Goal: Transaction & Acquisition: Purchase product/service

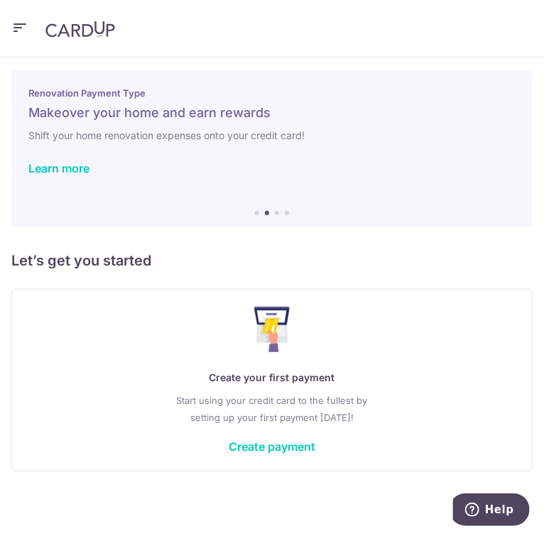
scroll to position [6, 0]
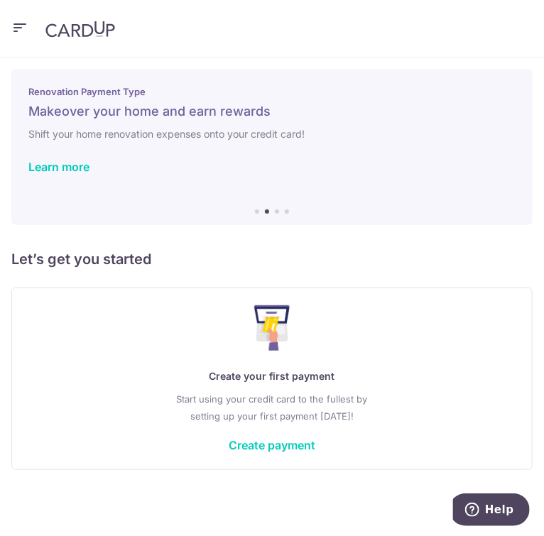
click at [247, 435] on div "Create your first payment Start using your credit card to the fullest by settin…" at bounding box center [272, 378] width 486 height 147
click at [250, 443] on link "Create payment" at bounding box center [272, 445] width 87 height 14
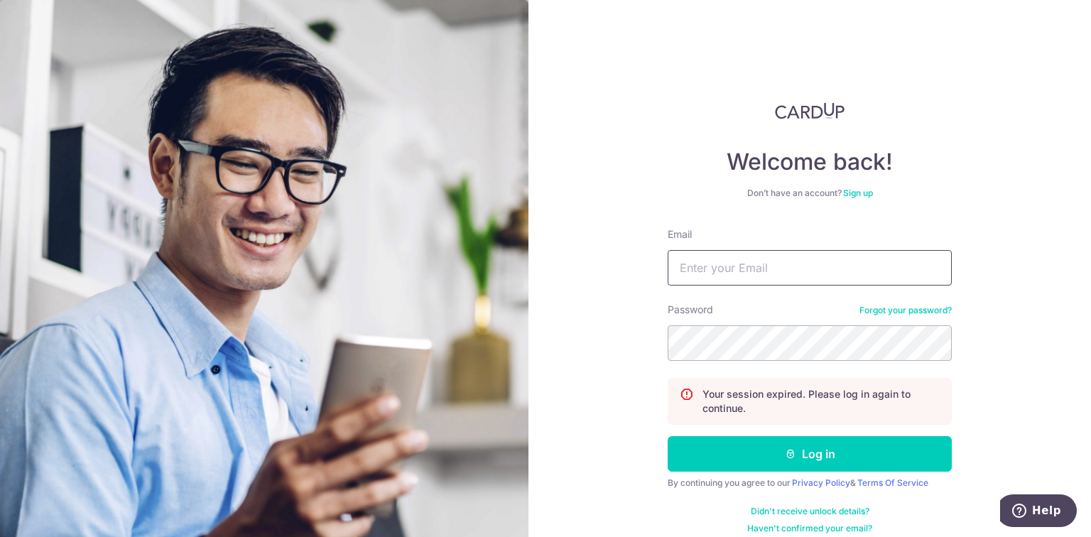
click at [543, 264] on input "Email" at bounding box center [810, 268] width 284 height 36
type input "chatsworth2009@hotmail.com"
click at [543, 436] on button "Log in" at bounding box center [810, 454] width 284 height 36
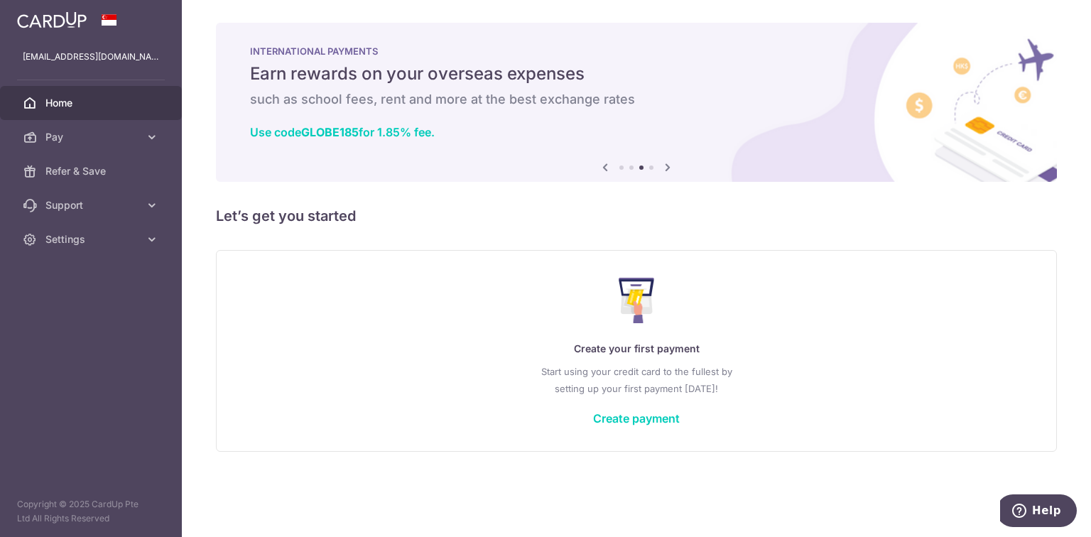
click at [649, 423] on link "Create payment" at bounding box center [636, 418] width 87 height 14
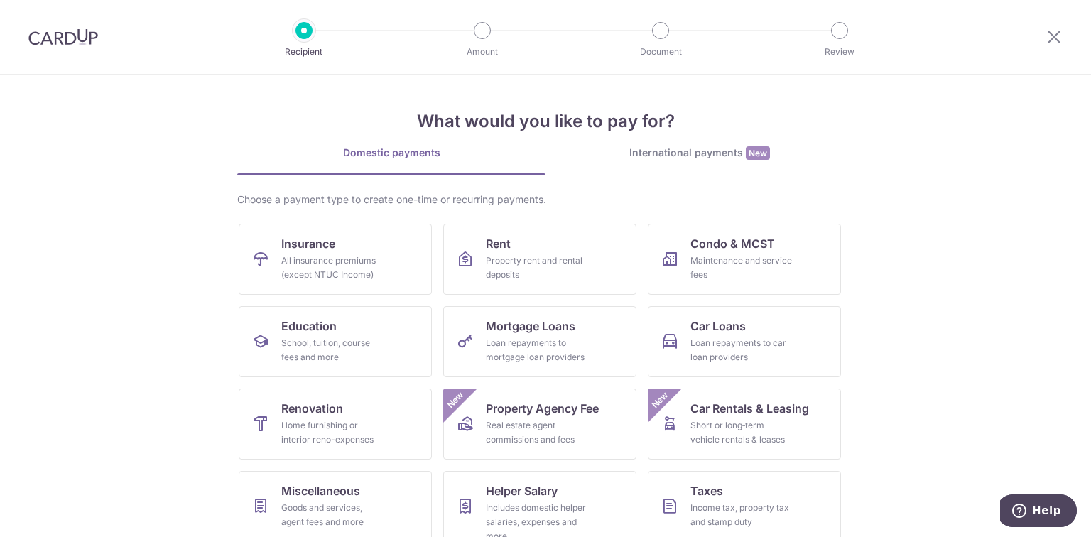
scroll to position [98, 0]
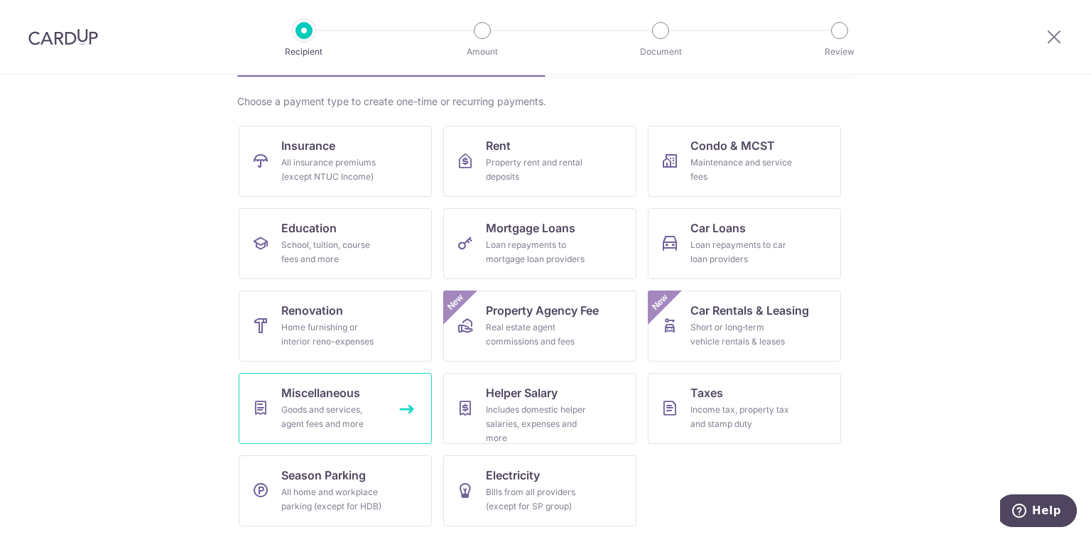
click at [344, 409] on div "Goods and services, agent fees and more" at bounding box center [332, 417] width 102 height 28
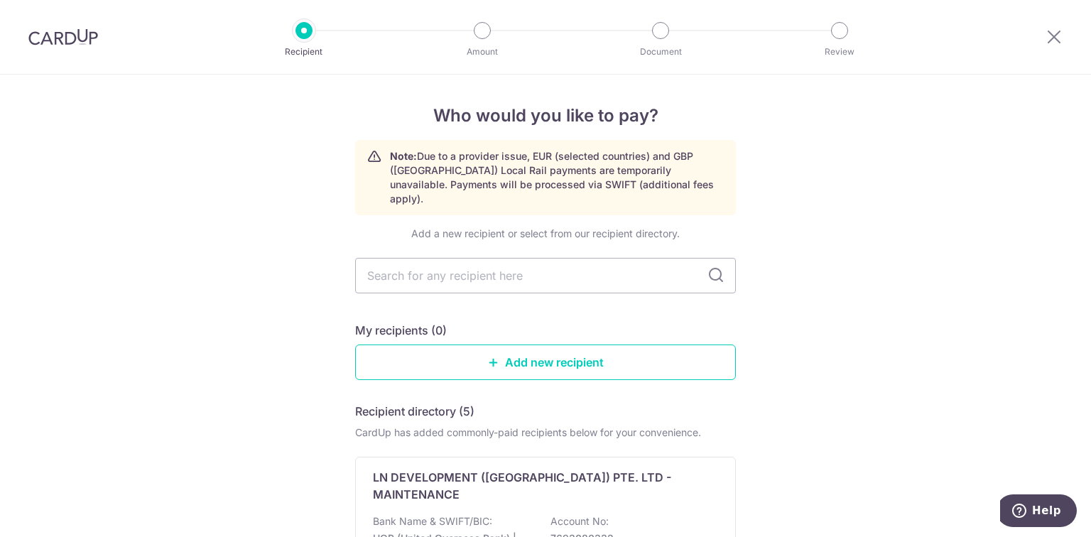
click at [578, 270] on input "text" at bounding box center [545, 276] width 381 height 36
click at [621, 345] on link "Add new recipient" at bounding box center [545, 363] width 381 height 36
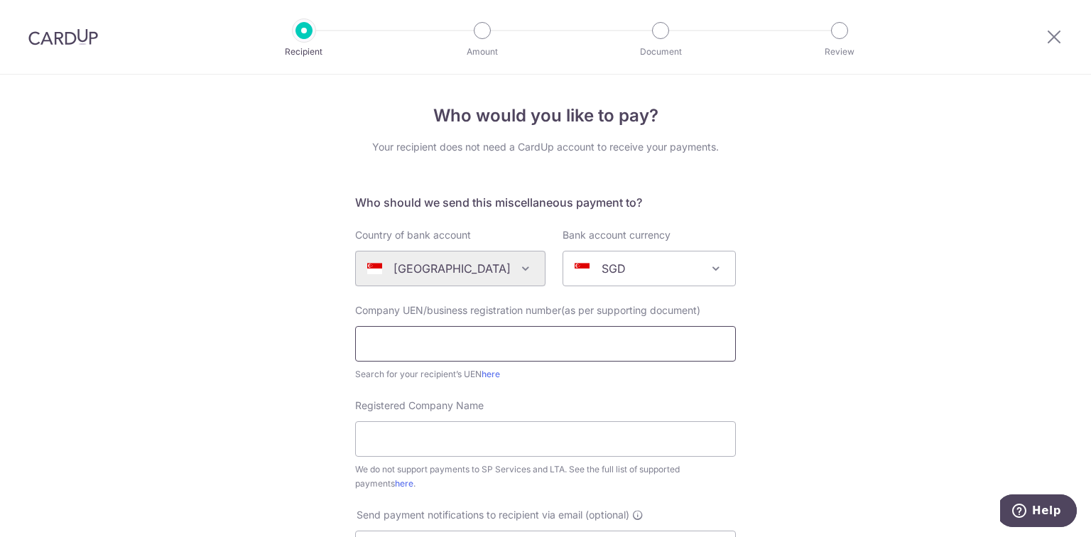
click at [531, 341] on input "text" at bounding box center [545, 344] width 381 height 36
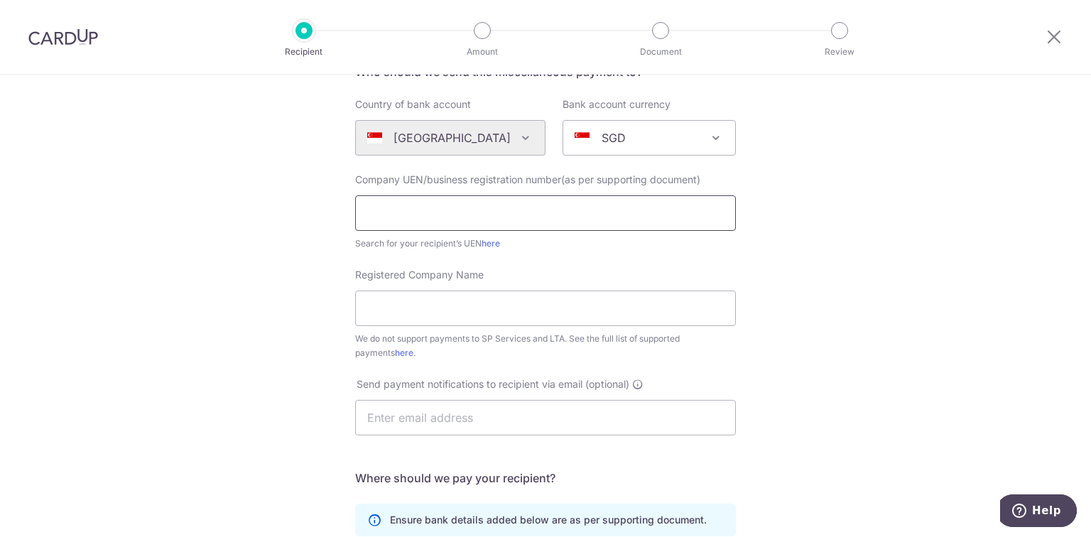
scroll to position [227, 0]
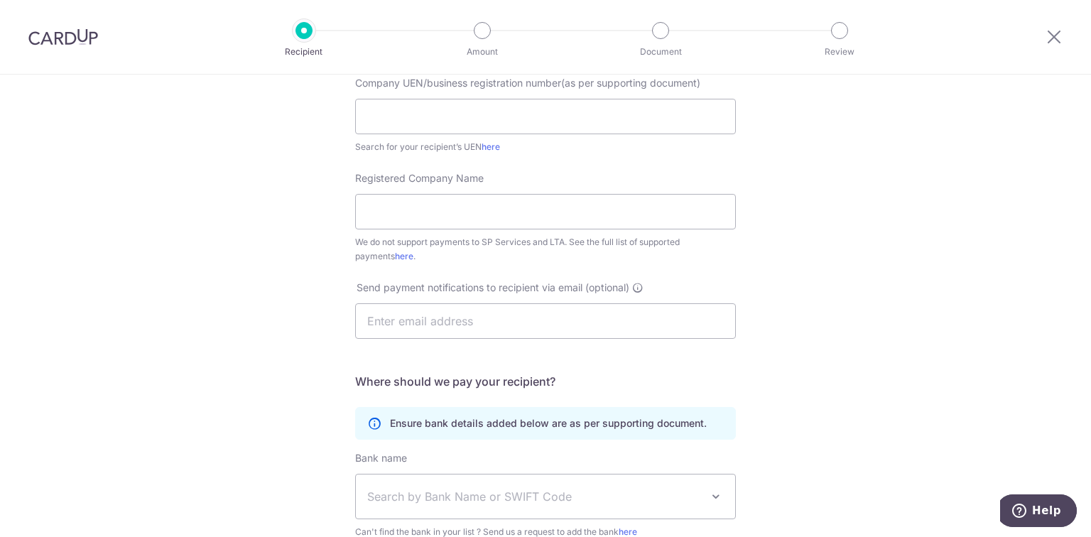
click at [810, 325] on div "Who would you like to pay? Your recipient does not need a CardUp account to rec…" at bounding box center [545, 287] width 1091 height 881
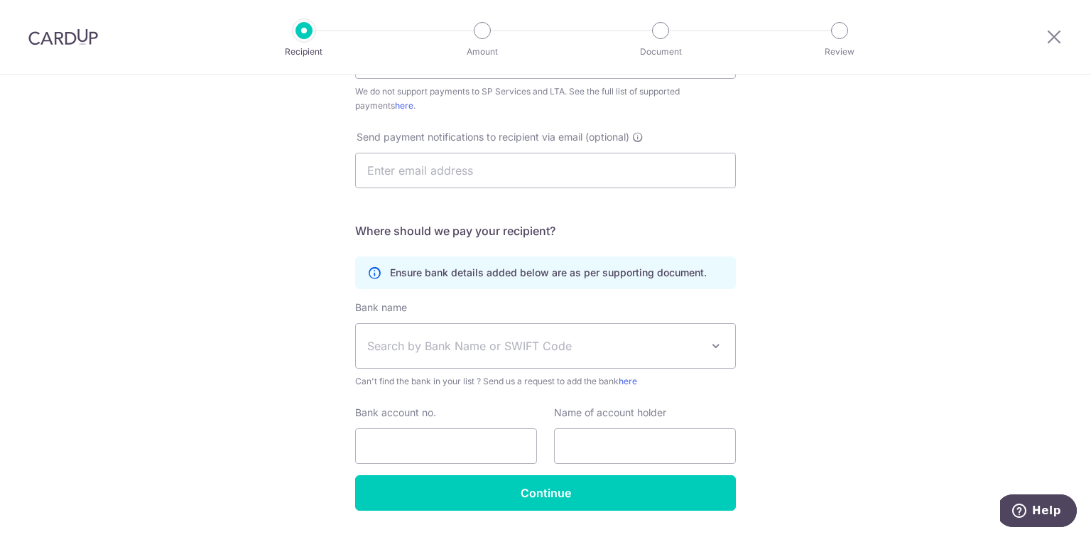
scroll to position [398, 0]
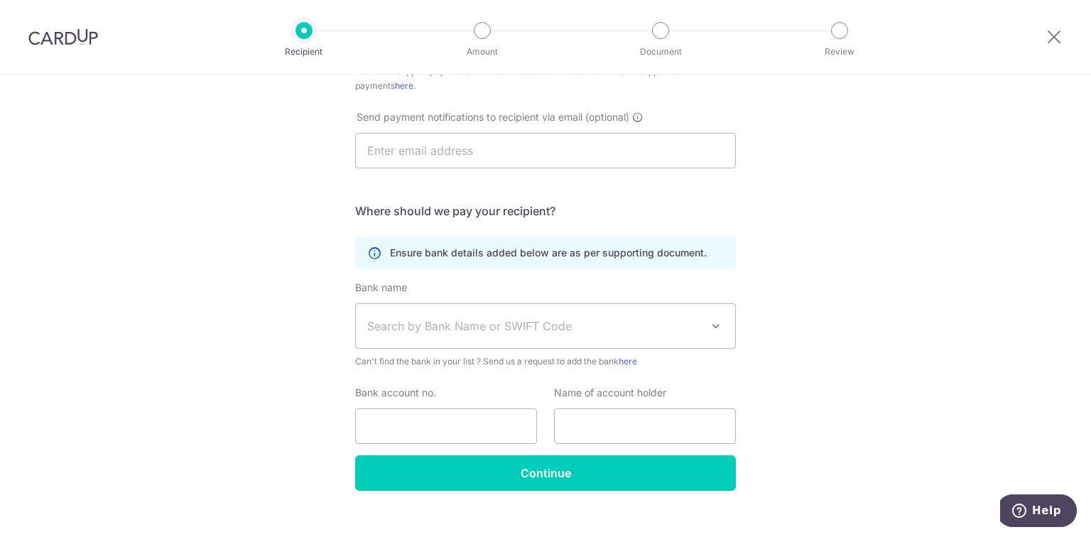
click at [526, 337] on span "Search by Bank Name or SWIFT Code" at bounding box center [545, 326] width 379 height 44
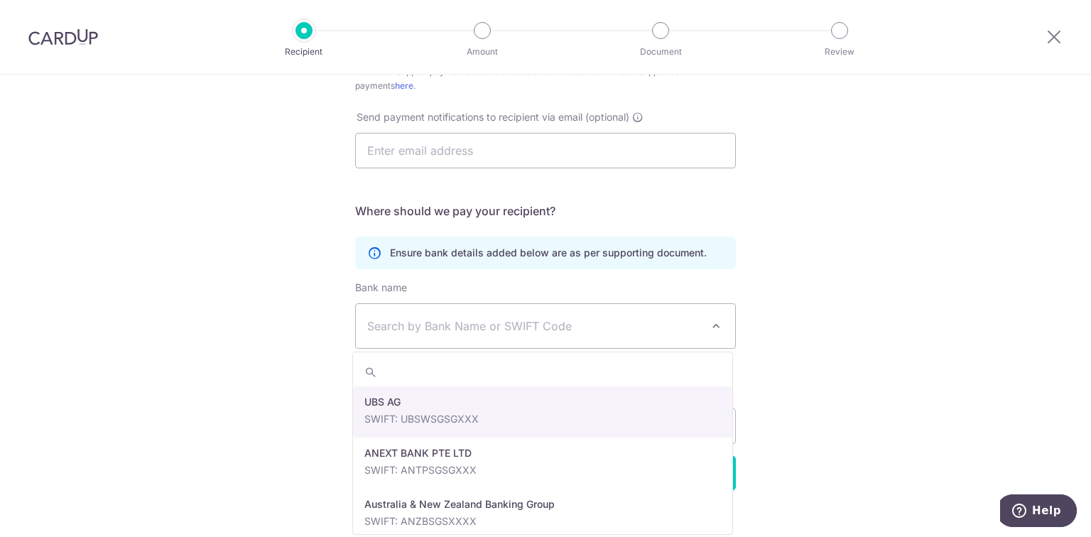
click at [526, 337] on span "Search by Bank Name or SWIFT Code" at bounding box center [545, 326] width 379 height 44
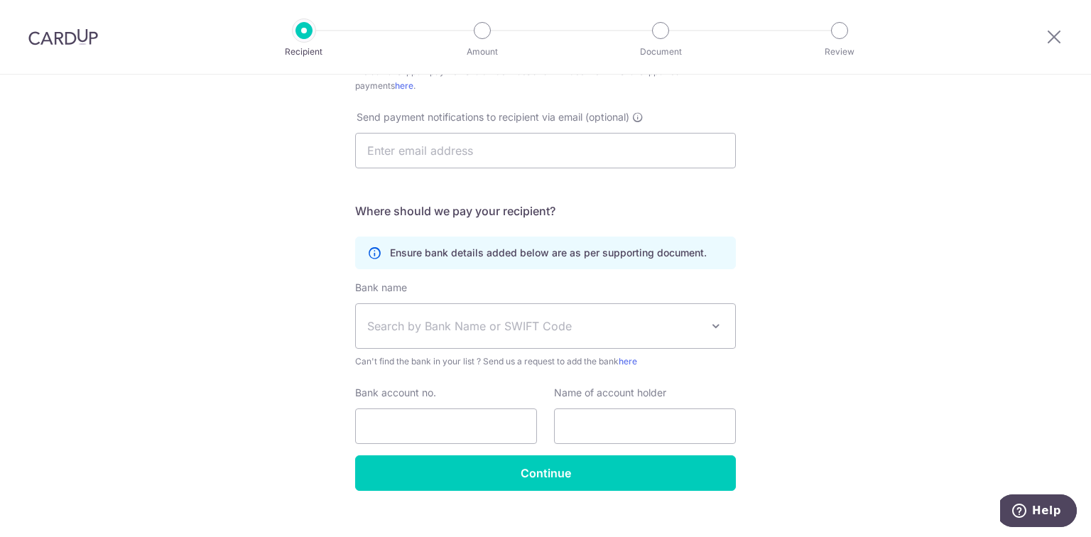
click at [838, 310] on div "Who would you like to pay? Your recipient does not need a CardUp account to rec…" at bounding box center [545, 117] width 1091 height 881
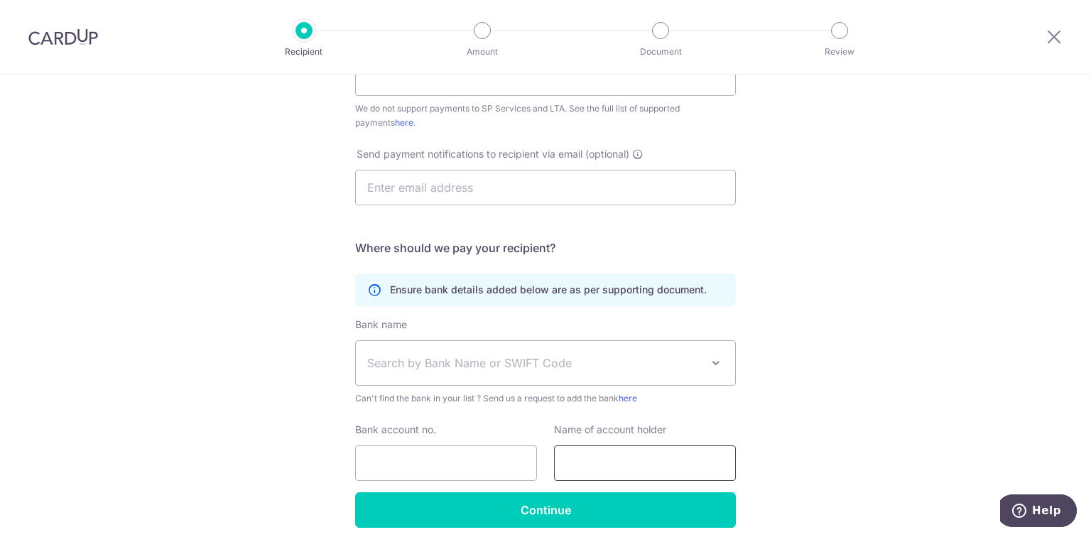
click at [617, 456] on input "text" at bounding box center [645, 463] width 182 height 36
type input "Joy Hoo"
click at [793, 415] on div "Who would you like to pay? Your recipient does not need a CardUp account to rec…" at bounding box center [545, 154] width 1091 height 881
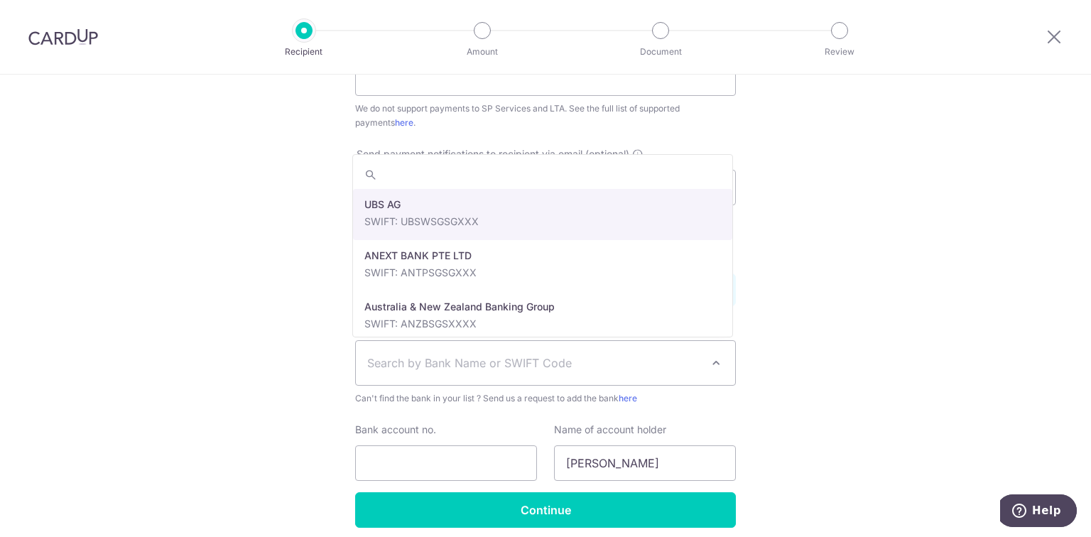
click at [713, 369] on span at bounding box center [716, 362] width 17 height 17
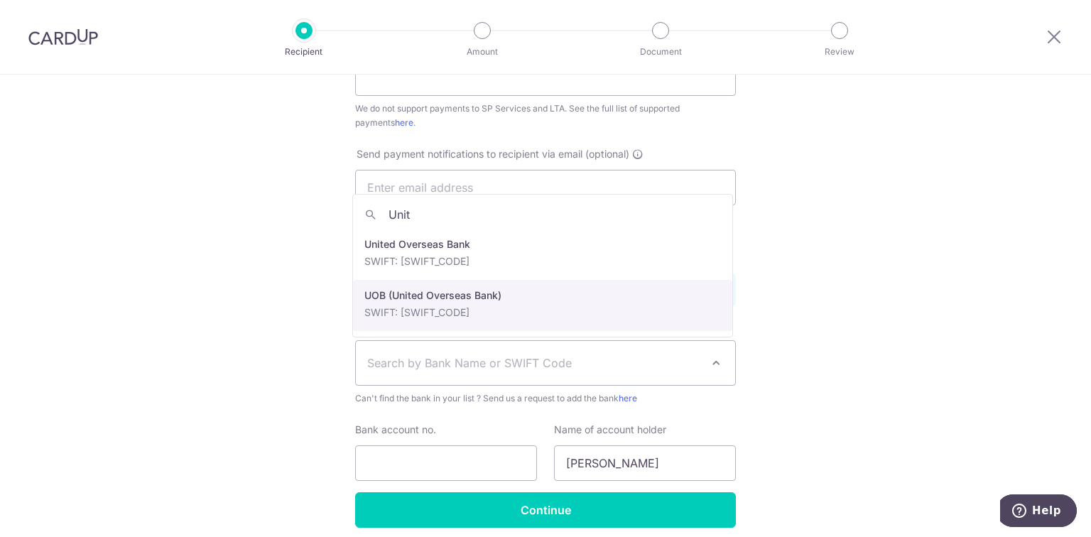
type input "Unit"
select select "18"
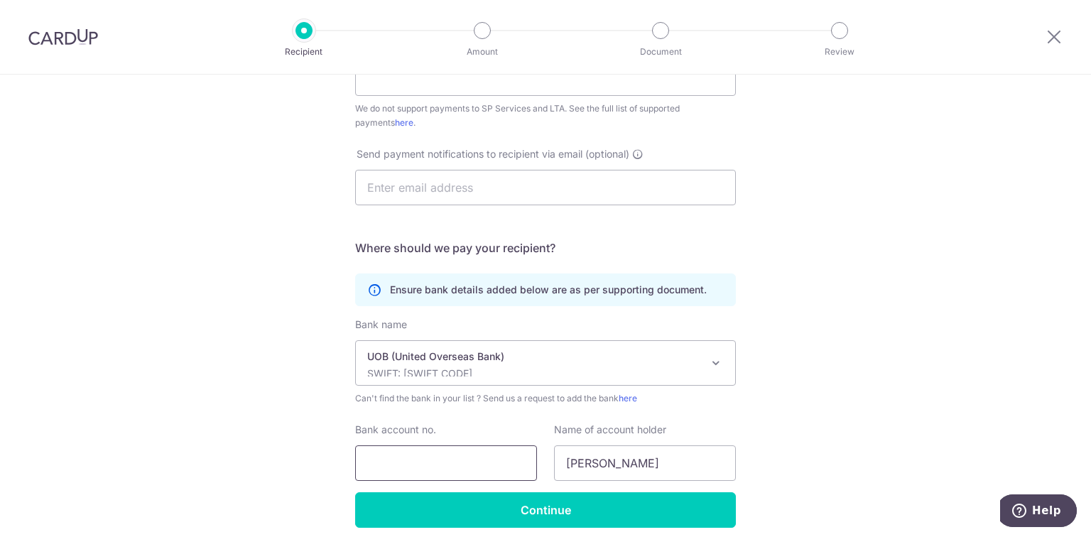
click at [426, 453] on input "Bank account no." at bounding box center [446, 463] width 182 height 36
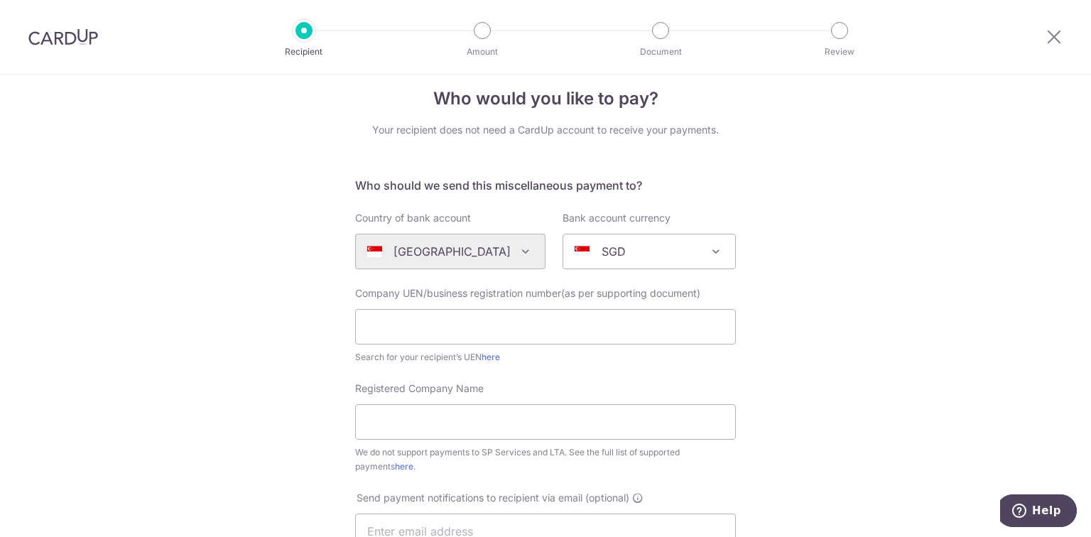
scroll to position [0, 0]
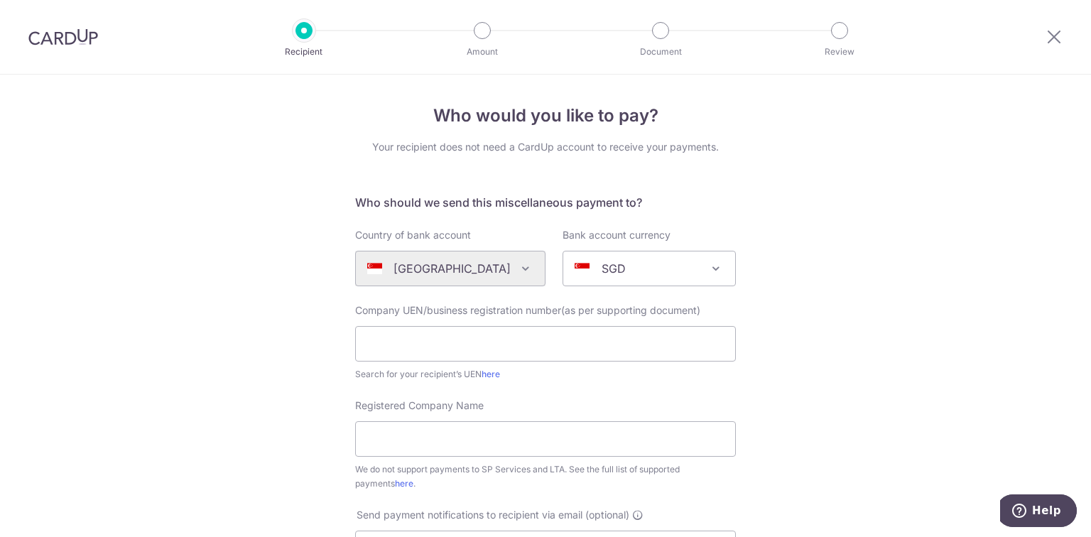
click at [804, 354] on div "Who would you like to pay? Your recipient does not need a CardUp account to rec…" at bounding box center [545, 515] width 1091 height 881
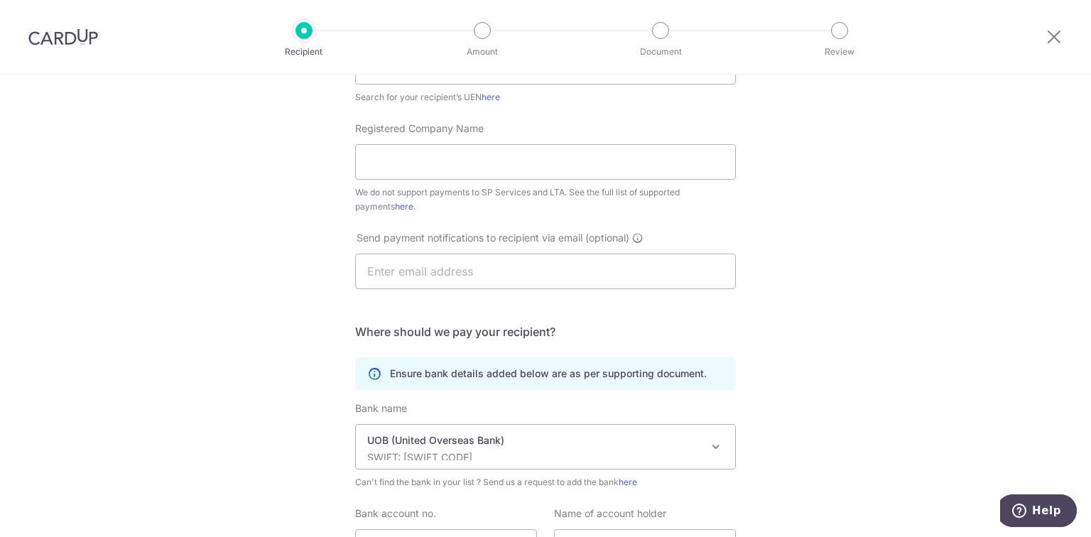
scroll to position [284, 0]
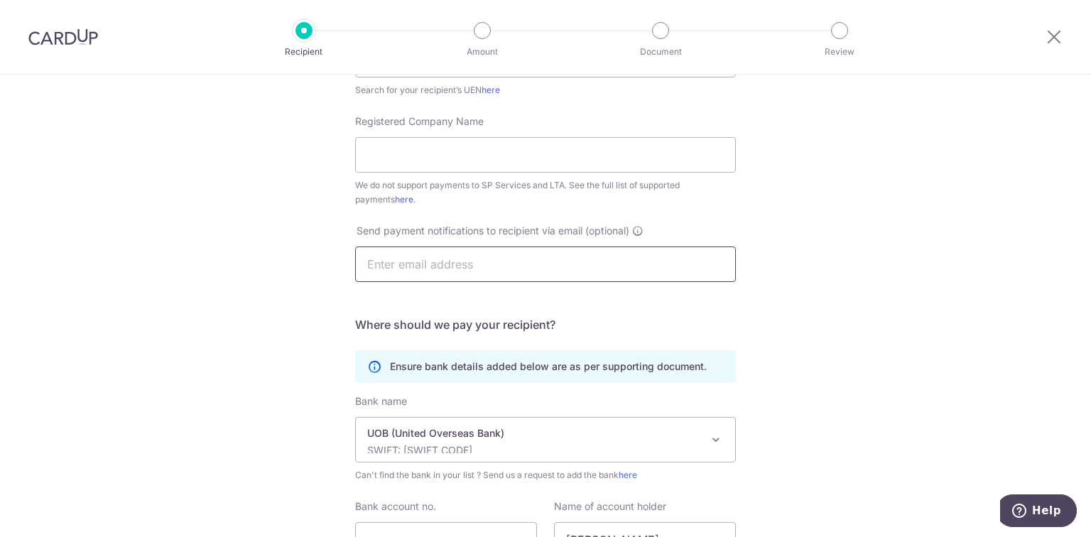
click at [561, 276] on input "text" at bounding box center [545, 265] width 381 height 36
type input "joyhoox98@gmail.com"
click at [795, 270] on div "Who would you like to pay? Your recipient does not need a CardUp account to rec…" at bounding box center [545, 230] width 1091 height 881
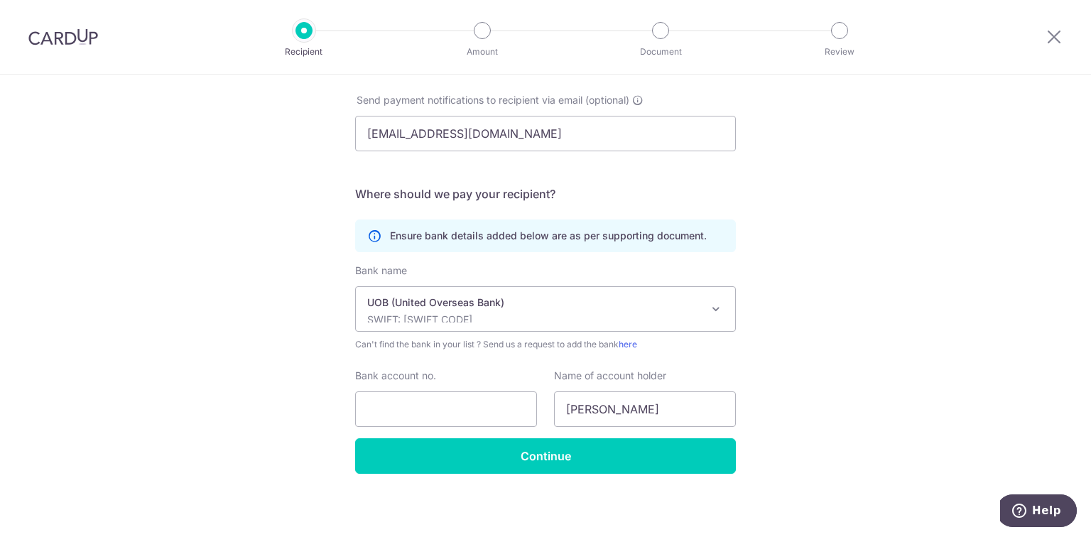
scroll to position [418, 0]
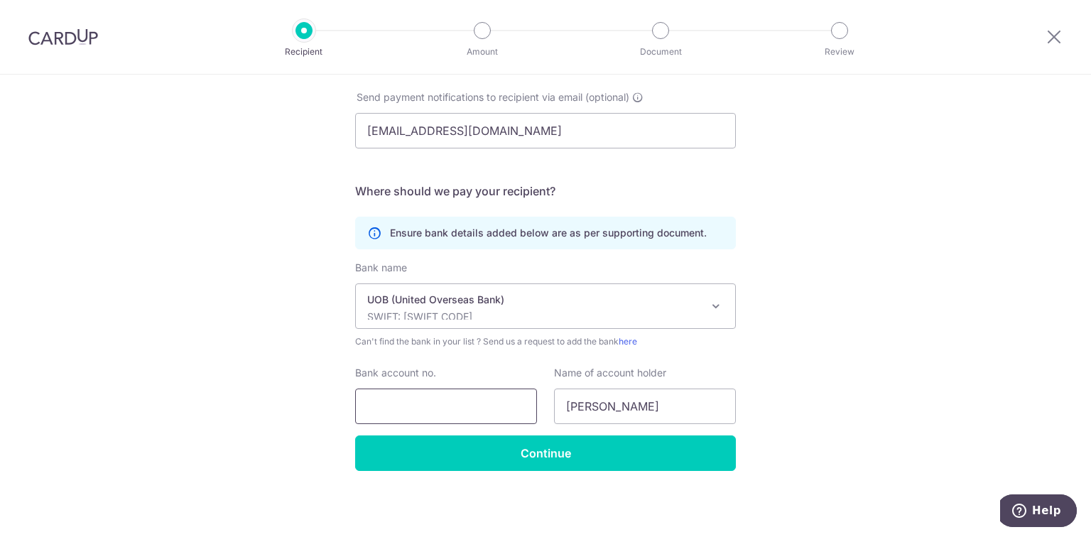
click at [471, 401] on input "Bank account no." at bounding box center [446, 407] width 182 height 36
click at [508, 412] on input "Bank account no." at bounding box center [446, 407] width 182 height 36
drag, startPoint x: 384, startPoint y: 406, endPoint x: 406, endPoint y: 406, distance: 22.0
click at [406, 406] on input "7723329470" at bounding box center [446, 407] width 182 height 36
type input "7723329470"
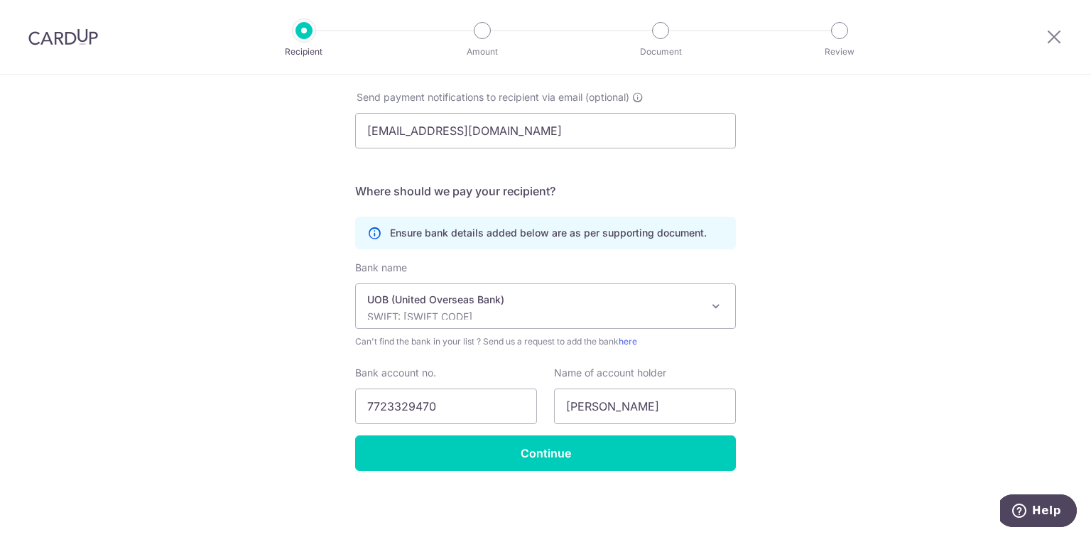
click at [772, 318] on div "Who would you like to pay? Your recipient does not need a CardUp account to rec…" at bounding box center [545, 97] width 1091 height 881
click at [296, 303] on div "Who would you like to pay? Your recipient does not need a CardUp account to rec…" at bounding box center [545, 97] width 1091 height 881
click at [521, 453] on input "Continue" at bounding box center [545, 453] width 381 height 36
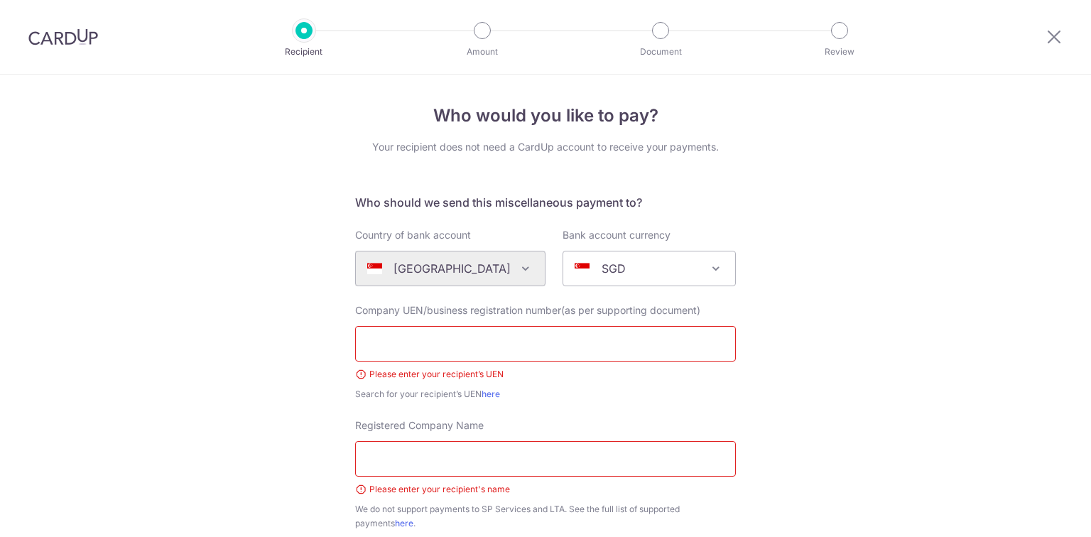
scroll to position [293, 0]
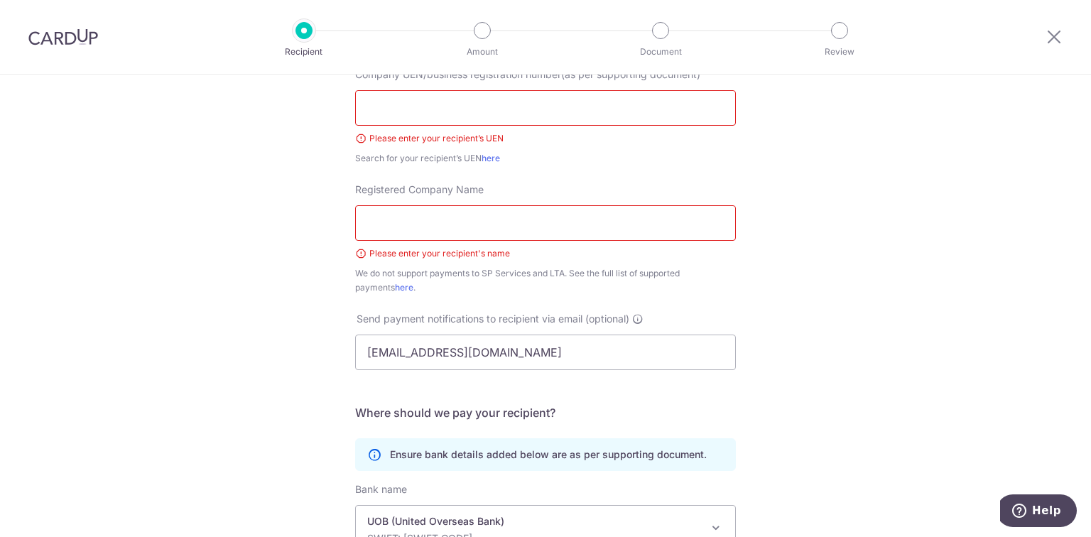
click at [429, 234] on input "Registered Company Name" at bounding box center [545, 223] width 381 height 36
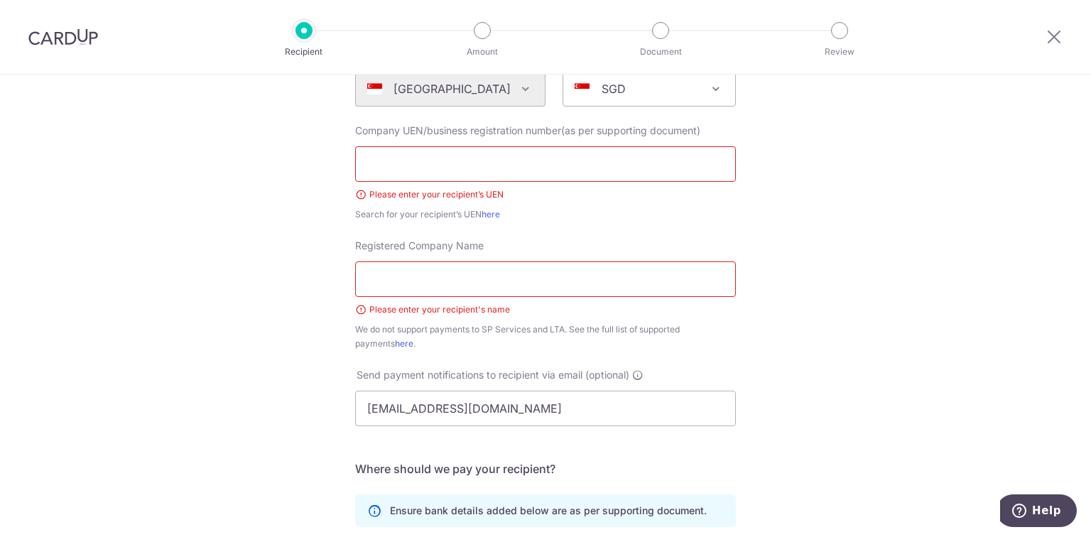
scroll to position [122, 0]
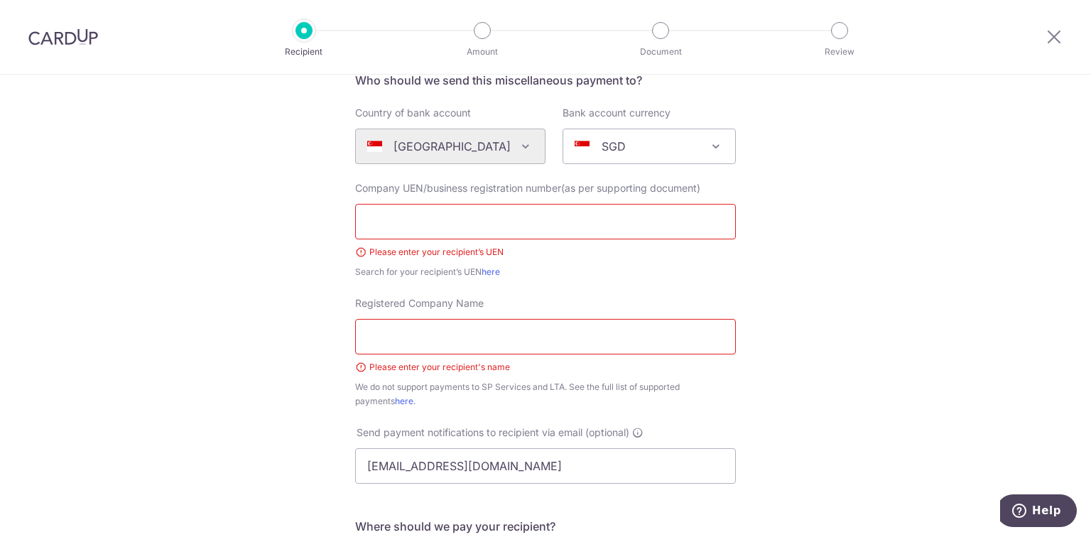
click at [283, 335] on div "Who would you like to pay? Your recipient does not need a CardUp account to rec…" at bounding box center [545, 412] width 1091 height 921
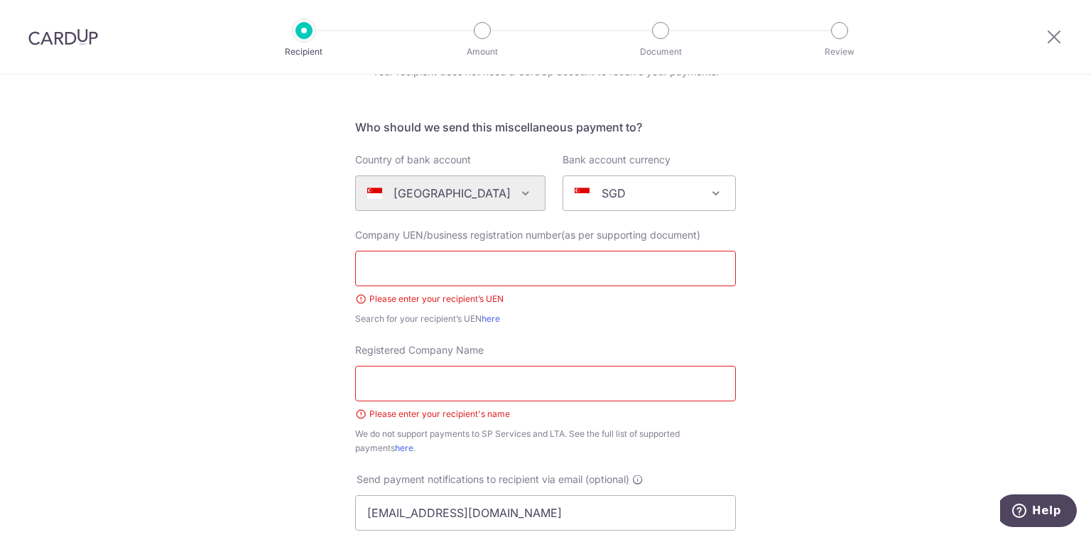
scroll to position [9, 0]
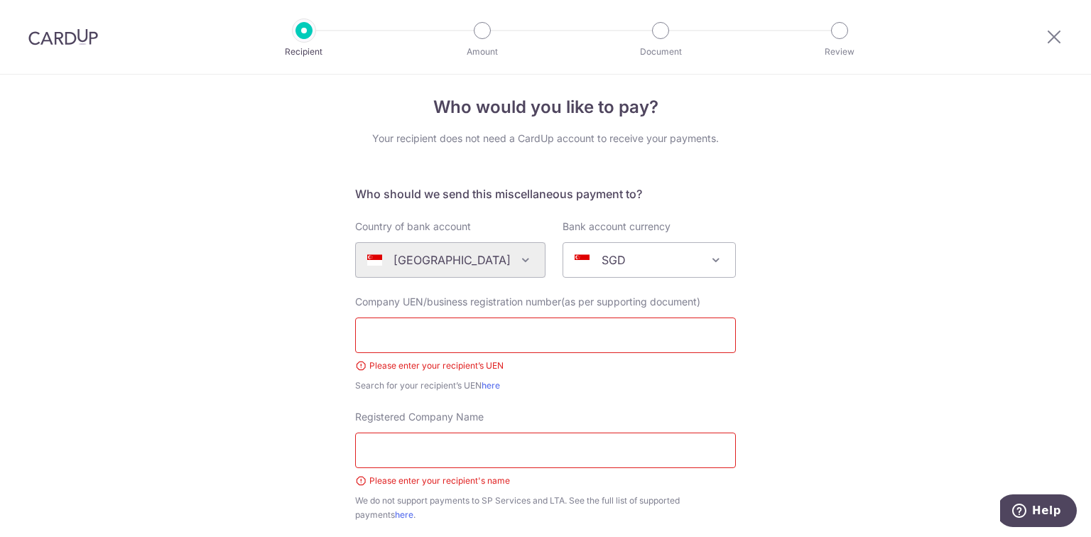
click at [480, 316] on div "Company UEN/business registration number(as per supporting document) Please ent…" at bounding box center [545, 344] width 381 height 98
click at [480, 326] on input "text" at bounding box center [545, 336] width 381 height 36
type input "NA"
click at [430, 451] on input "Registered Company Name" at bounding box center [545, 451] width 381 height 36
type input "J"
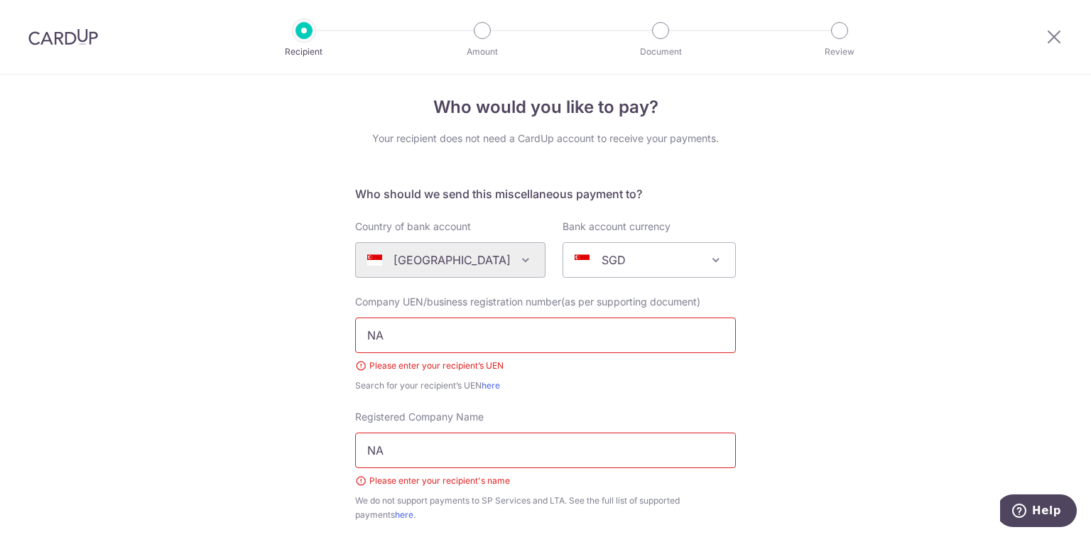
type input "NA"
click at [864, 373] on div "Who would you like to pay? Your recipient does not need a CardUp account to rec…" at bounding box center [545, 526] width 1091 height 921
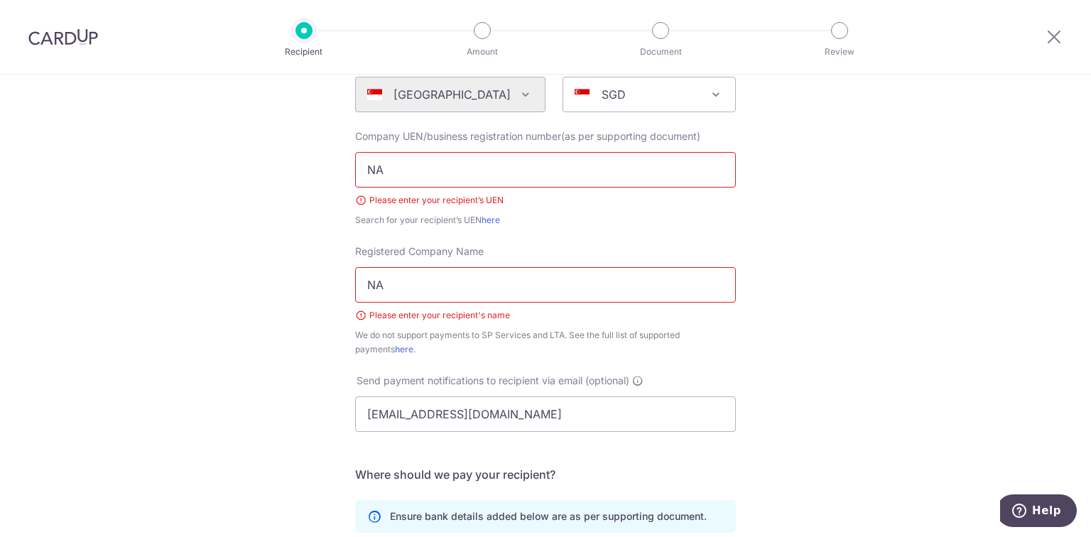
scroll to position [458, 0]
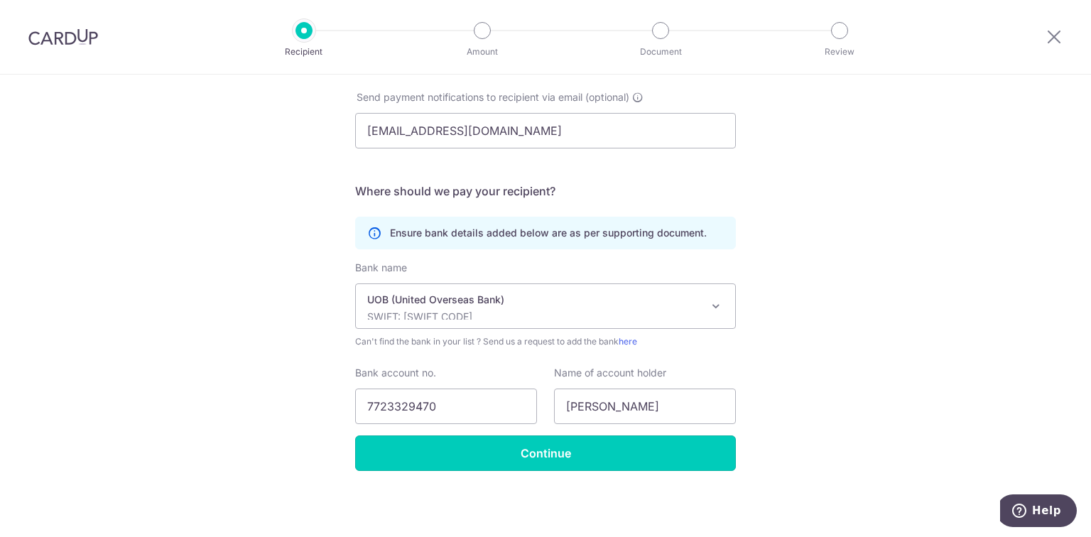
click at [632, 445] on input "Continue" at bounding box center [545, 453] width 381 height 36
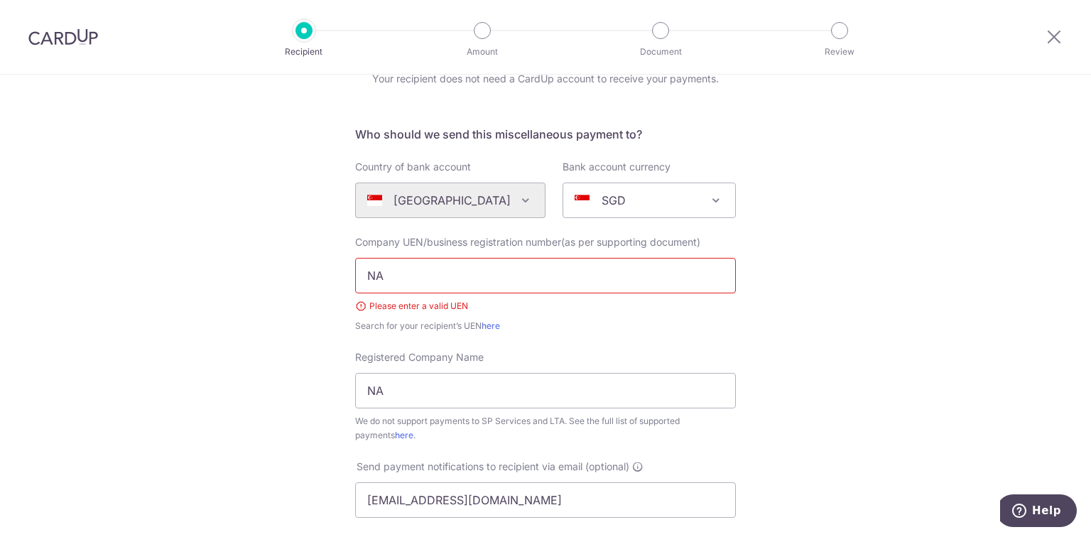
scroll to position [65, 0]
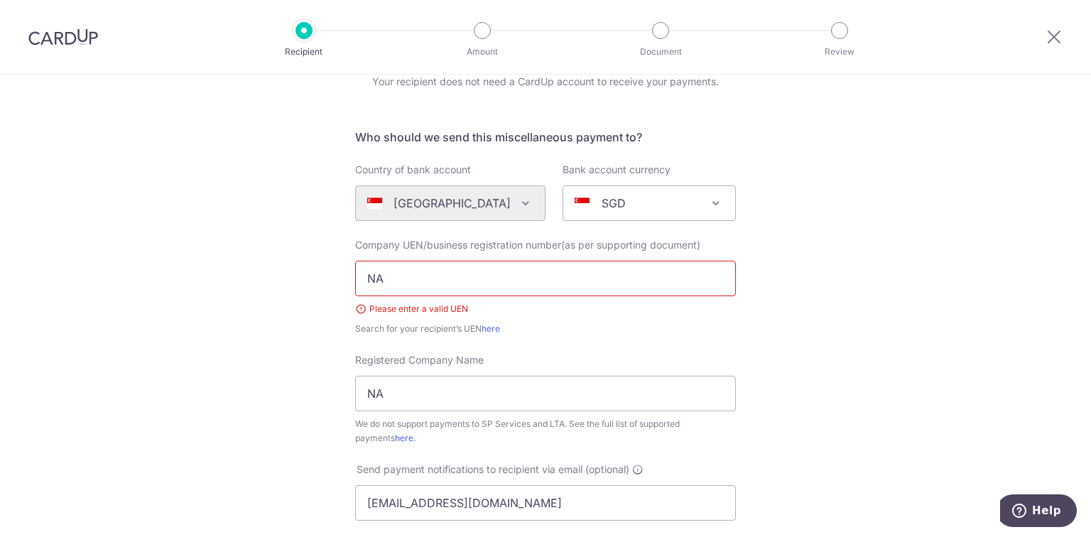
click at [449, 286] on input "NA" at bounding box center [545, 279] width 381 height 36
click at [757, 384] on div "Who would you like to pay? Your recipient does not need a CardUp account to rec…" at bounding box center [545, 459] width 1091 height 901
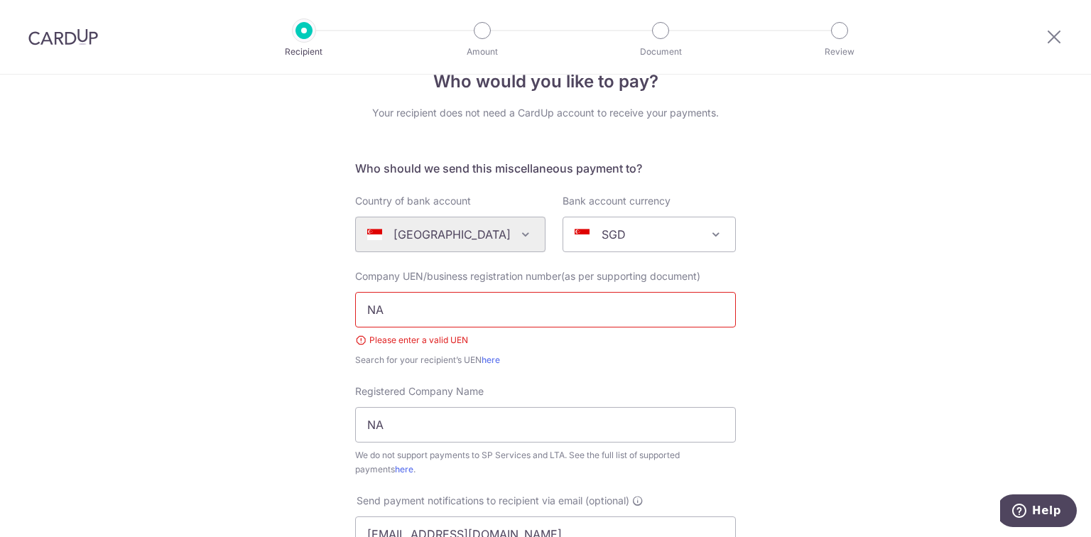
scroll to position [0, 0]
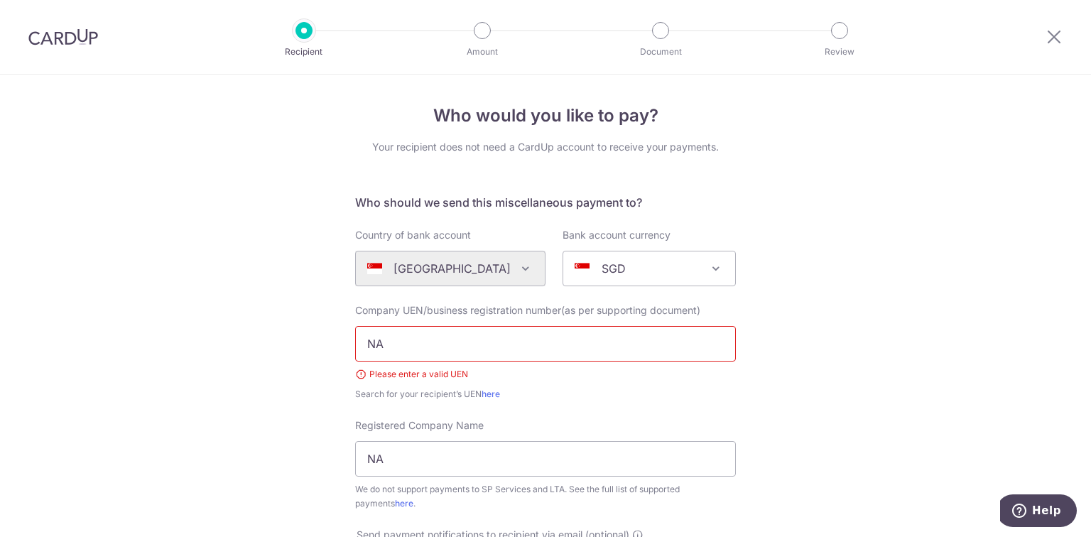
click at [574, 349] on input "NA" at bounding box center [545, 344] width 381 height 36
click at [821, 389] on div "Who would you like to pay? Your recipient does not need a CardUp account to rec…" at bounding box center [545, 525] width 1091 height 901
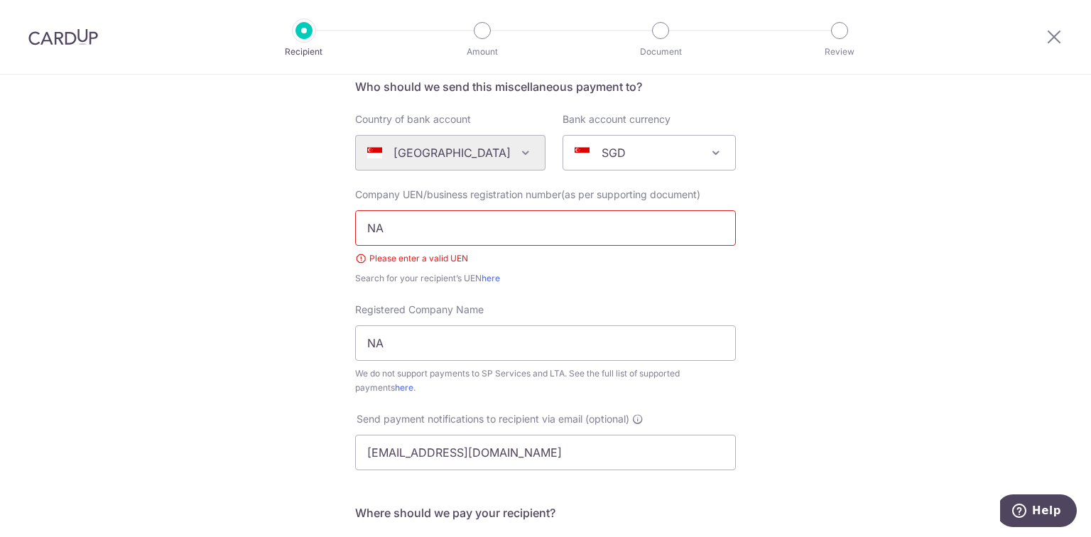
scroll to position [97, 0]
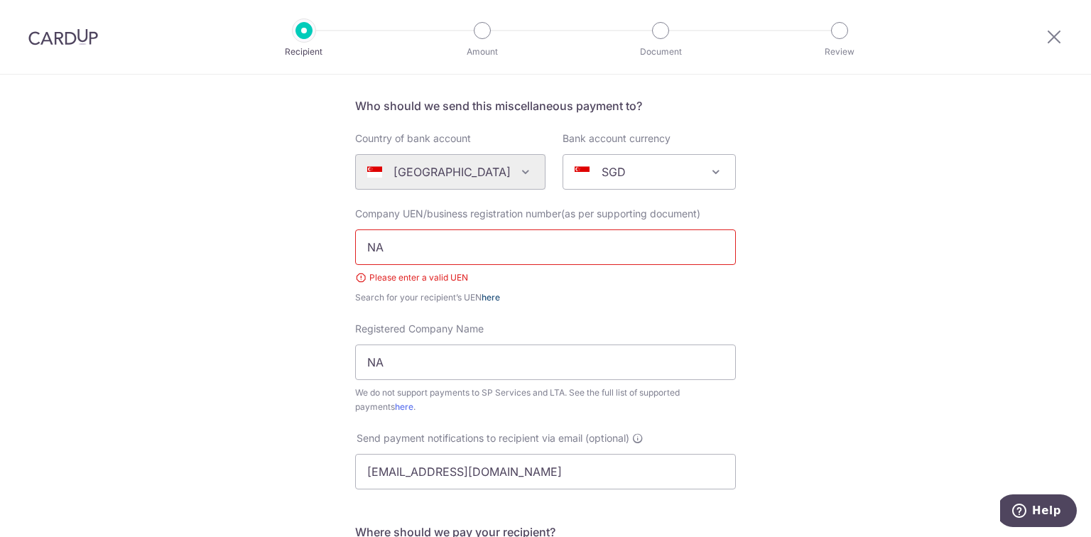
click at [494, 297] on link "here" at bounding box center [491, 297] width 18 height 11
click at [904, 343] on div "Who would you like to pay? Your recipient does not need a CardUp account to rec…" at bounding box center [545, 428] width 1091 height 901
drag, startPoint x: 249, startPoint y: 217, endPoint x: 259, endPoint y: 252, distance: 36.0
click at [249, 217] on div "Who would you like to pay? Your recipient does not need a CardUp account to rec…" at bounding box center [545, 428] width 1091 height 901
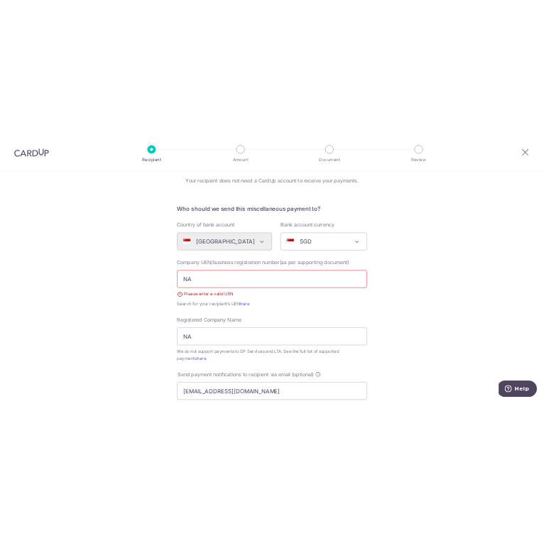
scroll to position [0, 0]
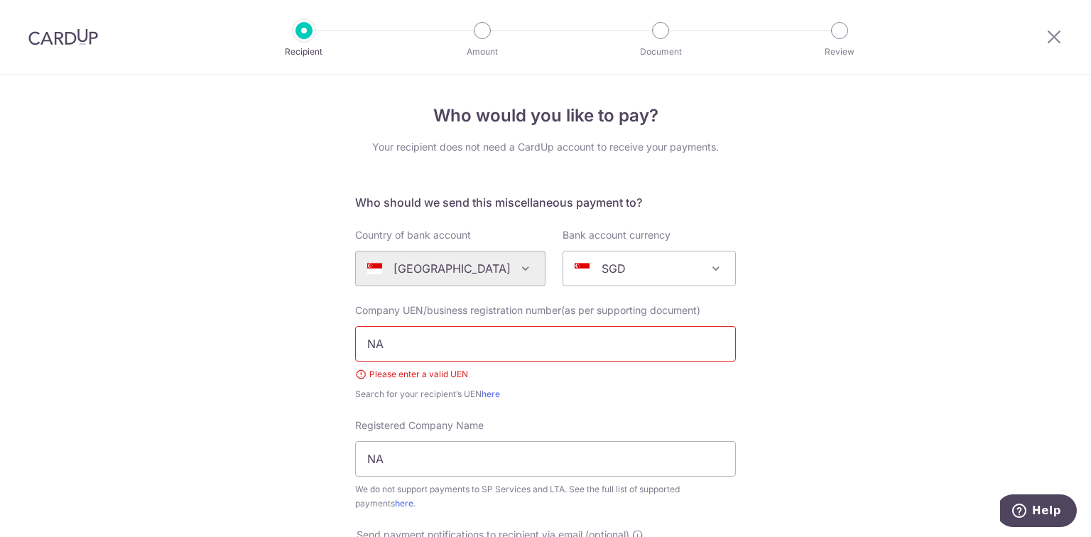
click at [199, 227] on div "Who would you like to pay? Your recipient does not need a CardUp account to rec…" at bounding box center [545, 525] width 1091 height 901
click at [928, 303] on div "Who would you like to pay? Your recipient does not need a CardUp account to rec…" at bounding box center [545, 525] width 1091 height 901
click at [594, 352] on input "NA" at bounding box center [545, 344] width 381 height 36
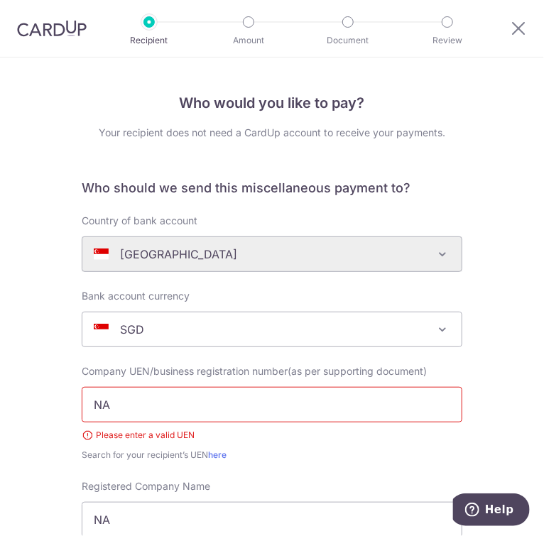
click at [136, 418] on input "NA" at bounding box center [272, 405] width 381 height 36
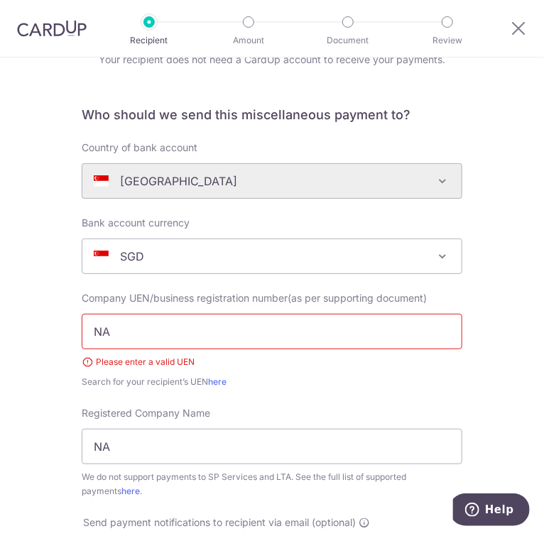
scroll to position [114, 0]
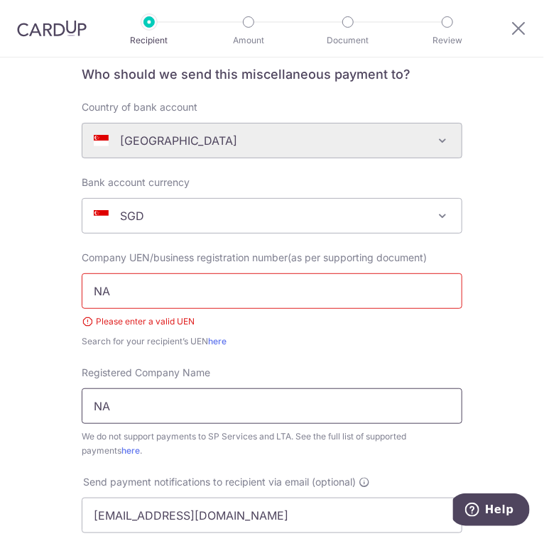
click at [115, 403] on input "NA" at bounding box center [272, 407] width 381 height 36
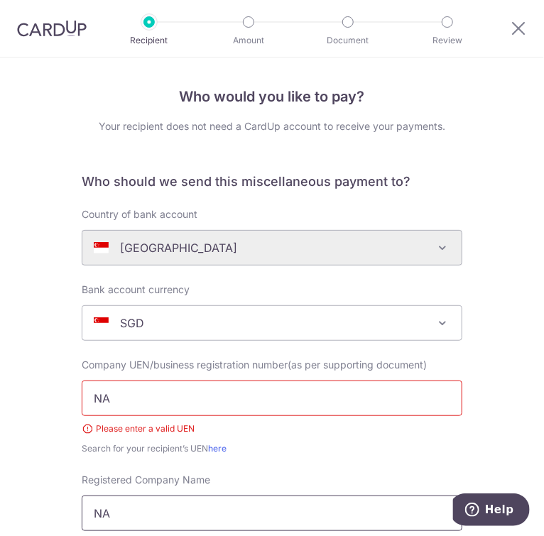
scroll to position [0, 0]
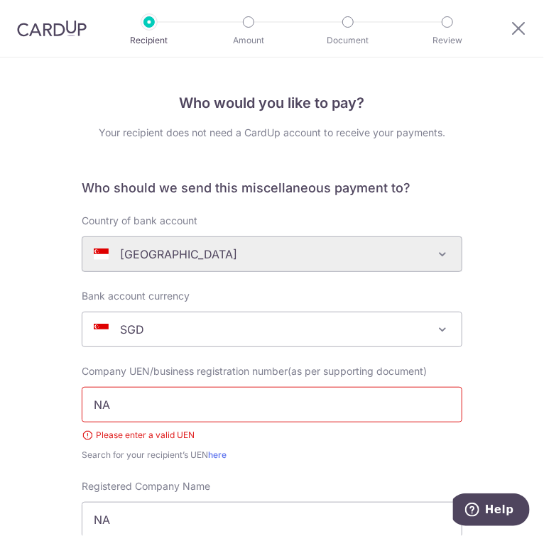
click at [125, 395] on input "NA" at bounding box center [272, 405] width 381 height 36
type input "m"
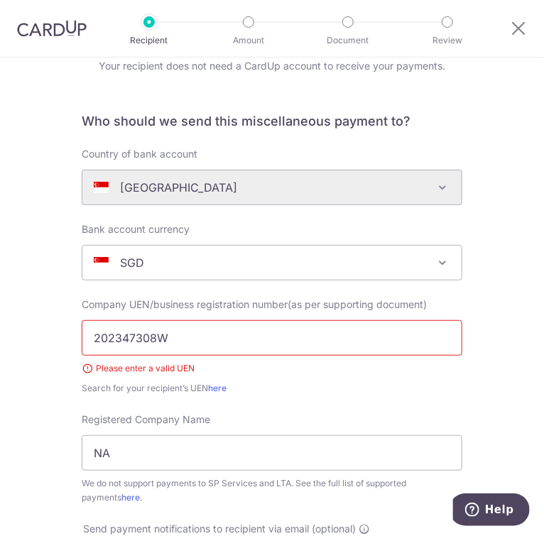
scroll to position [114, 0]
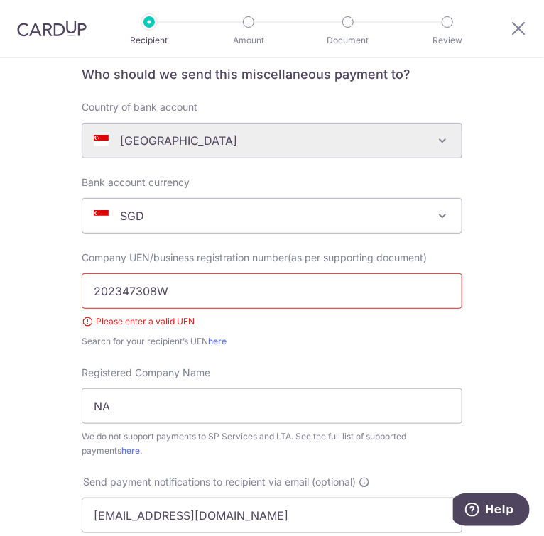
type input "202347308W"
click at [131, 418] on input "NA" at bounding box center [272, 407] width 381 height 36
type input "m"
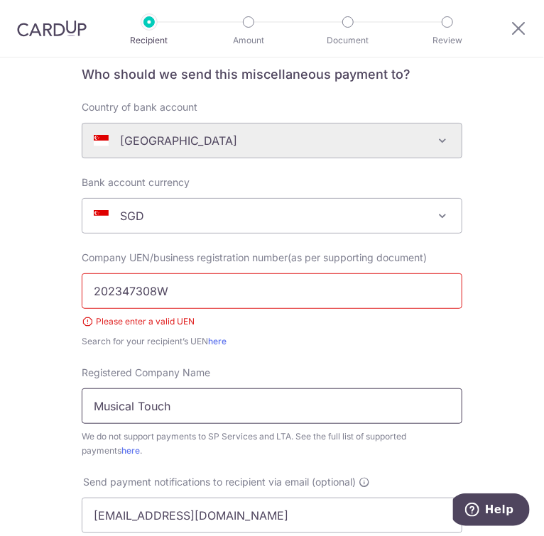
click at [188, 398] on input "Musical Touch" at bounding box center [272, 407] width 381 height 36
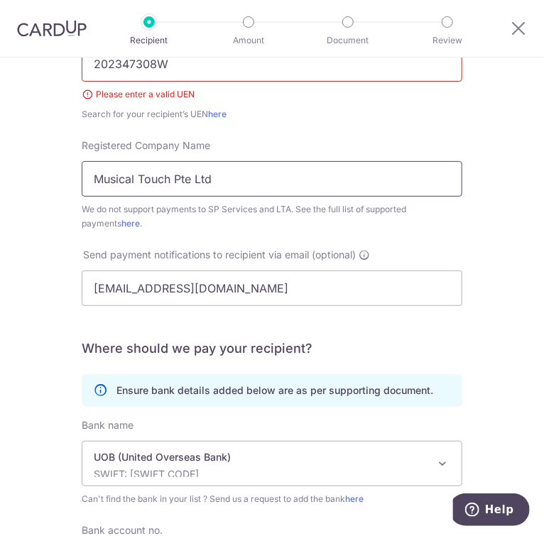
type input "Musical Touch Pte Ltd"
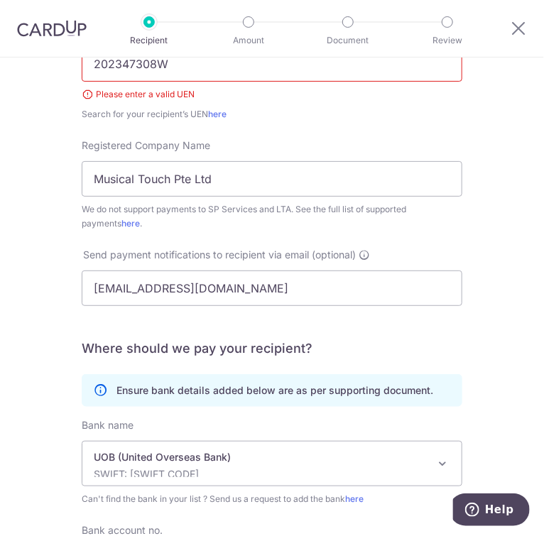
click at [54, 346] on div "Who would you like to pay? Your recipient does not need a CardUp account to rec…" at bounding box center [272, 244] width 544 height 1054
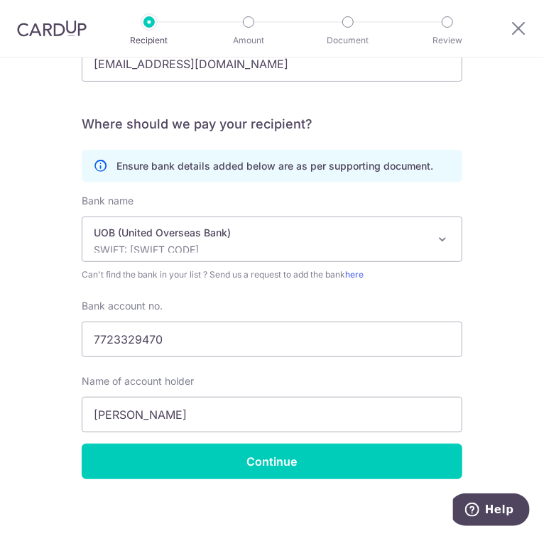
scroll to position [574, 0]
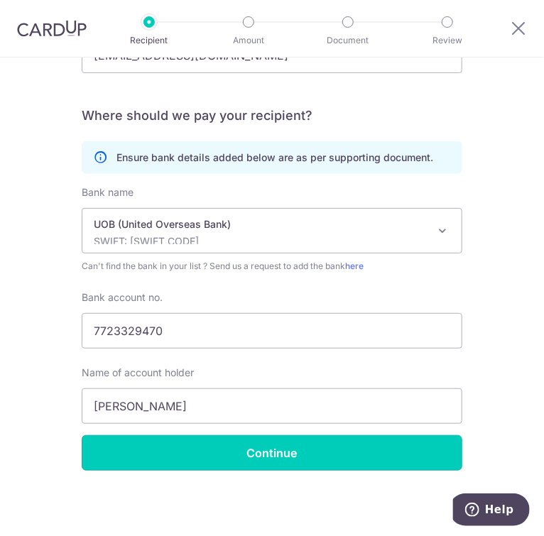
click at [224, 455] on input "Continue" at bounding box center [272, 453] width 381 height 36
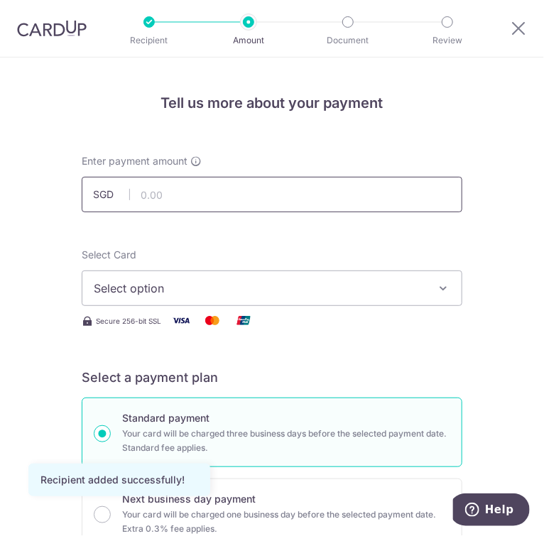
click at [181, 202] on input "text" at bounding box center [272, 195] width 381 height 36
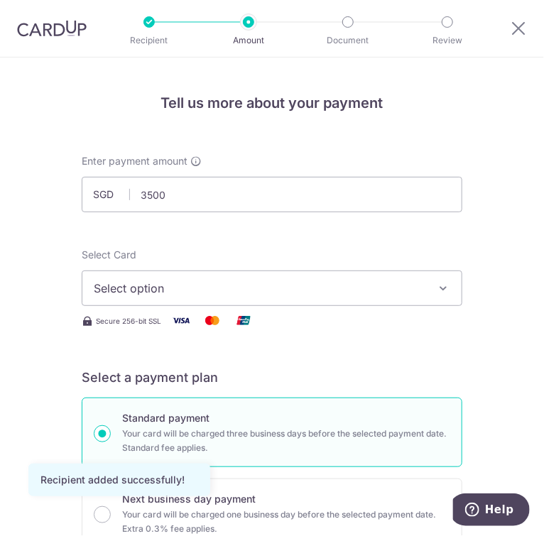
type input "3,500.00"
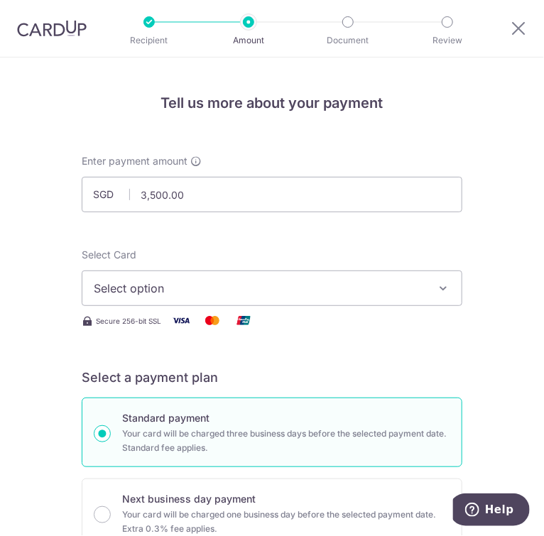
click at [112, 284] on span "Select option" at bounding box center [262, 288] width 337 height 17
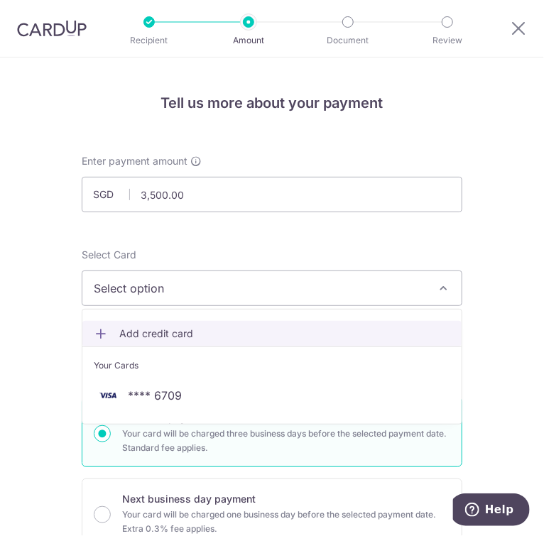
click at [136, 327] on span "Add credit card" at bounding box center [284, 334] width 331 height 14
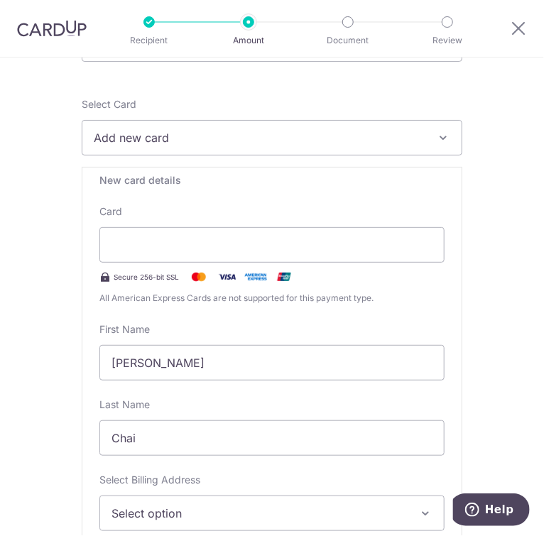
scroll to position [170, 0]
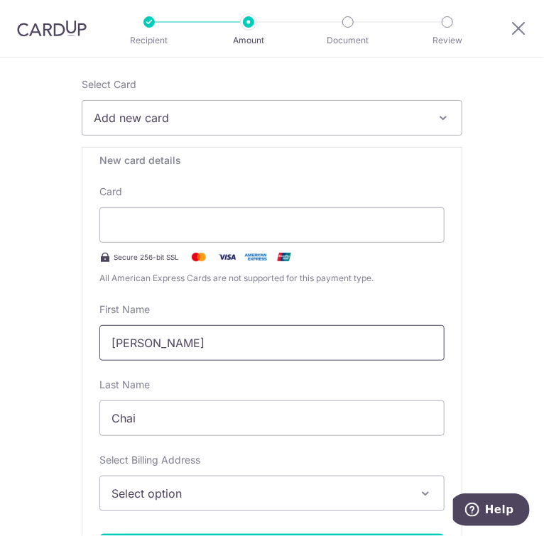
click at [161, 352] on input "[PERSON_NAME]" at bounding box center [271, 343] width 345 height 36
type input "[PERSON_NAME]"
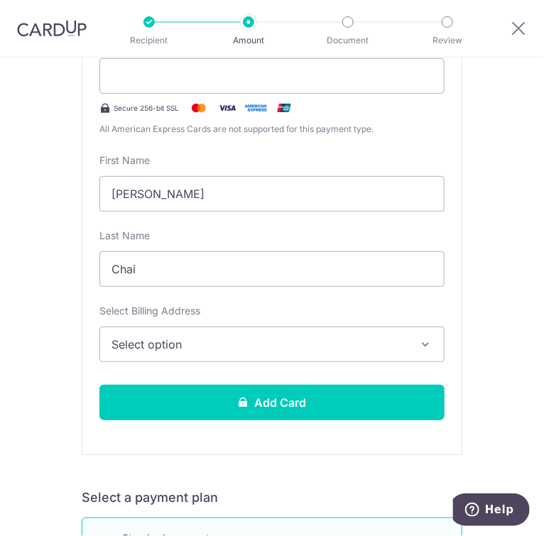
scroll to position [341, 0]
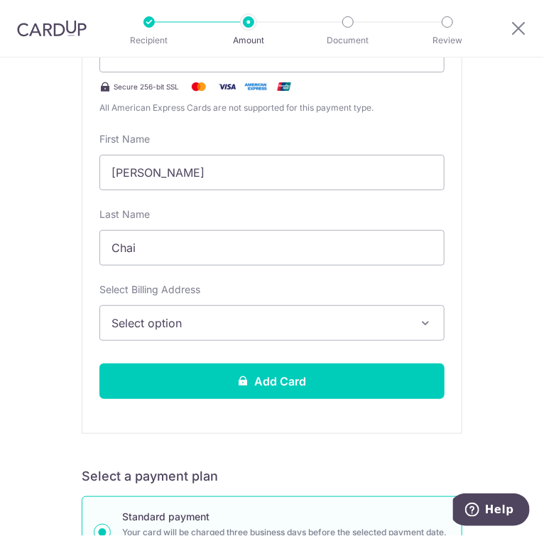
click at [181, 324] on span "Select option" at bounding box center [262, 323] width 301 height 17
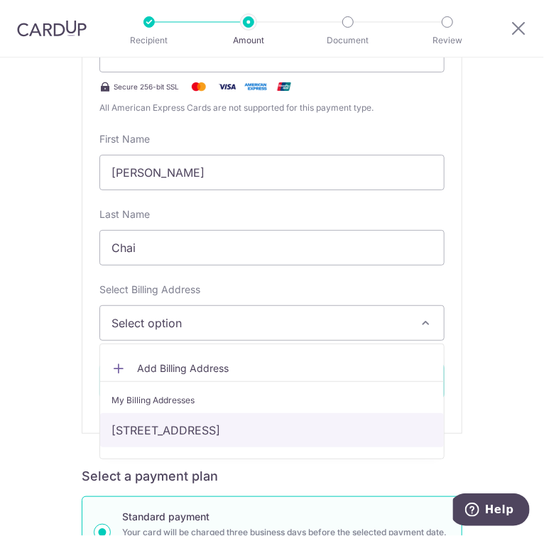
click at [180, 424] on link "[STREET_ADDRESS]" at bounding box center [272, 430] width 344 height 34
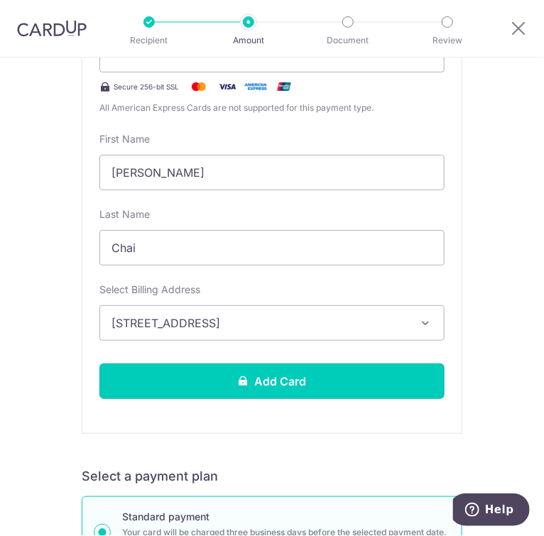
click at [232, 388] on button "Add Card" at bounding box center [271, 382] width 345 height 36
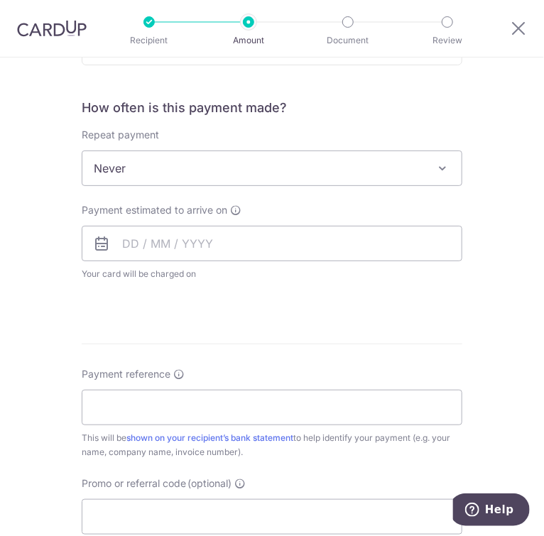
scroll to position [826, 0]
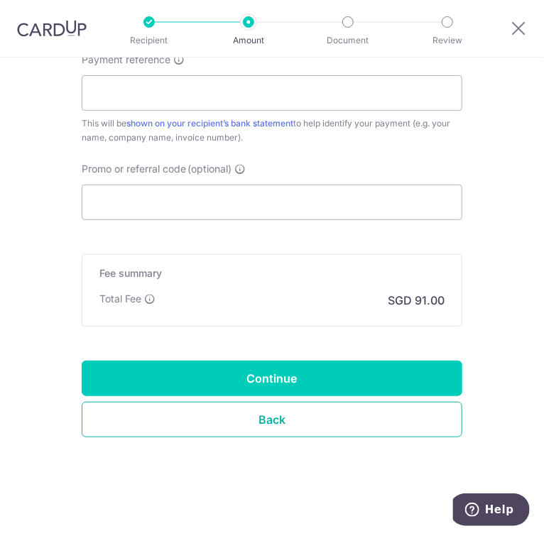
click at [249, 421] on link "Back" at bounding box center [272, 420] width 381 height 36
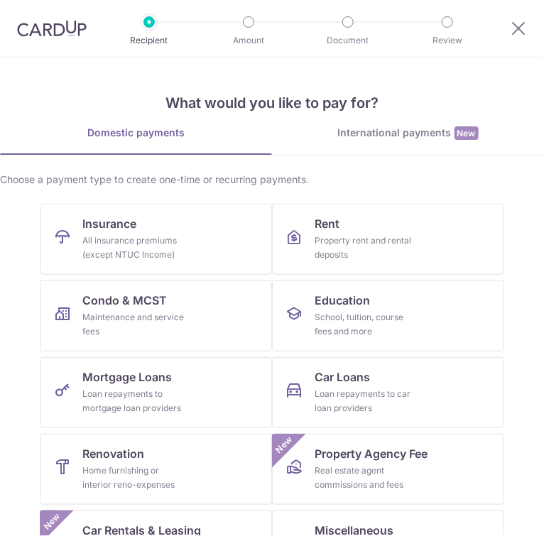
click at [391, 131] on div "International payments New" at bounding box center [408, 133] width 272 height 15
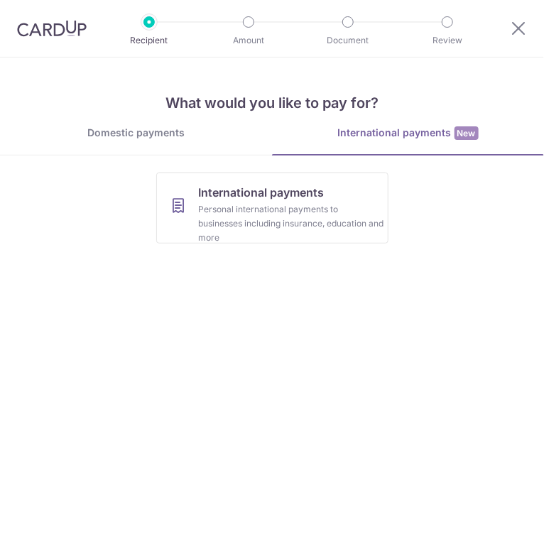
click at [135, 135] on div "Domestic payments" at bounding box center [136, 133] width 272 height 14
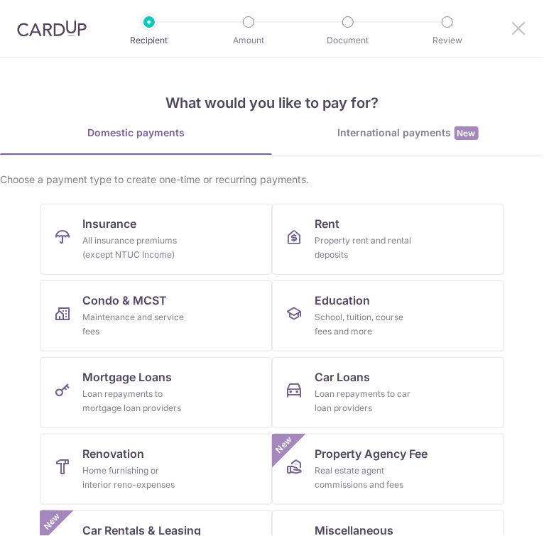
click at [520, 28] on icon at bounding box center [518, 28] width 17 height 18
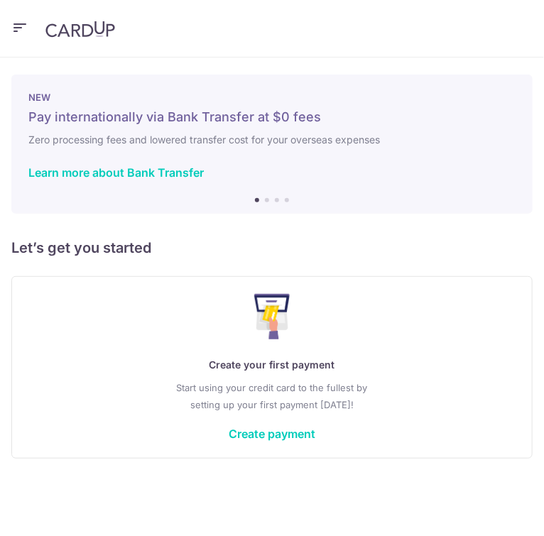
click at [31, 31] on header at bounding box center [272, 29] width 544 height 58
click at [25, 28] on icon "button" at bounding box center [19, 27] width 17 height 18
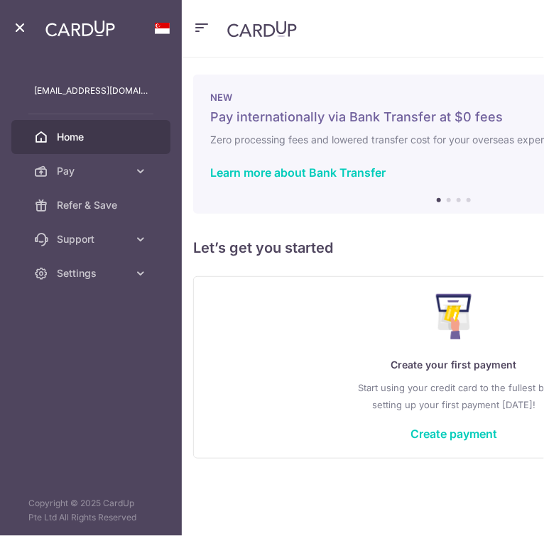
click at [92, 173] on span "Pay" at bounding box center [92, 171] width 71 height 14
click at [91, 364] on span "Support" at bounding box center [92, 359] width 71 height 14
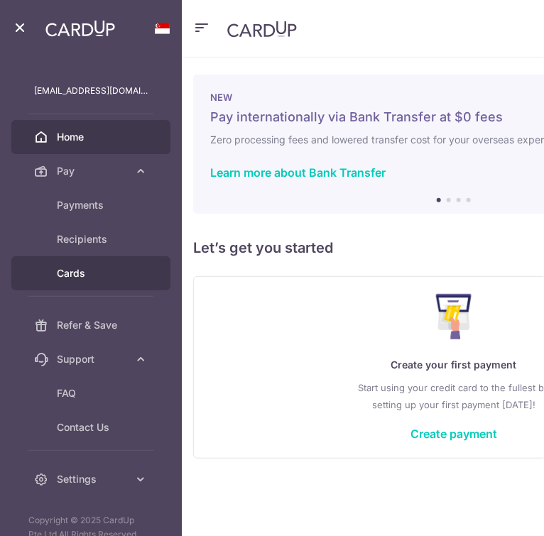
click at [88, 274] on span "Cards" at bounding box center [102, 273] width 91 height 14
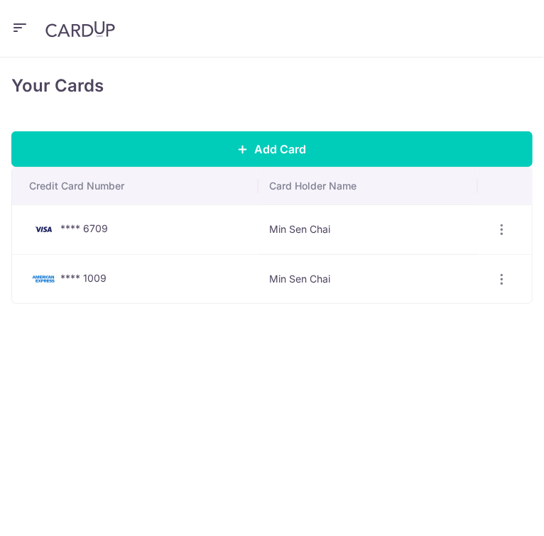
click at [22, 33] on icon "button" at bounding box center [19, 27] width 17 height 18
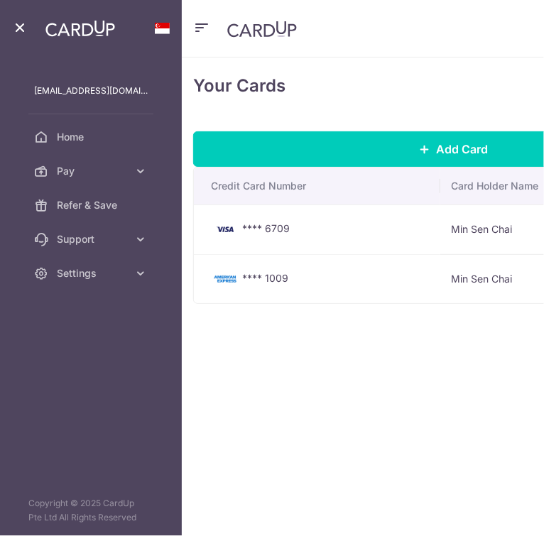
click at [92, 173] on span "Pay" at bounding box center [92, 171] width 71 height 14
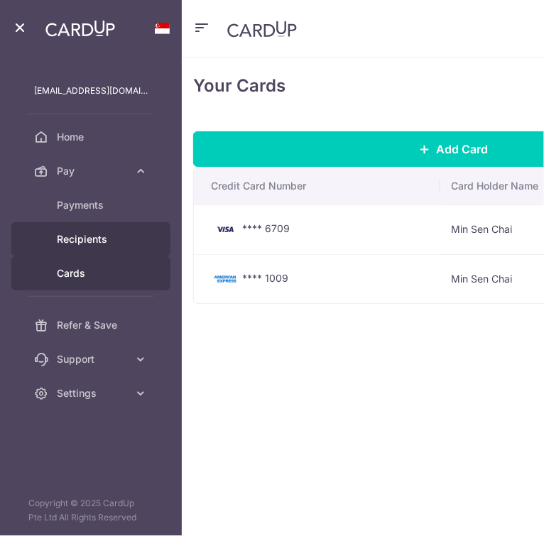
click at [88, 232] on span "Recipients" at bounding box center [102, 239] width 91 height 14
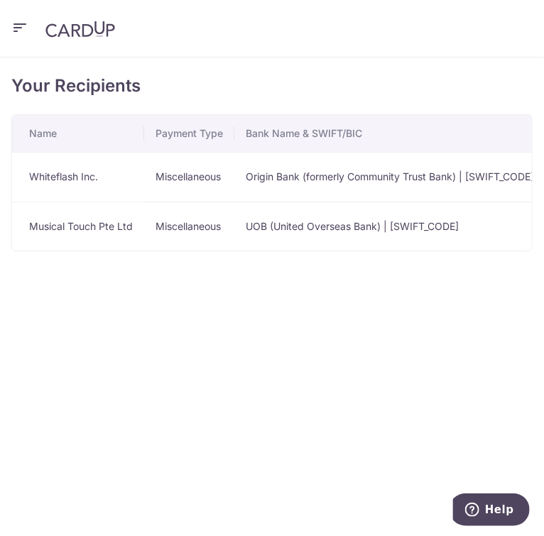
click at [24, 33] on icon "button" at bounding box center [19, 27] width 17 height 18
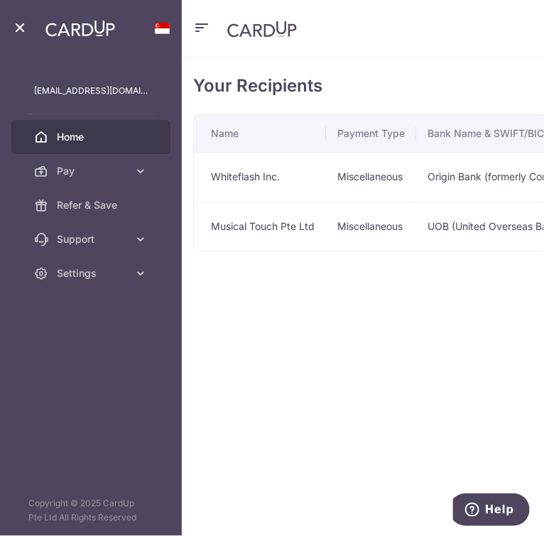
click at [68, 139] on span "Home" at bounding box center [102, 137] width 91 height 14
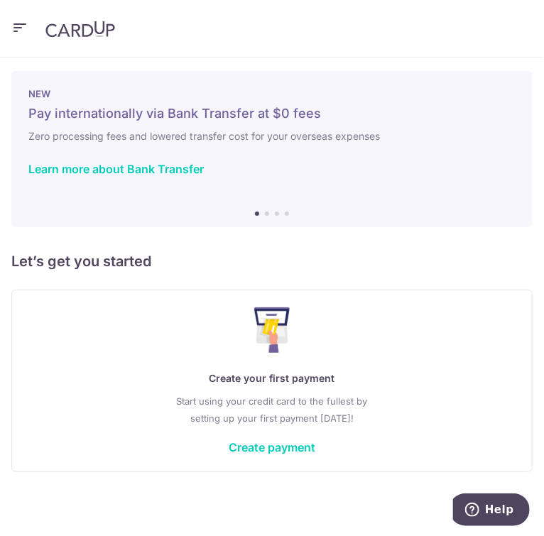
scroll to position [6, 0]
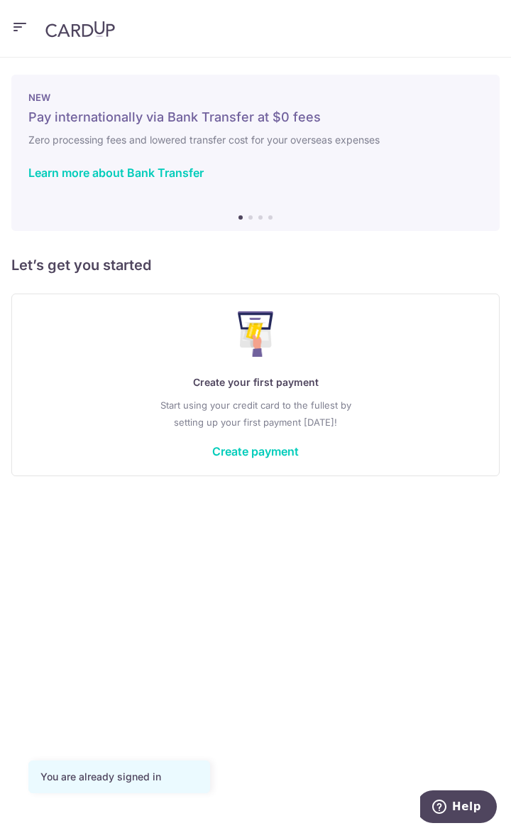
click at [257, 454] on link "Create payment" at bounding box center [255, 451] width 87 height 14
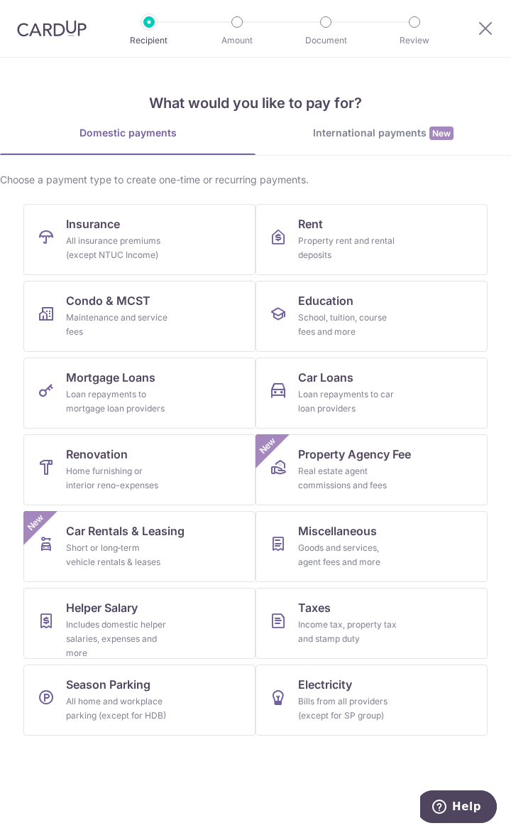
click at [348, 136] on div "International payments New" at bounding box center [384, 133] width 256 height 15
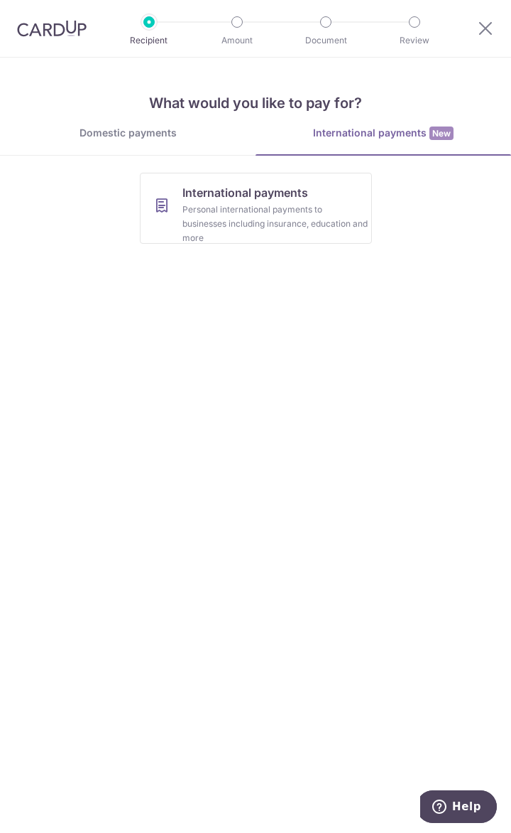
click at [158, 141] on link "Domestic payments" at bounding box center [128, 140] width 256 height 28
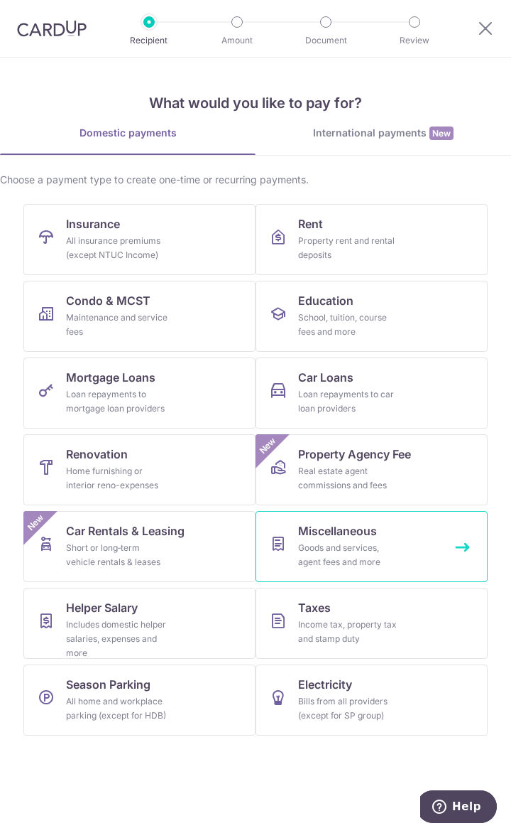
click at [298, 559] on div "Goods and services, agent fees and more" at bounding box center [349, 555] width 102 height 28
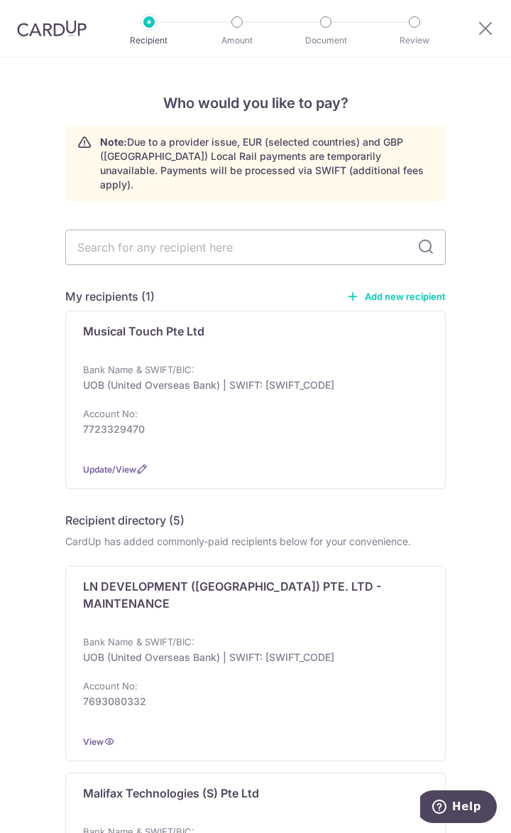
click at [190, 247] on input "text" at bounding box center [255, 247] width 381 height 36
type input "Musical Touch"
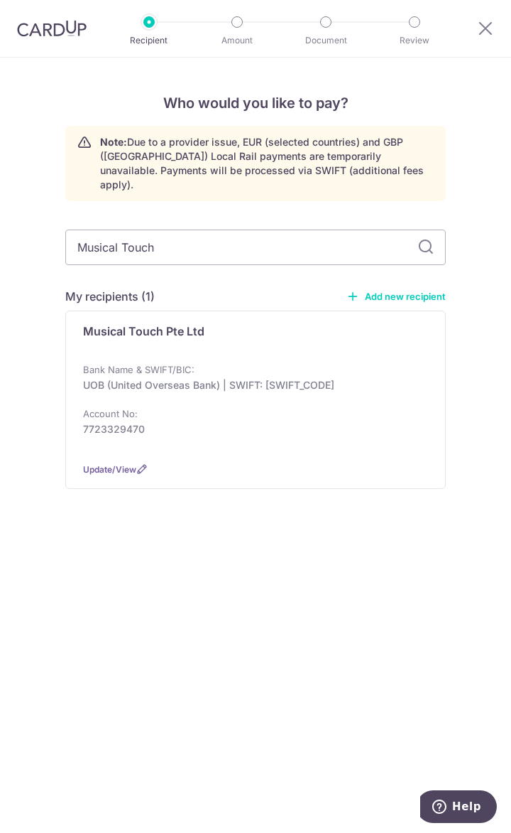
click at [269, 384] on div "Bank Name & SWIFT/BIC: UOB (United Overseas Bank) | SWIFT: [SWIFT_CODE] Account…" at bounding box center [255, 406] width 345 height 88
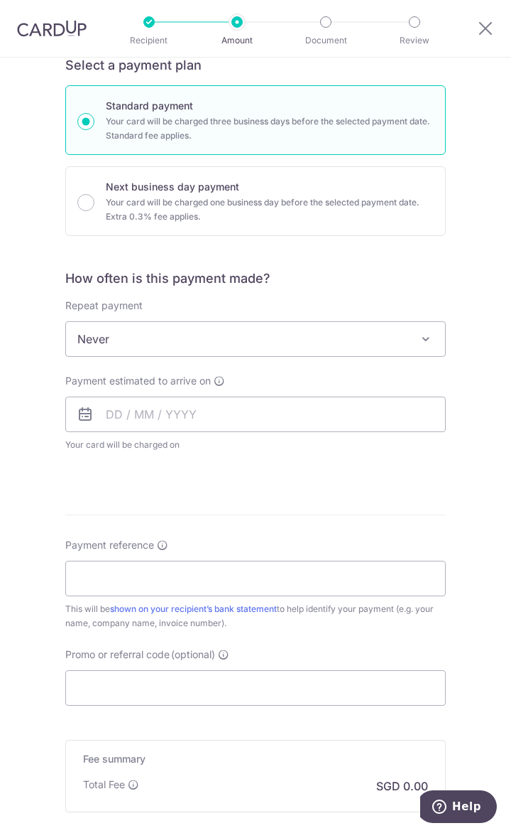
scroll to position [502, 0]
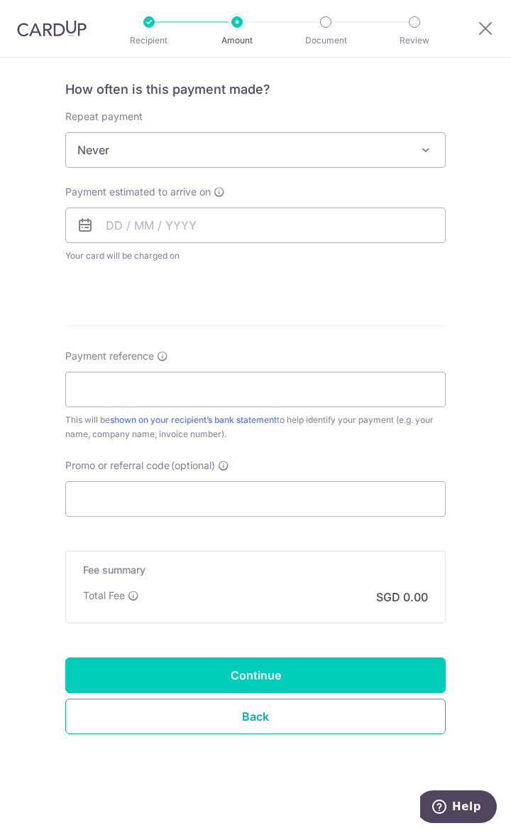
click at [232, 708] on link "Back" at bounding box center [255, 716] width 381 height 36
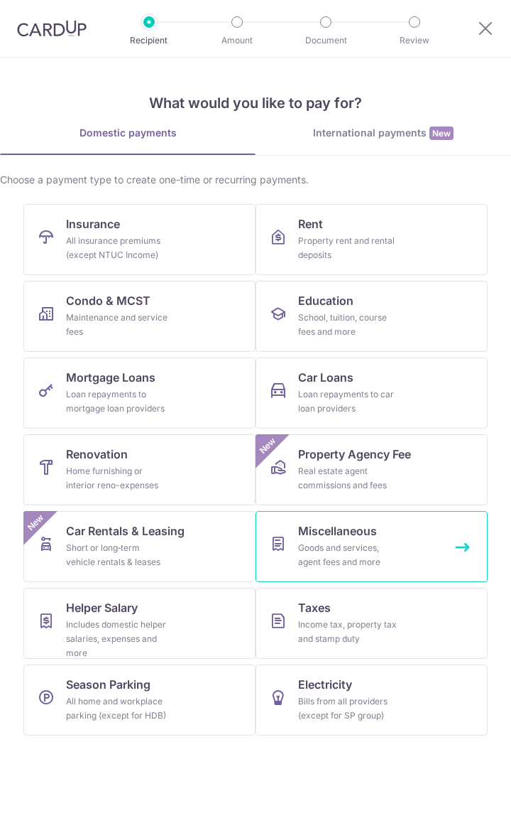
click at [357, 528] on span "Miscellaneous" at bounding box center [337, 530] width 79 height 17
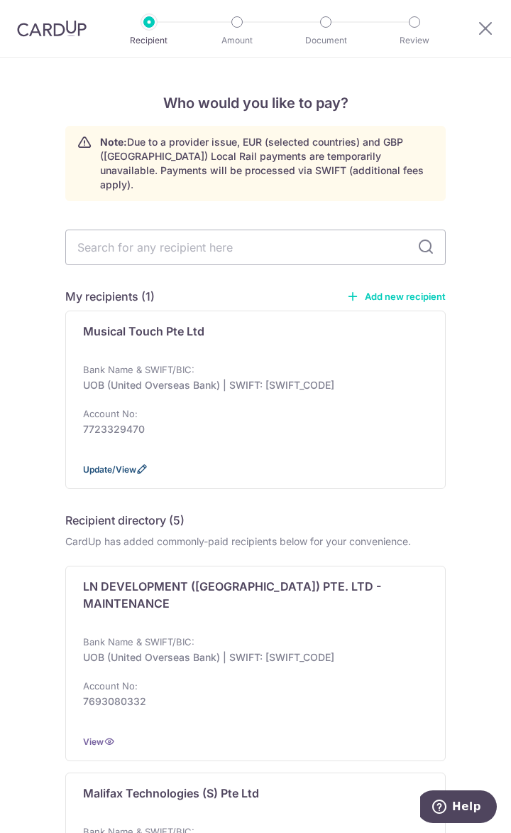
click at [115, 464] on span "Update/View" at bounding box center [109, 469] width 53 height 11
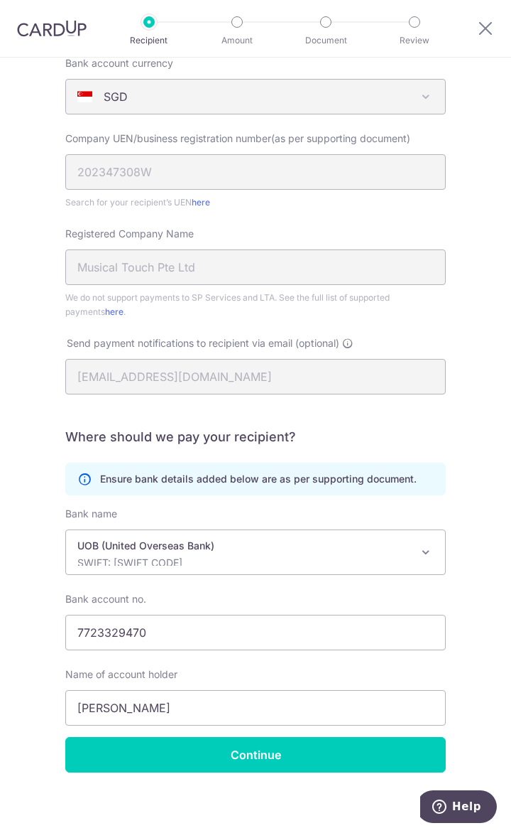
scroll to position [239, 0]
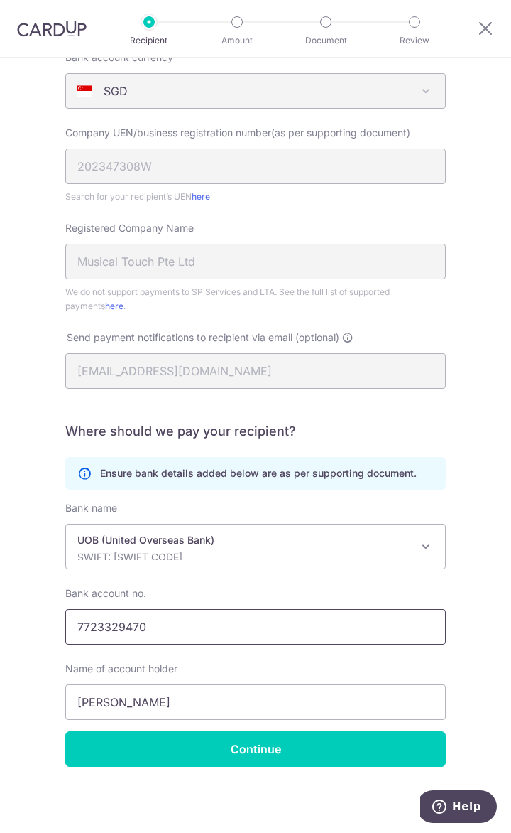
click at [193, 634] on input "7723329470" at bounding box center [255, 627] width 381 height 36
click at [227, 536] on p "UOB (United Overseas Bank)" at bounding box center [244, 540] width 334 height 14
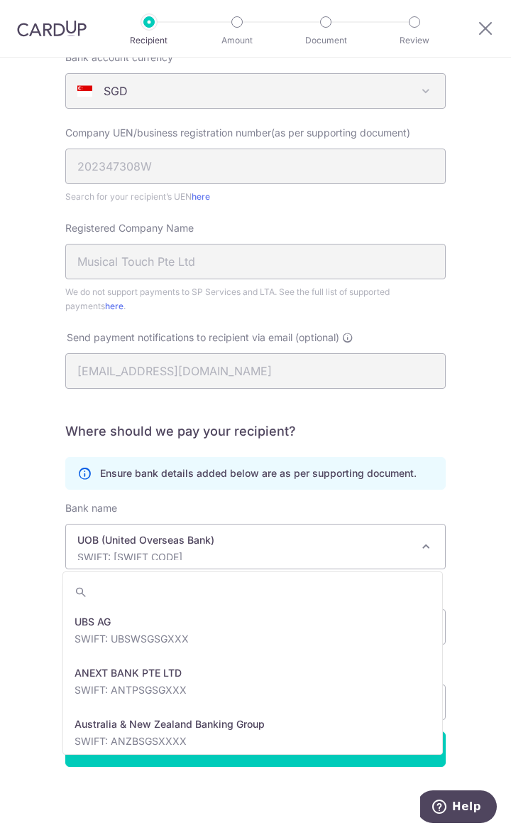
scroll to position [3069, 0]
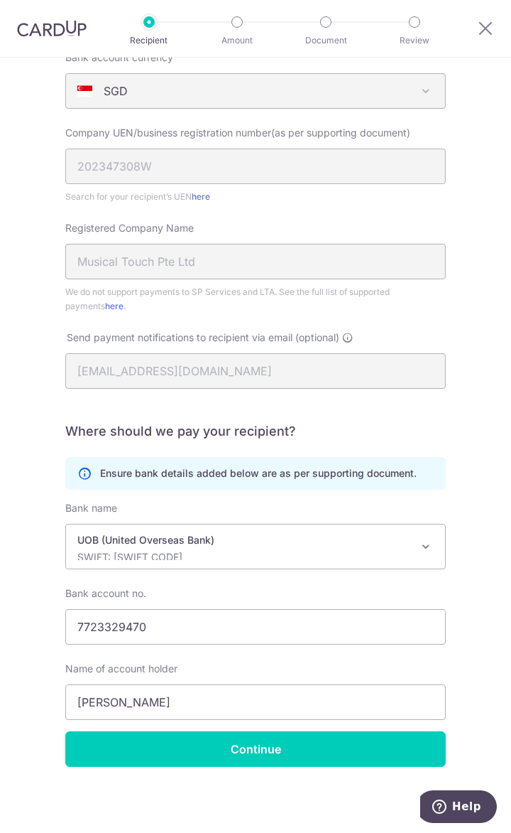
click at [227, 537] on p "UOB (United Overseas Bank)" at bounding box center [244, 540] width 334 height 14
click at [174, 546] on div "UOB (United Overseas Bank) SWIFT: UOVBSGSGXXX" at bounding box center [244, 546] width 334 height 27
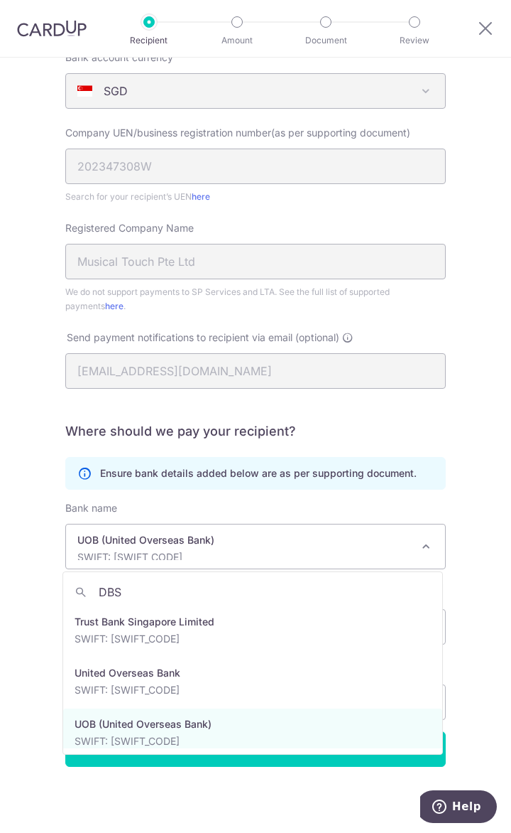
scroll to position [0, 0]
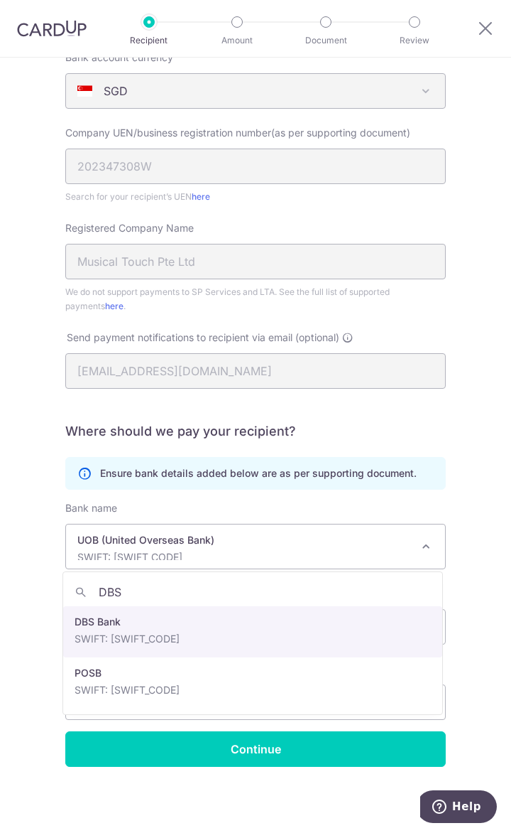
type input "DBS"
select select "6"
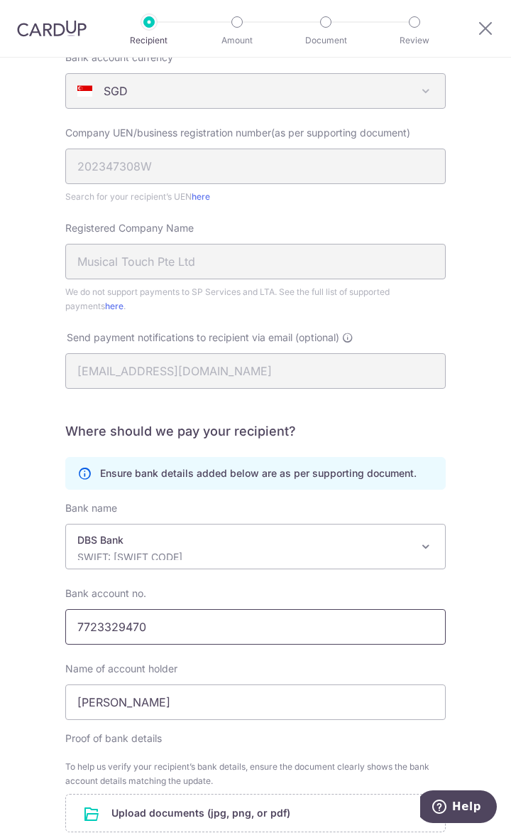
click at [179, 634] on input "7723329470" at bounding box center [255, 627] width 381 height 36
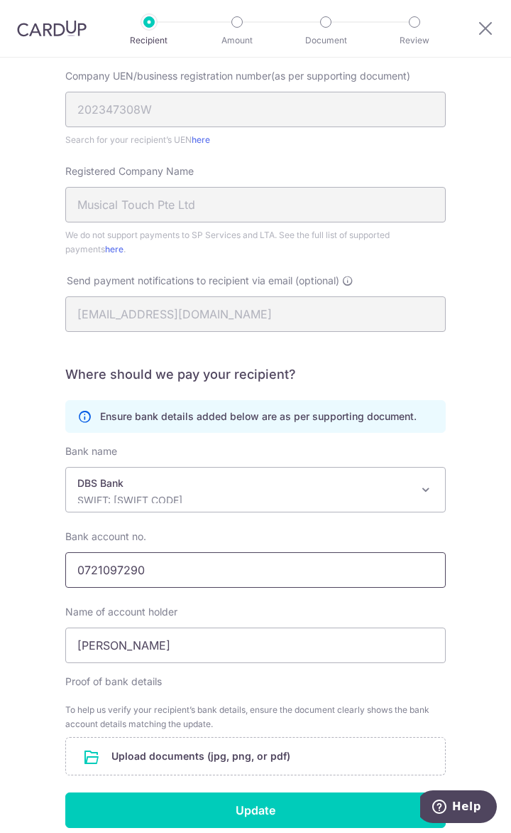
type input "0721097290"
type input "m"
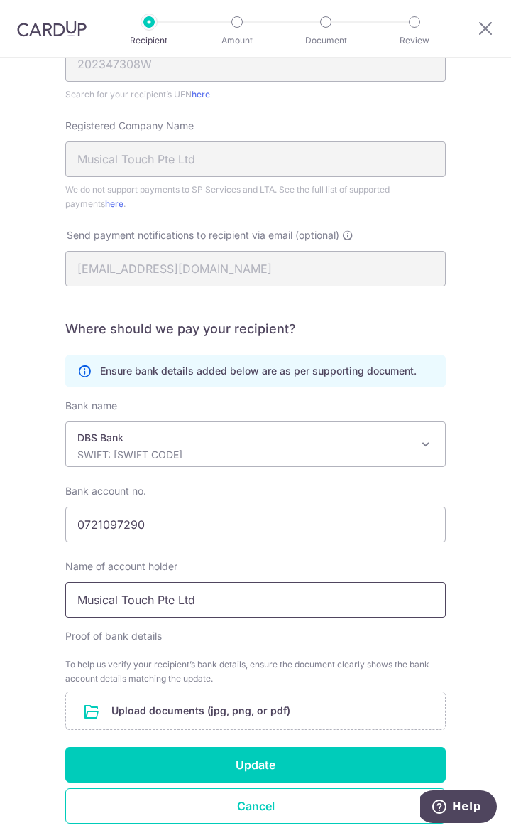
scroll to position [397, 0]
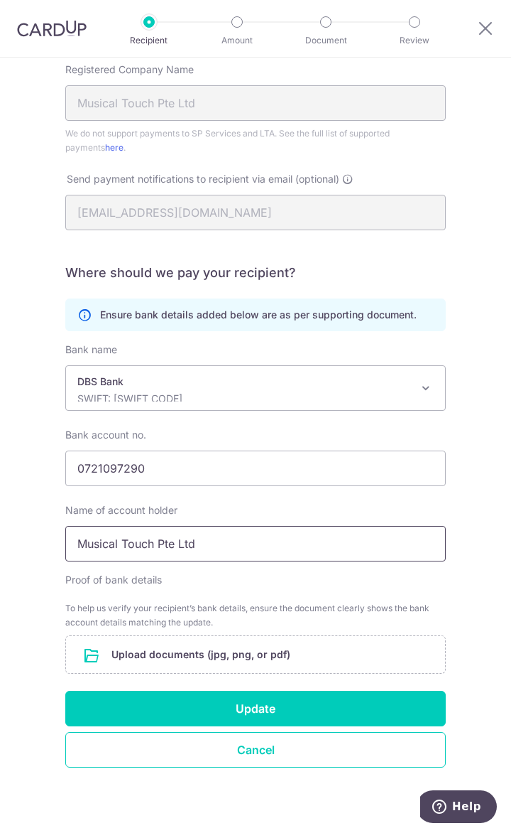
type input "Musical Touch Pte Ltd"
click at [261, 656] on input "file" at bounding box center [255, 654] width 379 height 37
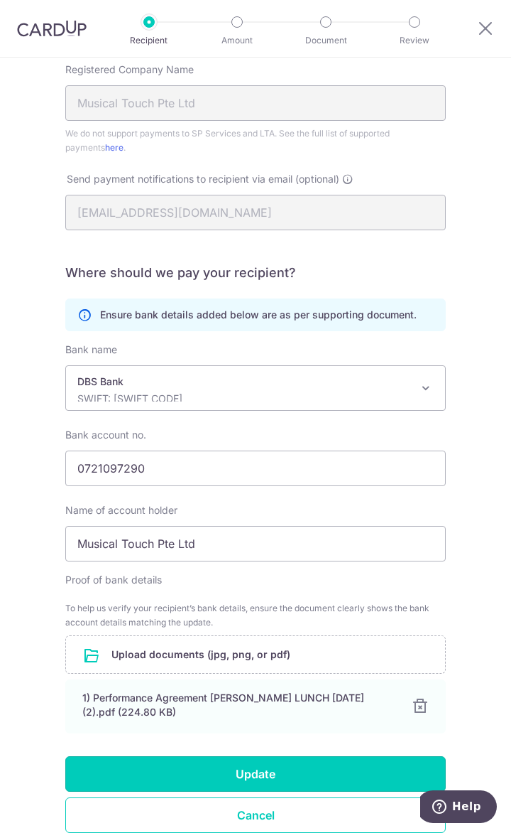
click at [278, 766] on button "Update" at bounding box center [255, 774] width 381 height 36
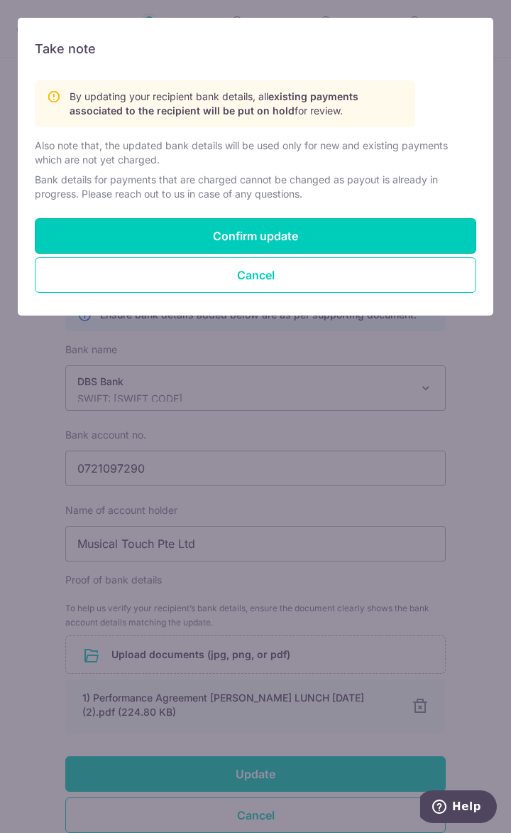
click at [324, 236] on button "Confirm update" at bounding box center [256, 236] width 442 height 36
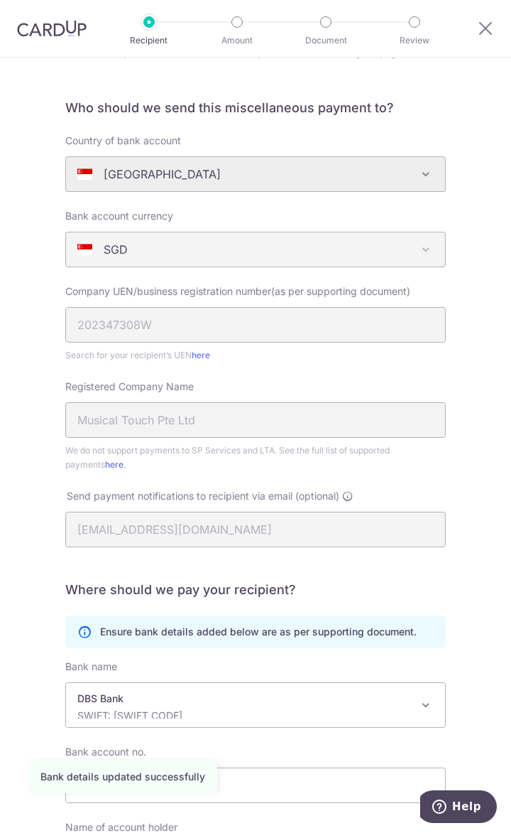
scroll to position [239, 0]
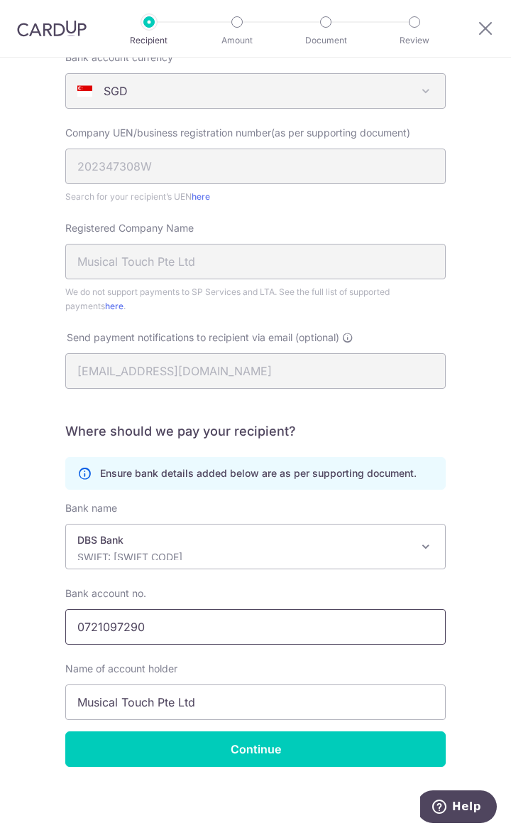
drag, startPoint x: 98, startPoint y: 625, endPoint x: 150, endPoint y: 626, distance: 51.9
click at [150, 626] on input "0721097290" at bounding box center [255, 627] width 381 height 36
click at [223, 747] on input "Continue" at bounding box center [255, 749] width 381 height 36
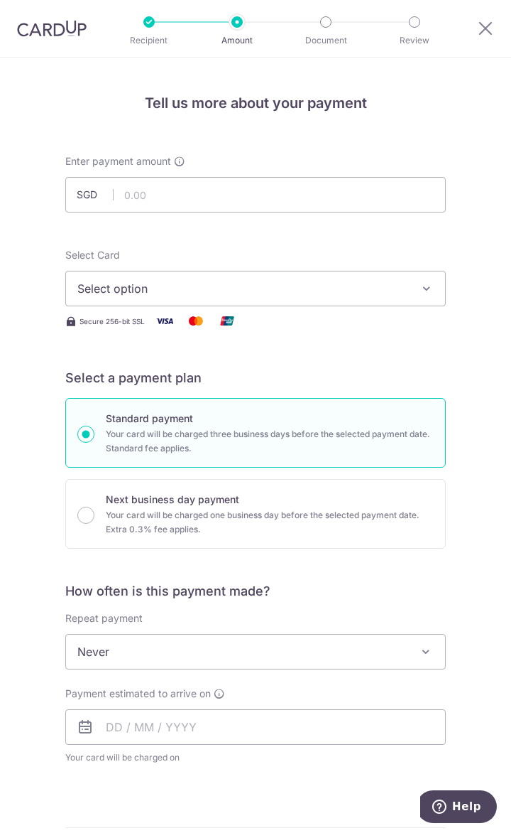
click at [148, 287] on span "Select option" at bounding box center [245, 288] width 337 height 17
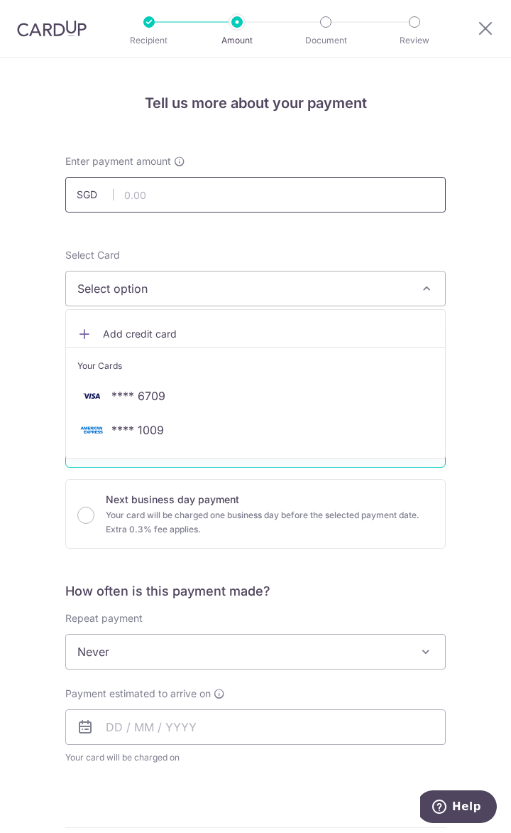
drag, startPoint x: 146, startPoint y: 199, endPoint x: 279, endPoint y: 262, distance: 147.1
click at [146, 199] on input "text" at bounding box center [255, 195] width 381 height 36
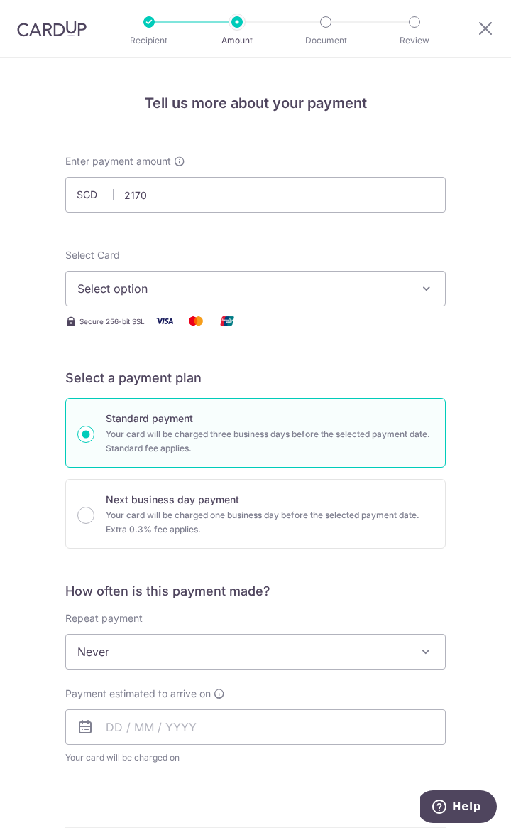
type input "2,170.00"
click at [37, 627] on div "Tell us more about your payment Enter payment amount SGD 2,170.00 2170.00 Selec…" at bounding box center [255, 697] width 511 height 1279
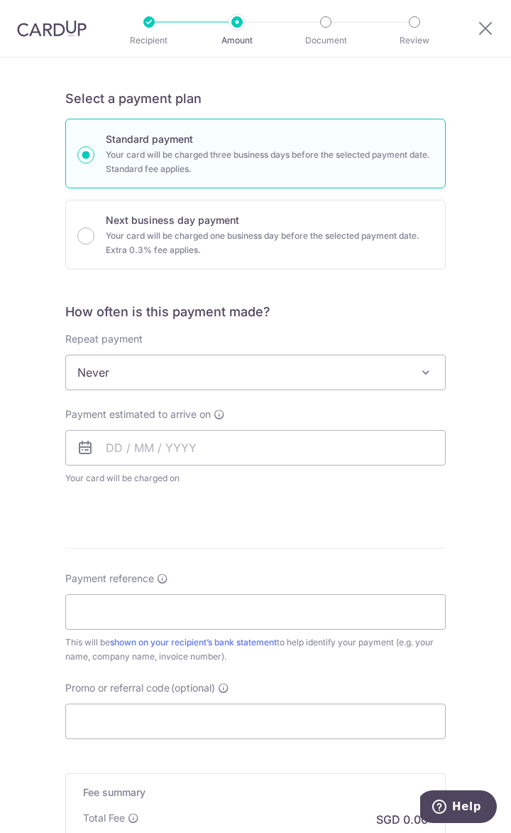
scroll to position [284, 0]
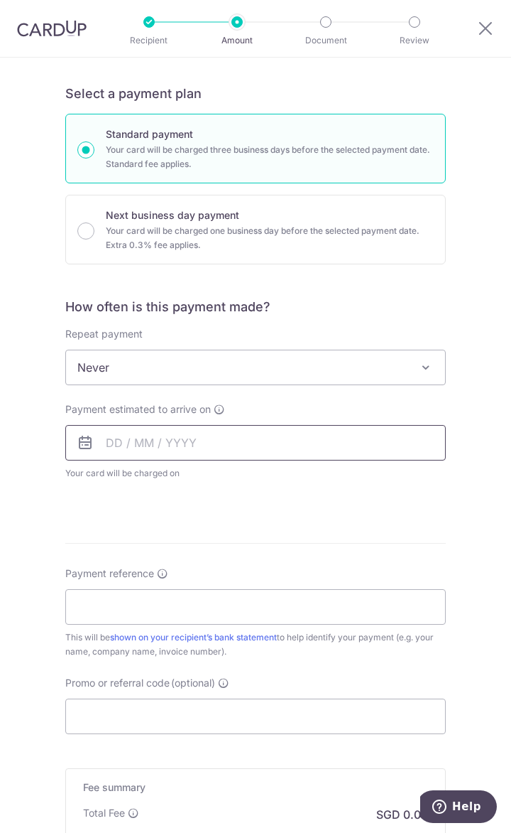
click at [161, 440] on input "text" at bounding box center [255, 443] width 381 height 36
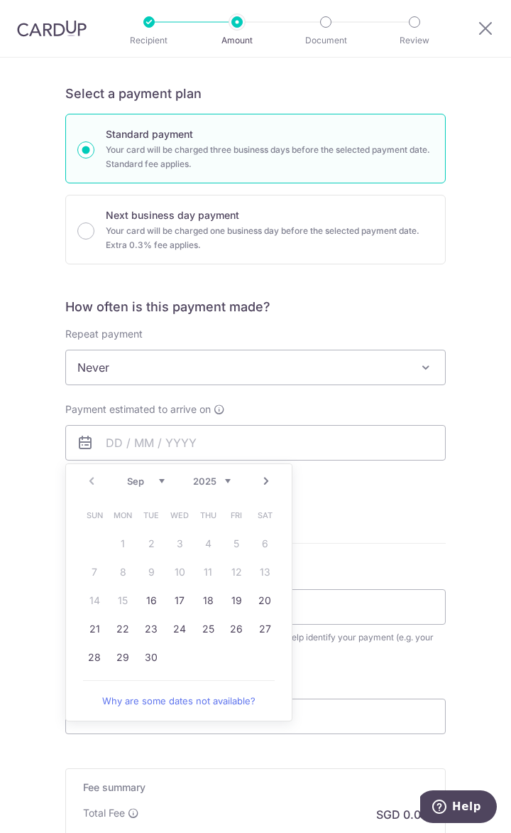
click at [87, 501] on th "Sun" at bounding box center [94, 515] width 28 height 28
click at [158, 480] on select "Sep Oct Nov Dec" at bounding box center [146, 480] width 38 height 11
click at [254, 627] on link "25" at bounding box center [265, 628] width 23 height 23
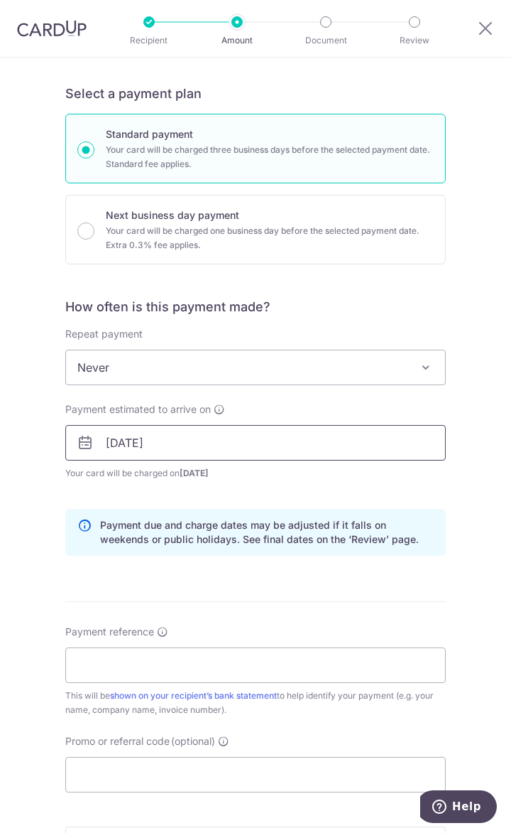
click at [131, 447] on input "[DATE]" at bounding box center [255, 443] width 381 height 36
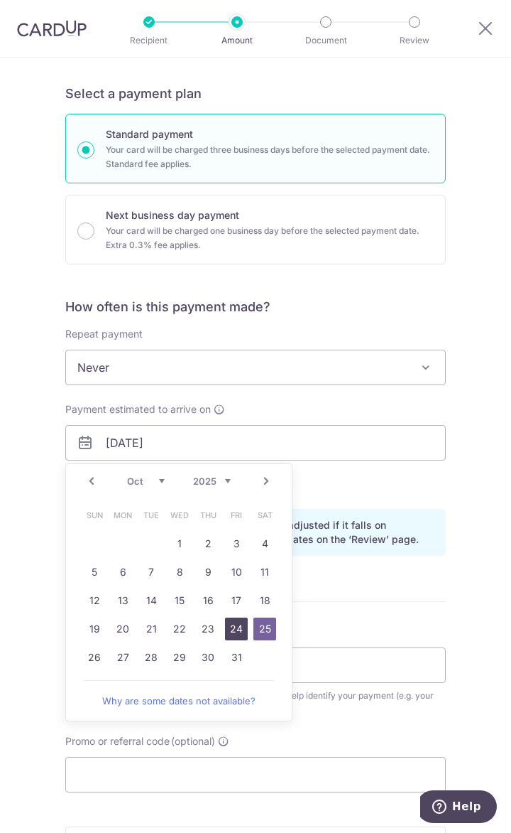
click at [233, 629] on link "24" at bounding box center [236, 628] width 23 height 23
type input "[DATE]"
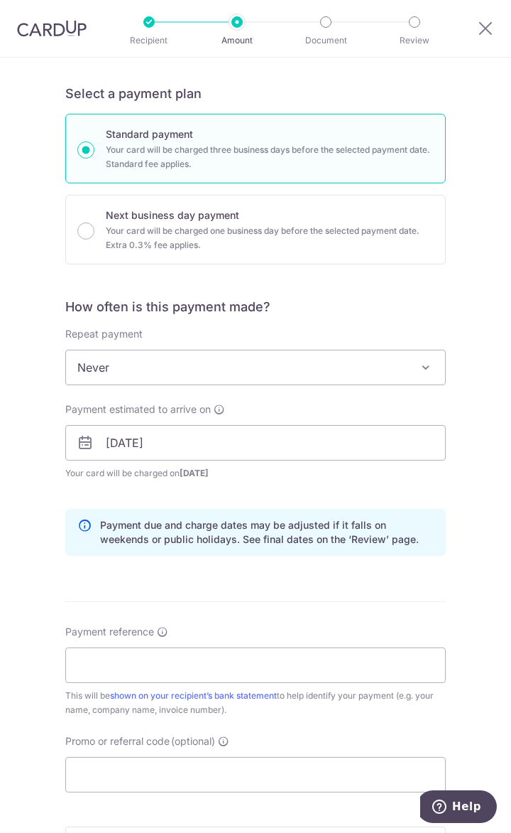
click at [50, 548] on div "Tell us more about your payment Enter payment amount SGD 2,170.00 2170.00 Selec…" at bounding box center [255, 441] width 511 height 1337
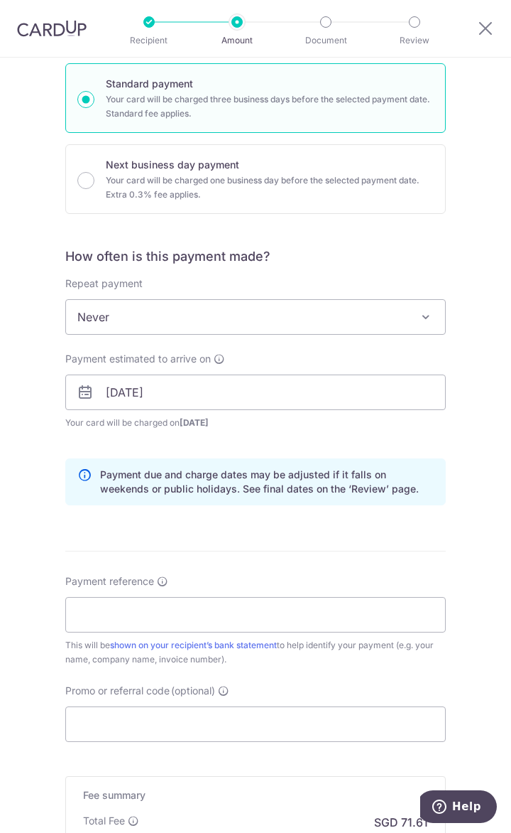
scroll to position [398, 0]
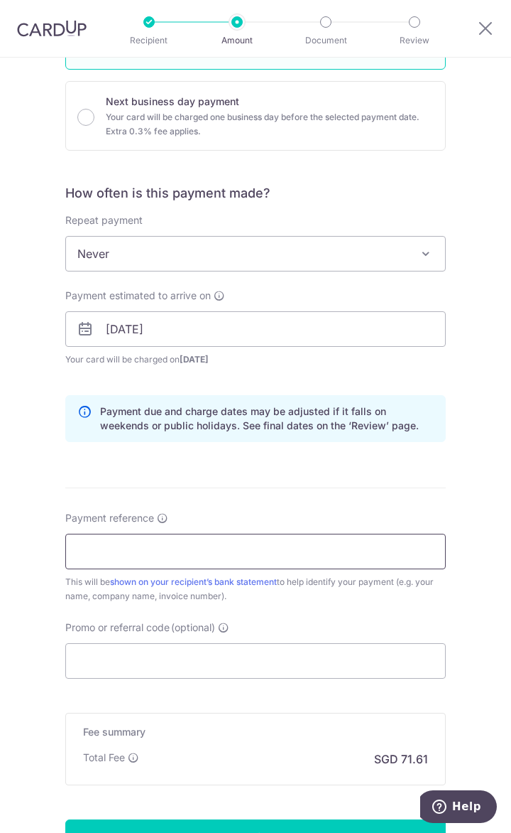
click at [168, 550] on input "Payment reference" at bounding box center [255, 552] width 381 height 36
type input "N"
click at [205, 537] on input "MT 250240 - [PERSON_NAME] and [PERSON_NAME]" at bounding box center [255, 552] width 381 height 36
click at [205, 543] on input "MT 250240 - [PERSON_NAME] and [PERSON_NAME]" at bounding box center [255, 552] width 381 height 36
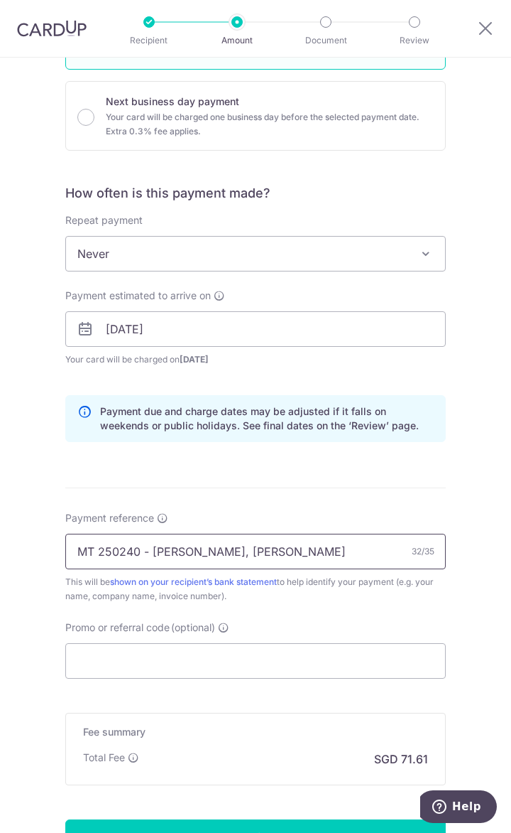
click at [283, 547] on input "MT 250240 - [PERSON_NAME], [PERSON_NAME]" at bounding box center [255, 552] width 381 height 36
type input "MT 250240 - [PERSON_NAME], [PERSON_NAME]"
click at [234, 659] on input "Promo or referral code (optional)" at bounding box center [255, 661] width 381 height 36
paste input "MILELION"
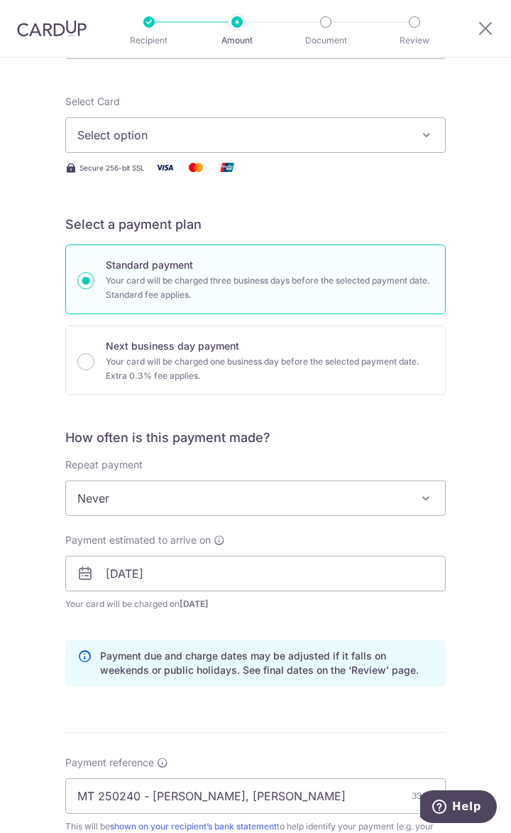
scroll to position [112, 0]
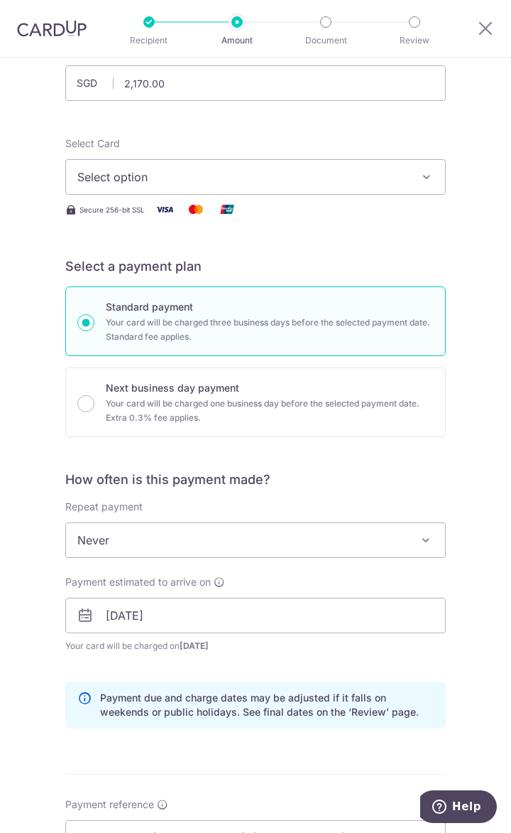
type input "MILELION"
click at [215, 182] on span "Select option" at bounding box center [245, 176] width 337 height 17
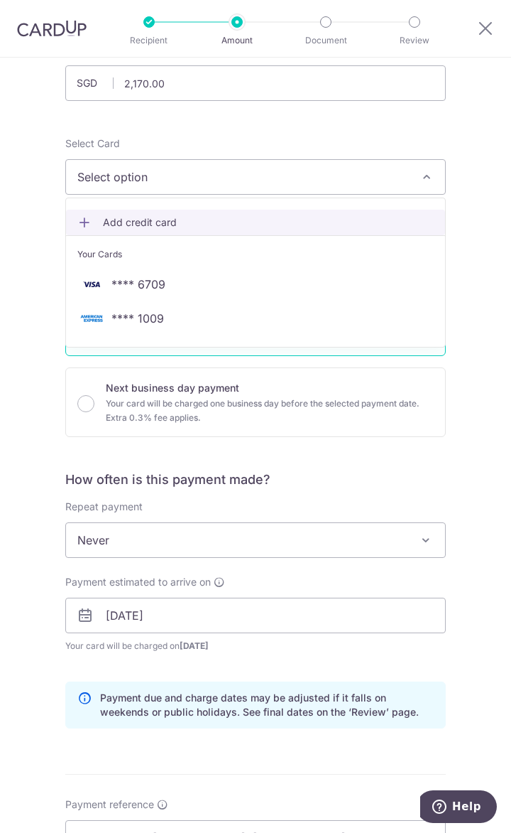
click at [202, 216] on span "Add credit card" at bounding box center [268, 222] width 331 height 14
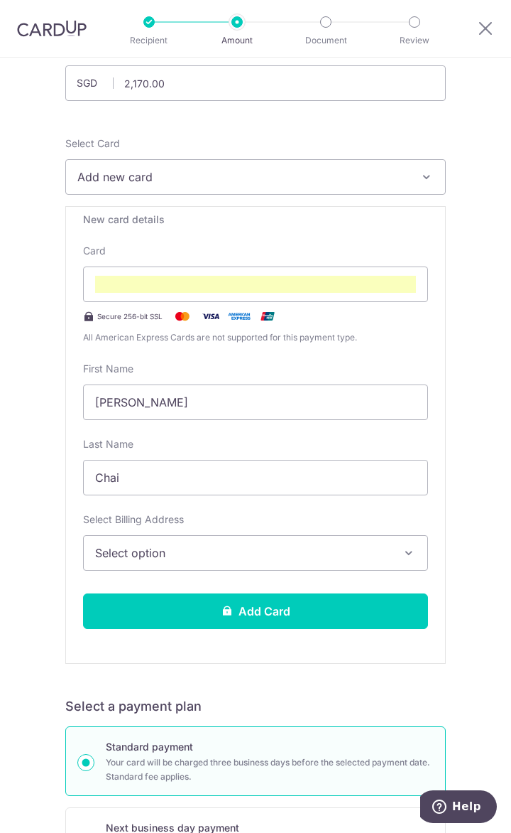
click at [200, 557] on span "Select option" at bounding box center [245, 552] width 301 height 17
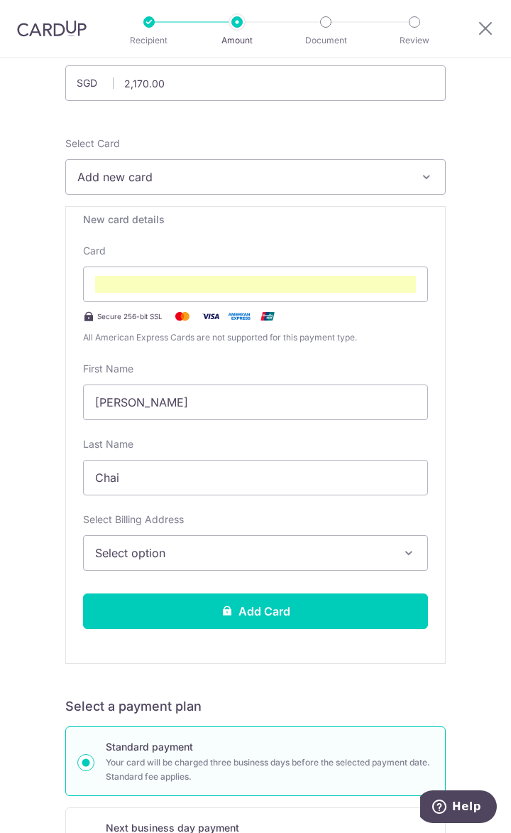
click at [166, 559] on span "Select option" at bounding box center [245, 552] width 301 height 17
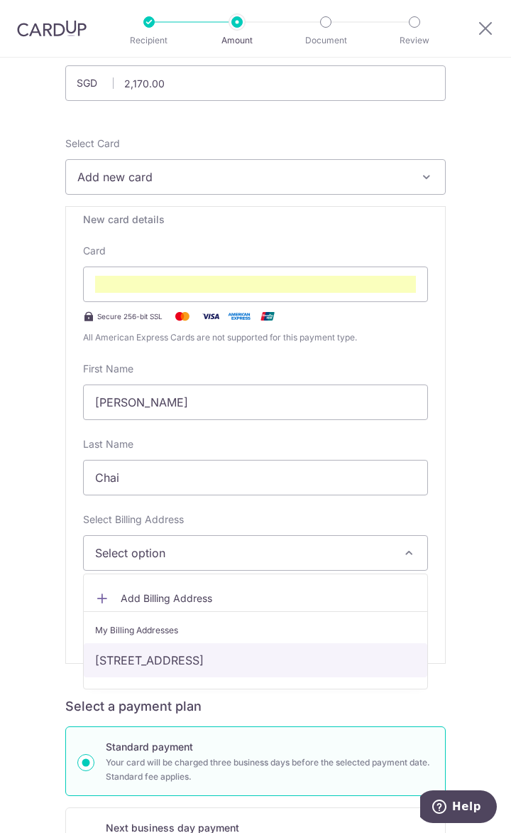
click at [151, 665] on link "[STREET_ADDRESS]" at bounding box center [256, 660] width 344 height 34
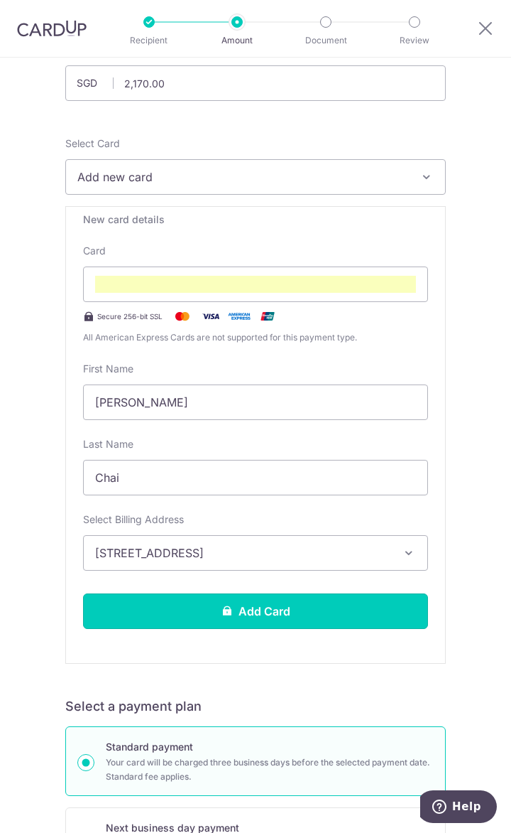
click at [179, 610] on button "Add Card" at bounding box center [255, 611] width 345 height 36
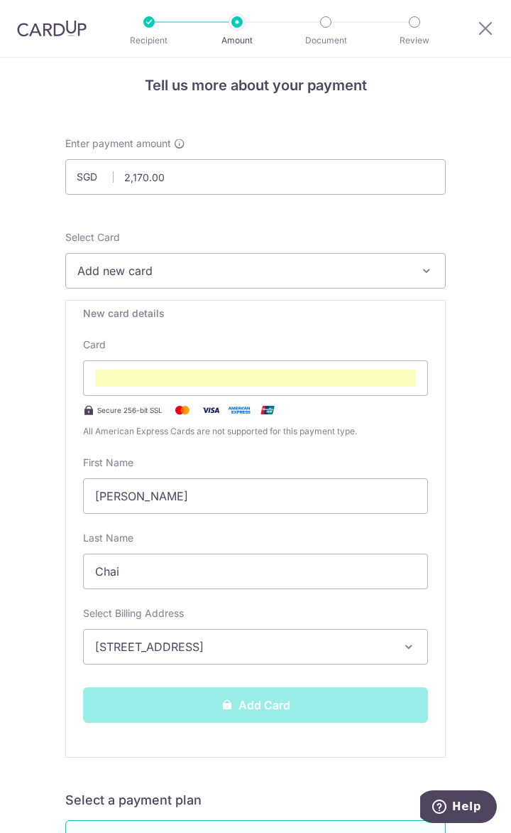
scroll to position [0, 0]
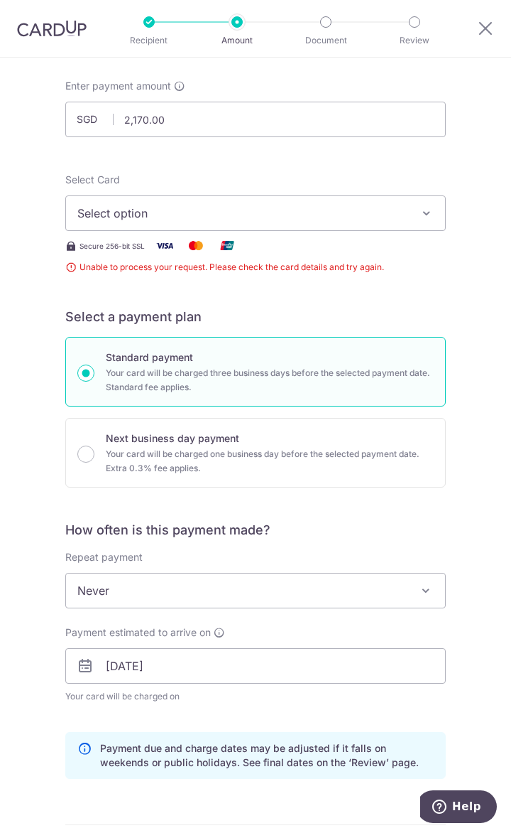
scroll to position [50, 0]
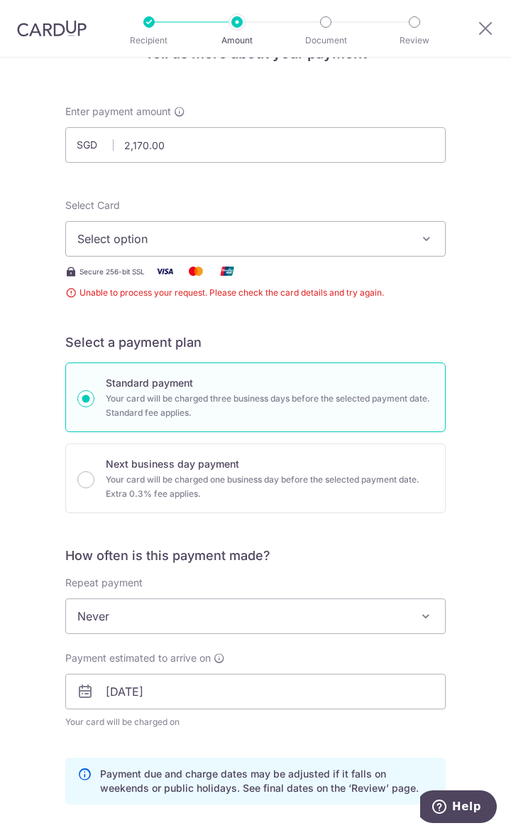
click at [210, 242] on span "Select option" at bounding box center [245, 238] width 337 height 17
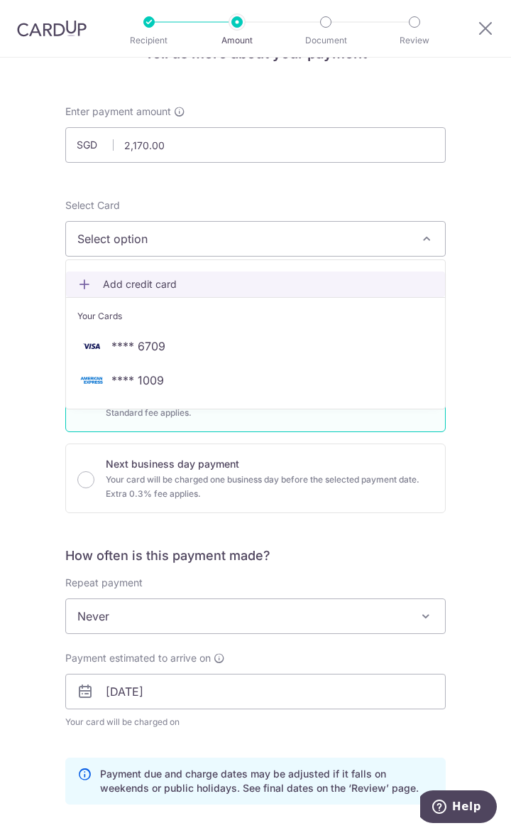
click at [121, 280] on span "Add credit card" at bounding box center [268, 284] width 331 height 14
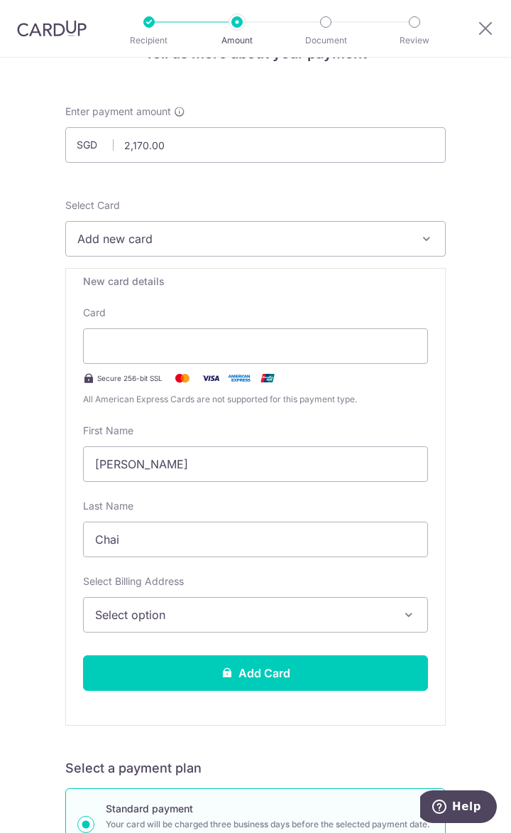
click at [141, 330] on div at bounding box center [255, 346] width 345 height 36
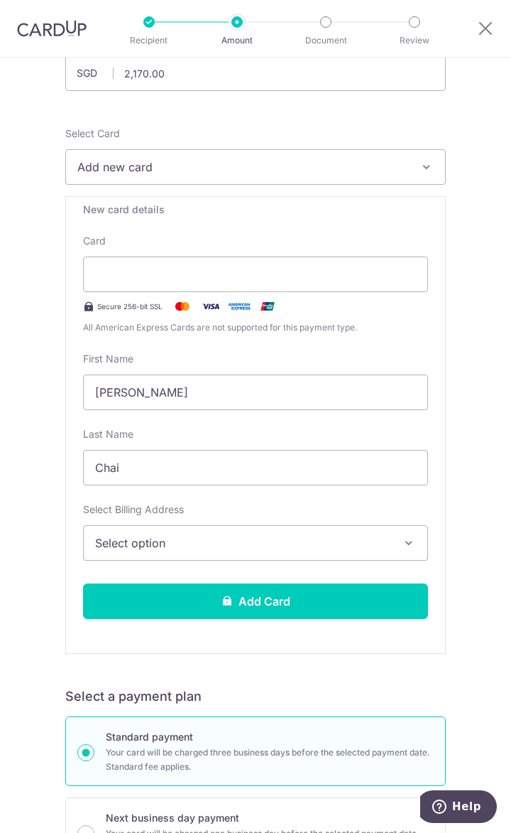
scroll to position [163, 0]
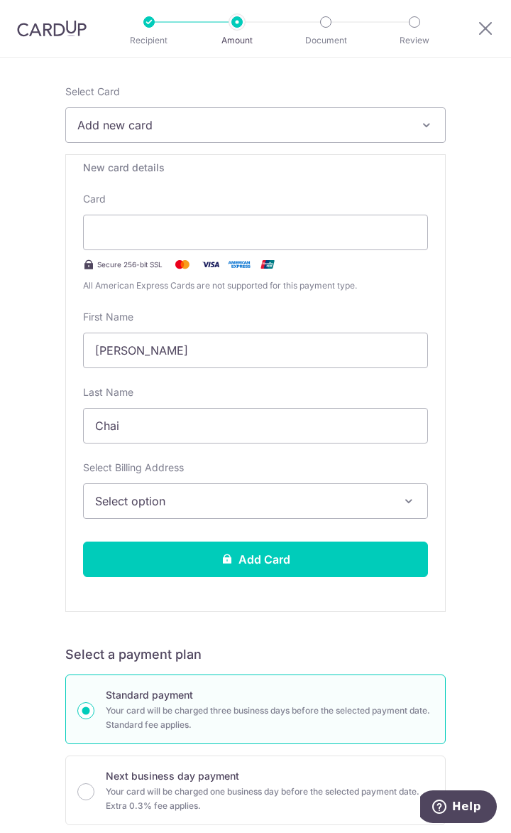
click at [220, 514] on button "Select option" at bounding box center [255, 501] width 345 height 36
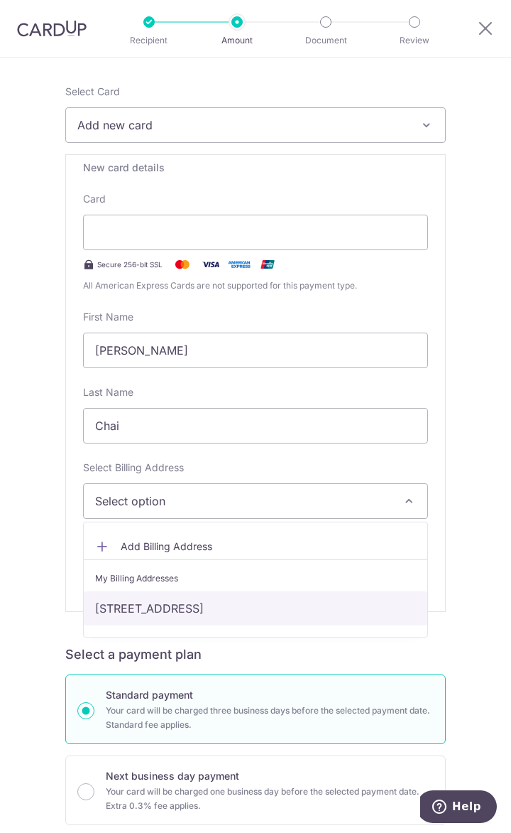
click at [210, 602] on link "Queens, Stirling Road, Block 10, #27-01, Singapore, Singapore, Singapore-148954" at bounding box center [256, 608] width 344 height 34
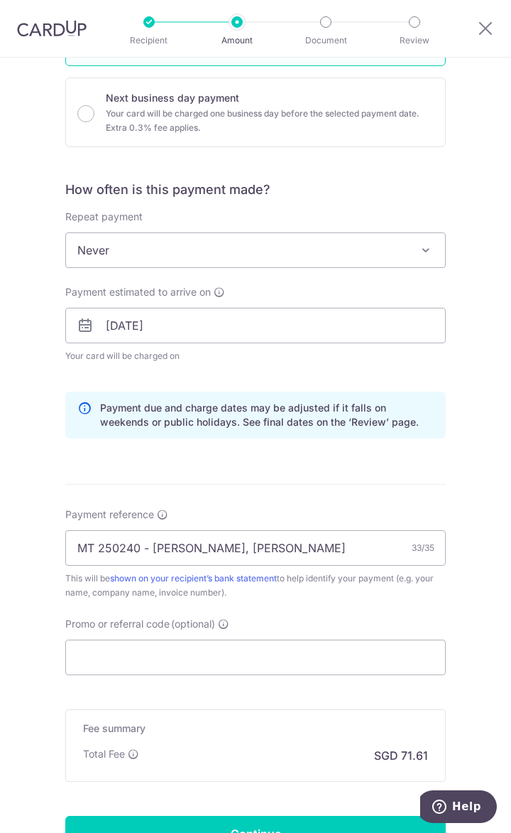
scroll to position [959, 0]
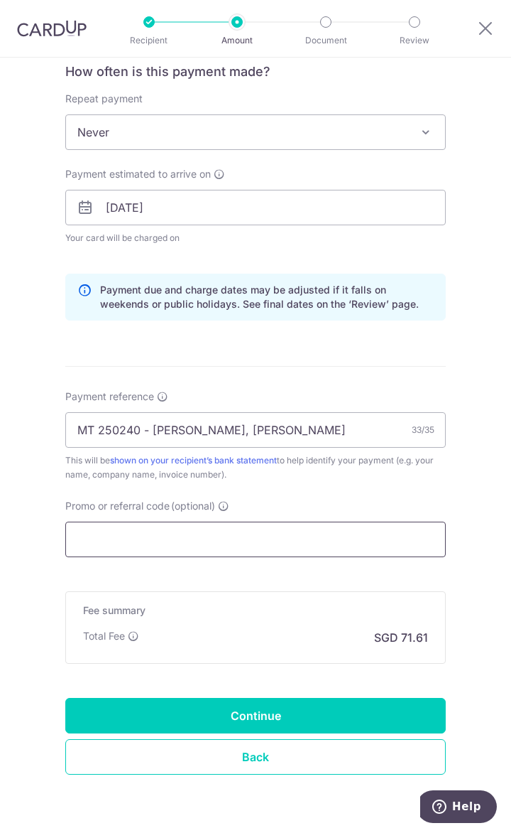
click at [227, 535] on input "Promo or referral code (optional)" at bounding box center [255, 539] width 381 height 36
paste input "MILELION"
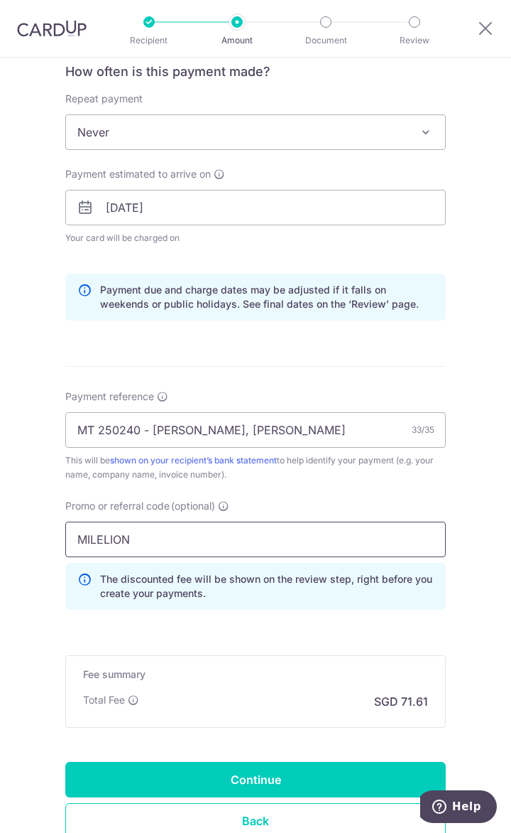
type input "MILELION"
click at [213, 774] on input "Continue" at bounding box center [255, 780] width 381 height 36
type input "Create Schedule"
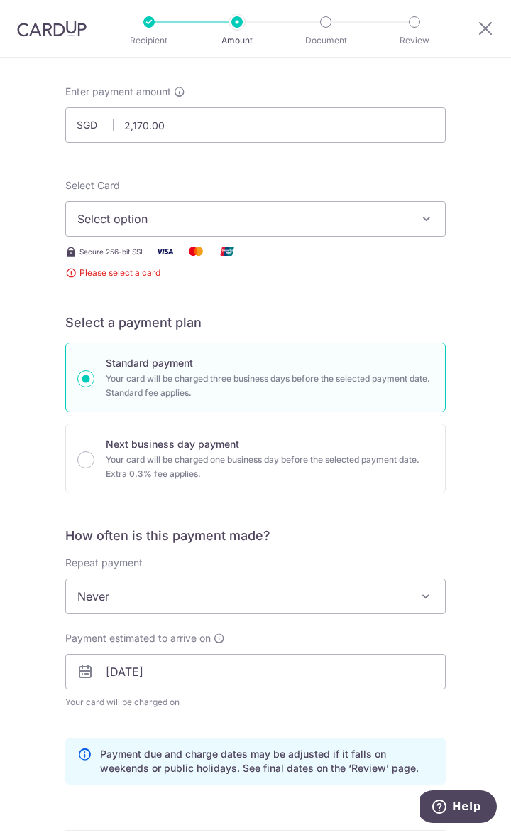
scroll to position [50, 0]
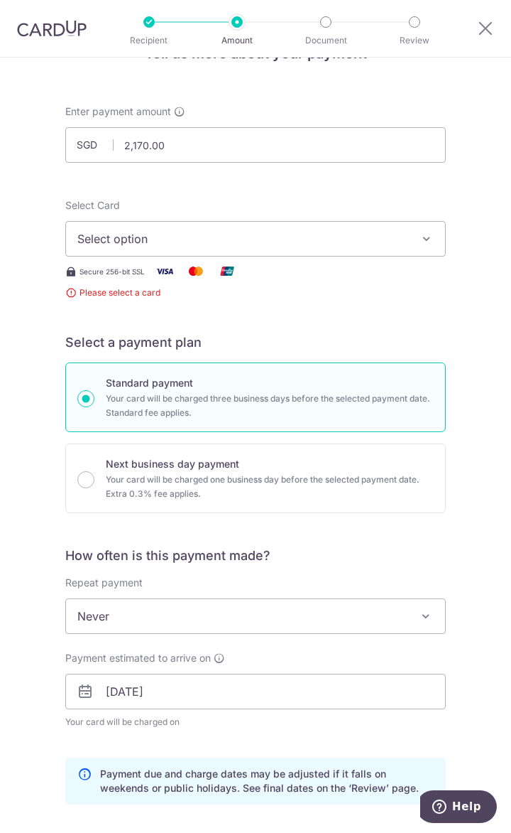
click at [182, 244] on span "Select option" at bounding box center [245, 238] width 337 height 17
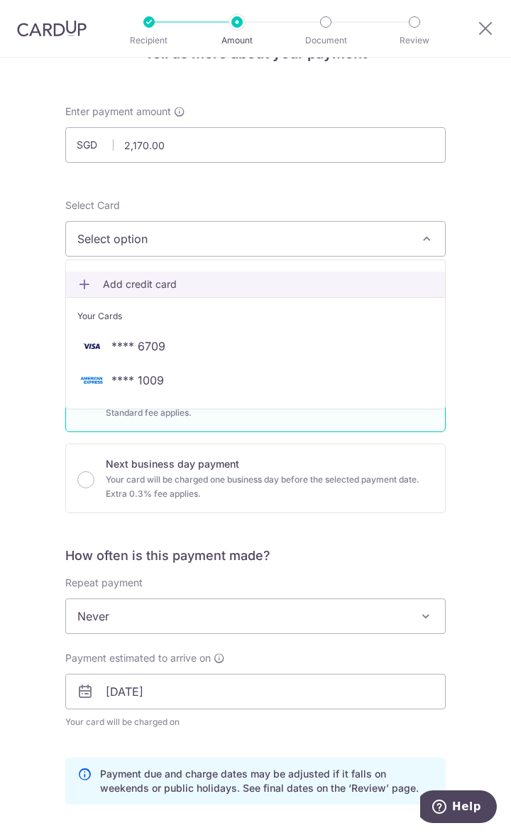
click at [168, 276] on link "Add credit card" at bounding box center [255, 284] width 379 height 26
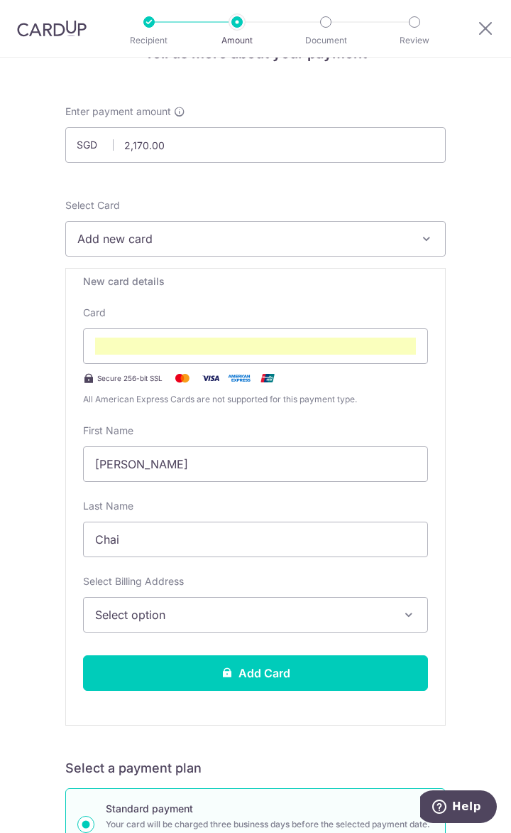
click at [215, 635] on div "New card details Card Secure 256-bit SSL All American Express Cards are not sup…" at bounding box center [255, 497] width 381 height 458
click at [213, 622] on span "Select option" at bounding box center [245, 614] width 301 height 17
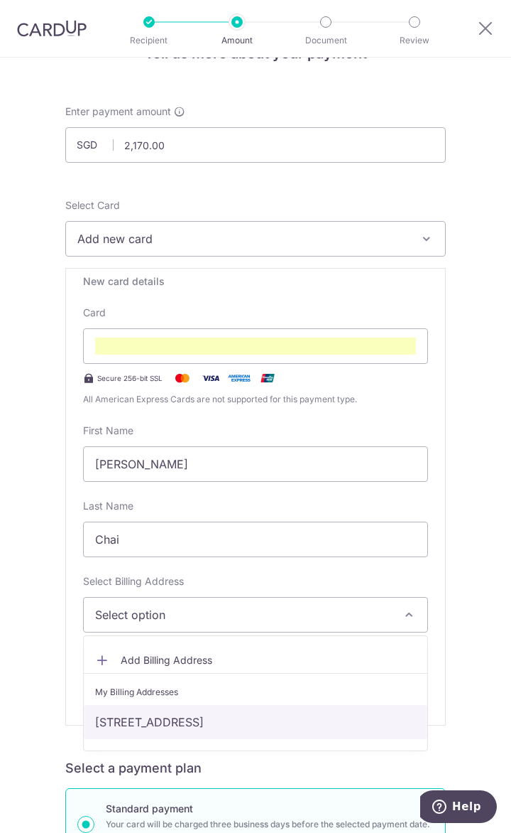
click at [205, 712] on link "[STREET_ADDRESS]" at bounding box center [256, 722] width 344 height 34
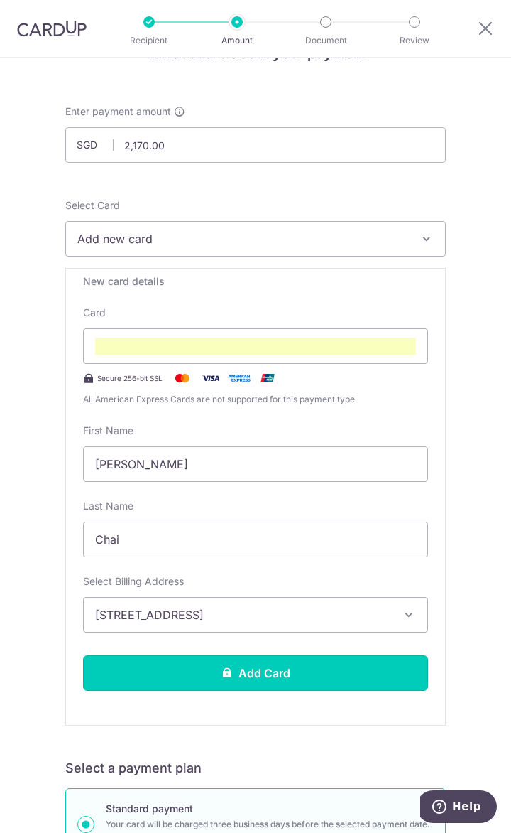
click at [220, 679] on button "Add Card" at bounding box center [255, 673] width 345 height 36
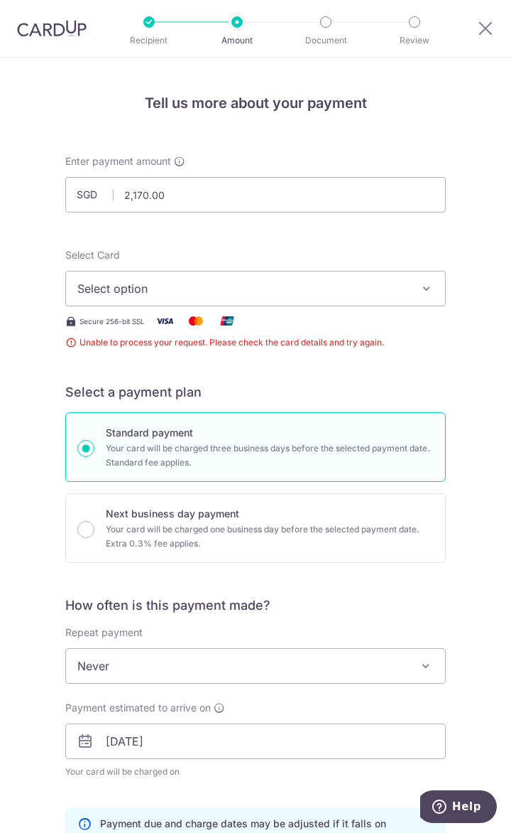
click at [249, 293] on span "Select option" at bounding box center [245, 288] width 337 height 17
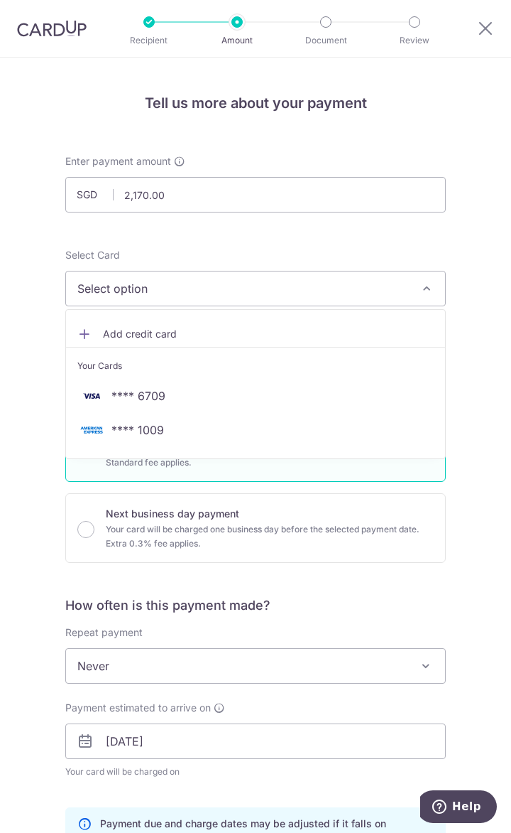
click at [31, 316] on div "Tell us more about your payment Enter payment amount SGD 2,170.00 2170.00 Unabl…" at bounding box center [255, 733] width 511 height 1351
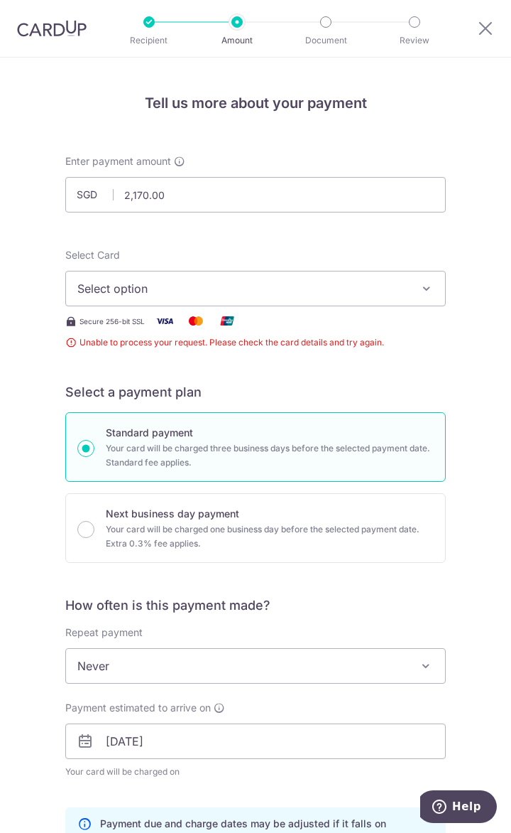
click at [124, 288] on span "Select option" at bounding box center [245, 288] width 337 height 17
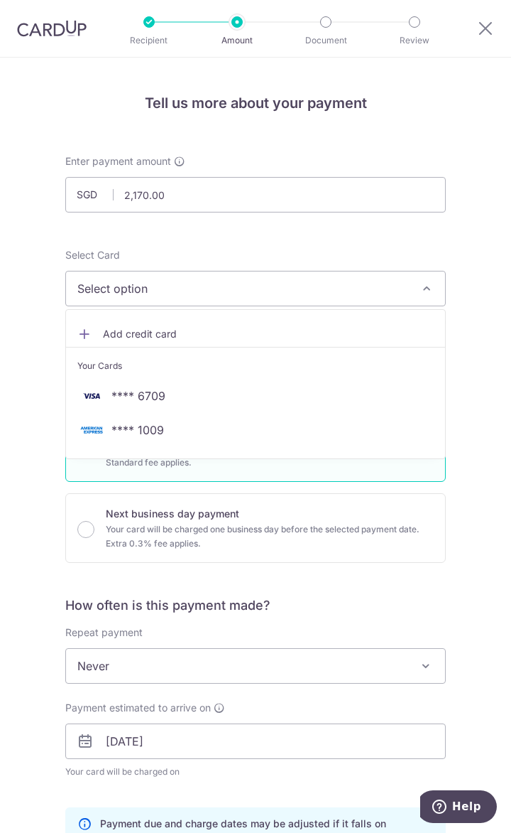
click at [34, 359] on div "Tell us more about your payment Enter payment amount SGD 2,170.00 2170.00 Unabl…" at bounding box center [255, 733] width 511 height 1351
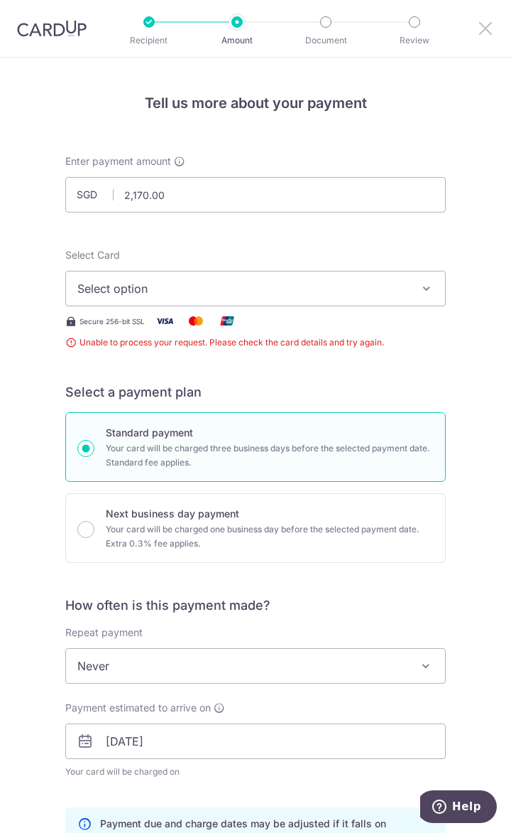
click at [477, 23] on icon at bounding box center [485, 28] width 17 height 18
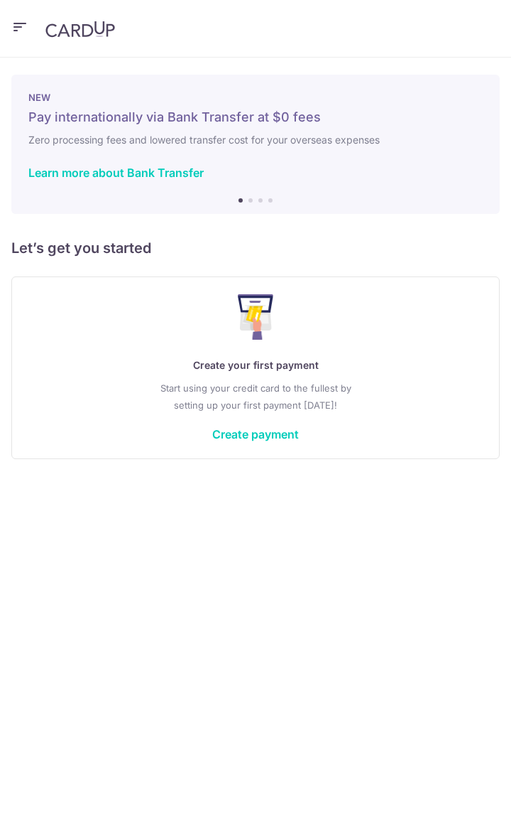
click at [220, 429] on link "Create payment" at bounding box center [255, 434] width 87 height 14
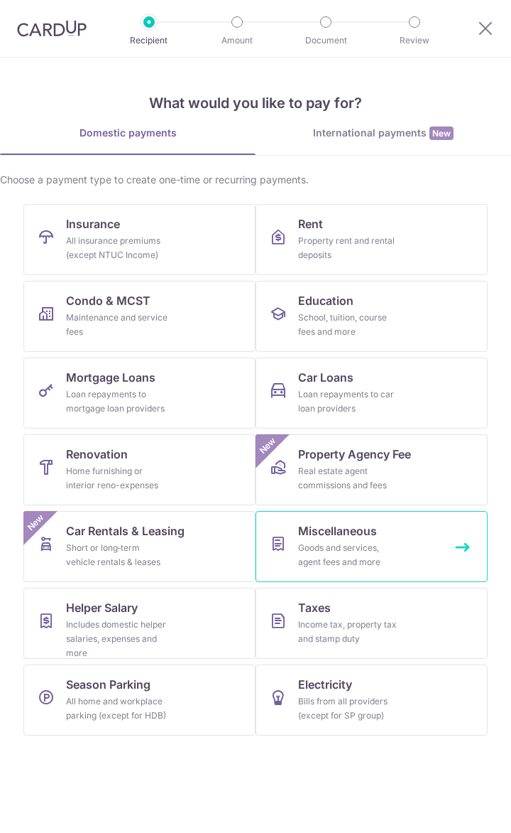
click at [385, 543] on div "Goods and services, agent fees and more" at bounding box center [349, 555] width 102 height 28
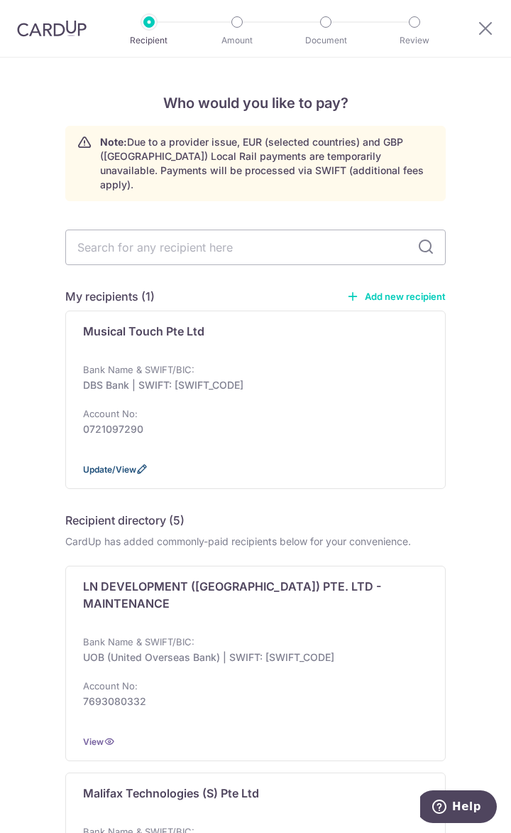
click at [118, 464] on span "Update/View" at bounding box center [109, 469] width 53 height 11
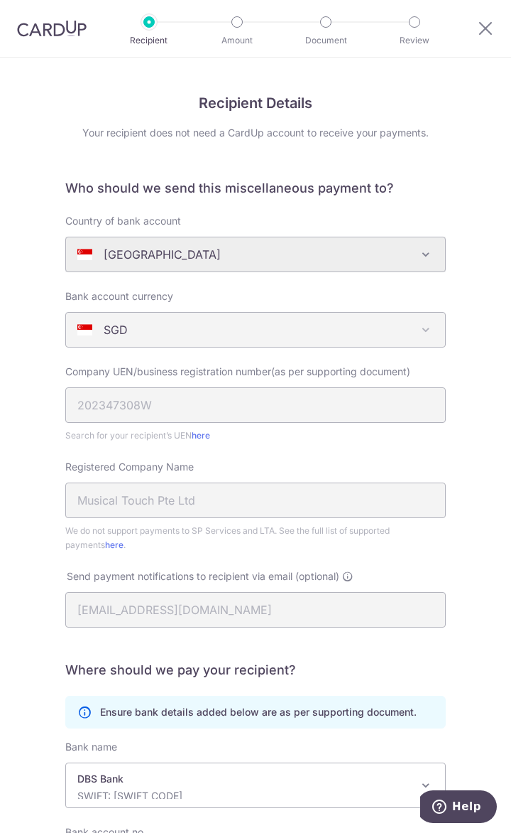
scroll to position [239, 0]
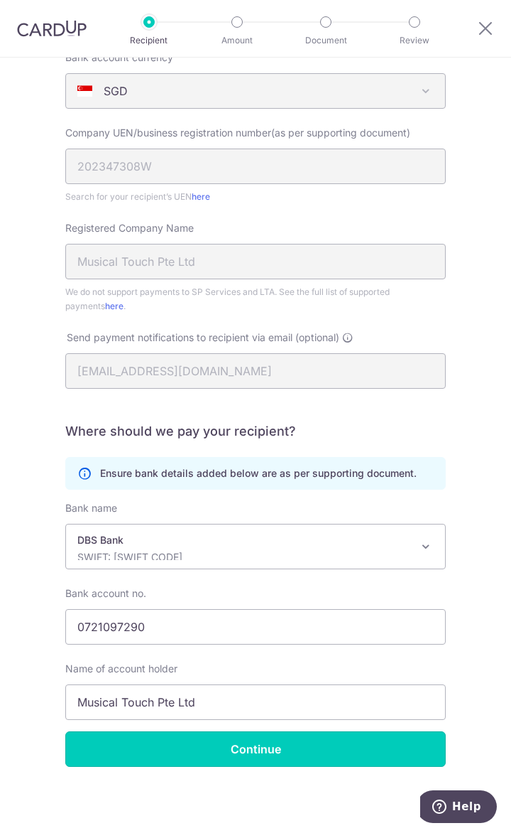
click at [250, 752] on input "Continue" at bounding box center [255, 749] width 381 height 36
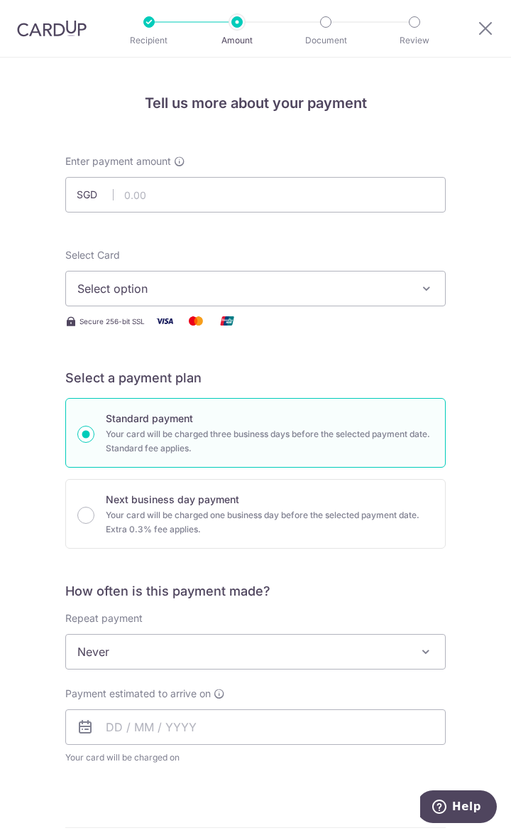
click at [100, 284] on span "Select option" at bounding box center [245, 288] width 337 height 17
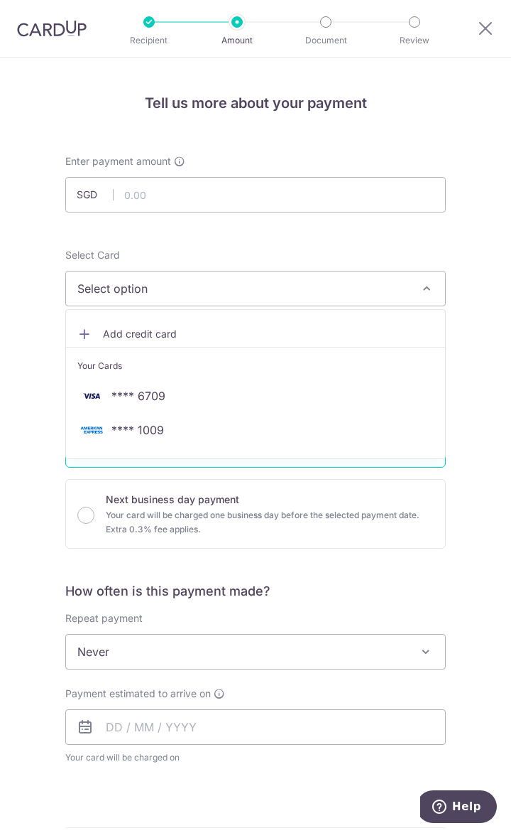
click at [30, 347] on div "Tell us more about your payment Enter payment amount SGD Select Card Select opt…" at bounding box center [255, 697] width 511 height 1279
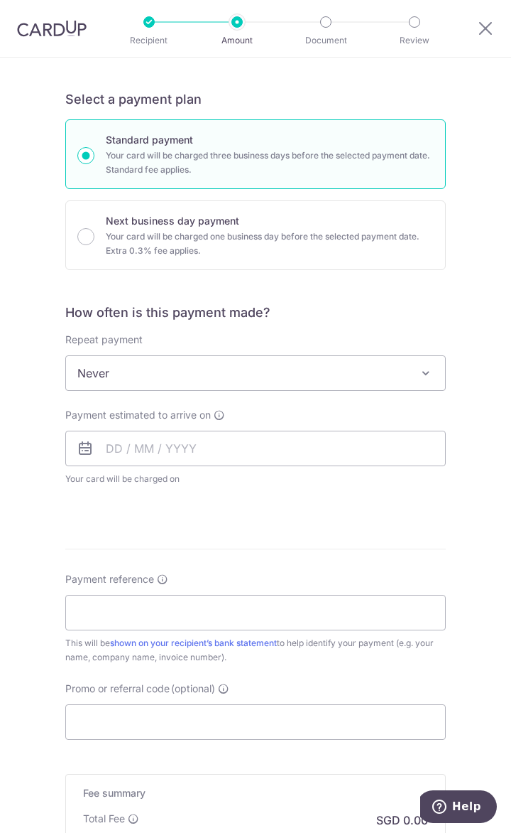
scroll to position [284, 0]
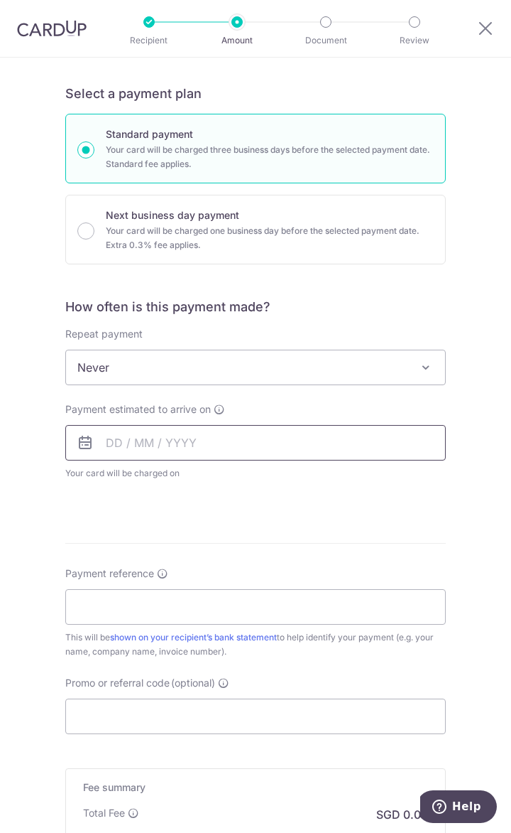
click at [153, 457] on input "text" at bounding box center [255, 443] width 381 height 36
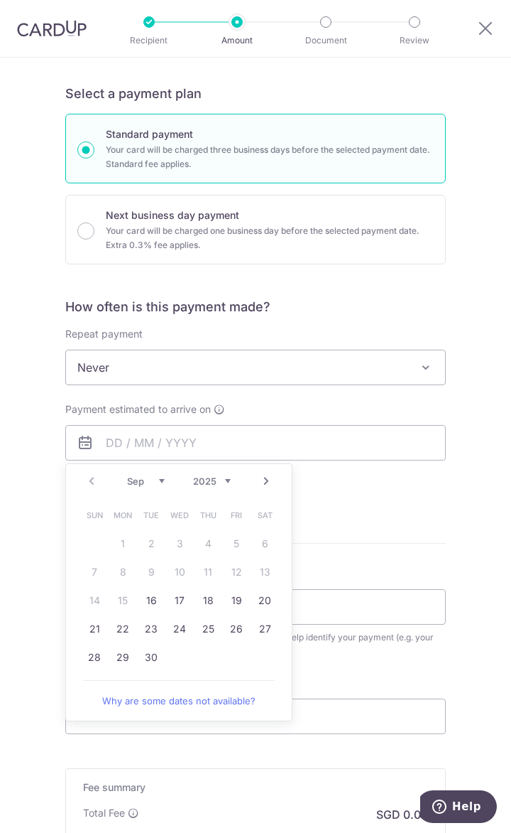
click at [348, 520] on form "Enter payment amount SGD Select Card Select option Add credit card Your Cards *…" at bounding box center [255, 427] width 381 height 1115
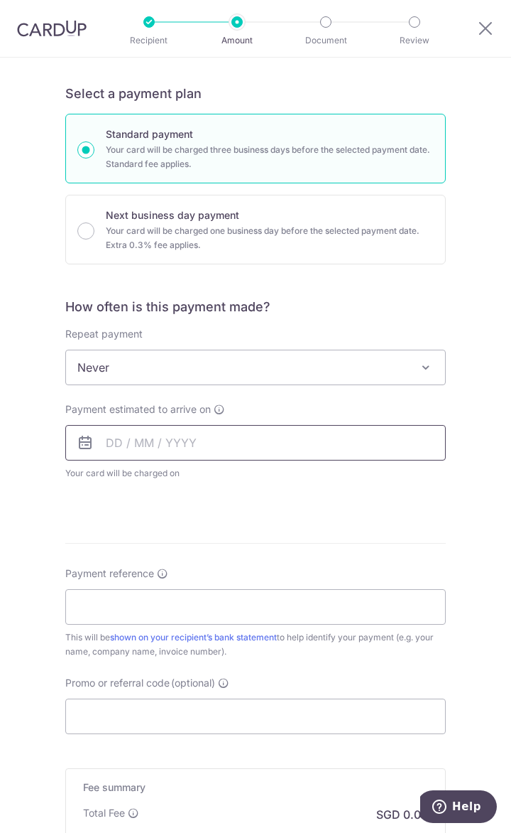
click at [274, 438] on input "text" at bounding box center [255, 443] width 381 height 36
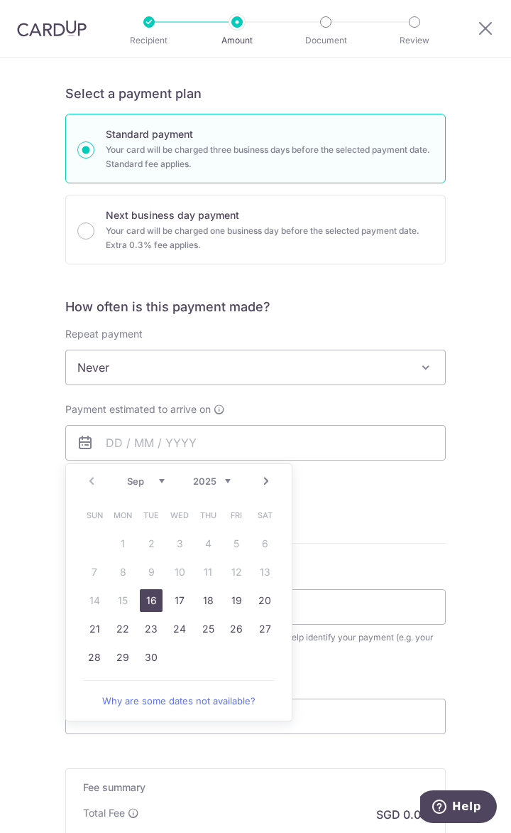
click at [260, 480] on link "Next" at bounding box center [266, 480] width 17 height 17
click at [121, 629] on link "20" at bounding box center [123, 628] width 23 height 23
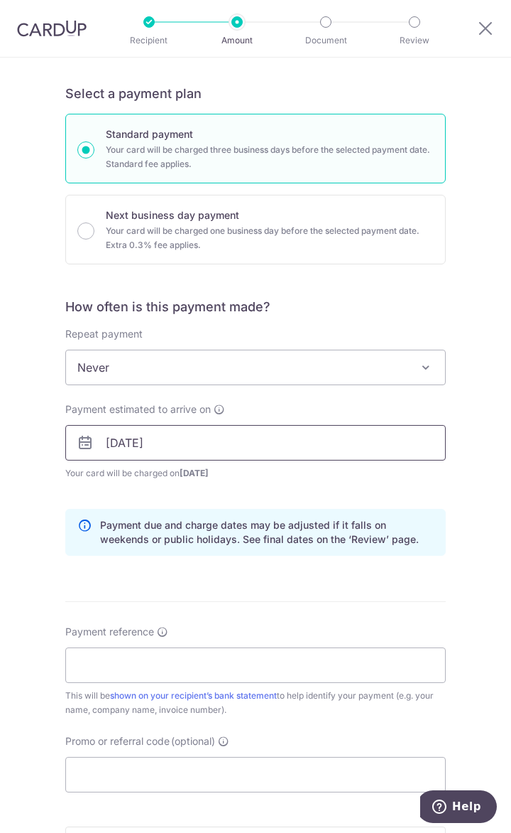
click at [159, 438] on input "20/10/2025" at bounding box center [255, 443] width 381 height 36
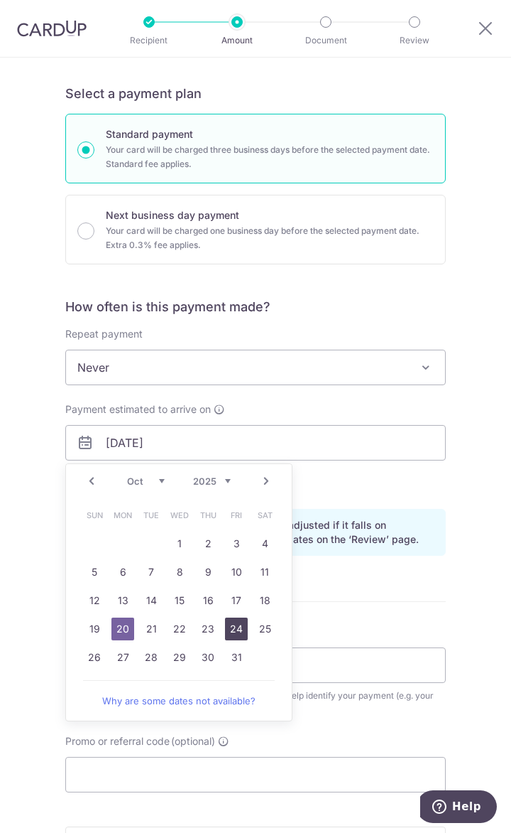
click at [237, 627] on link "24" at bounding box center [236, 628] width 23 height 23
type input "24/10/2025"
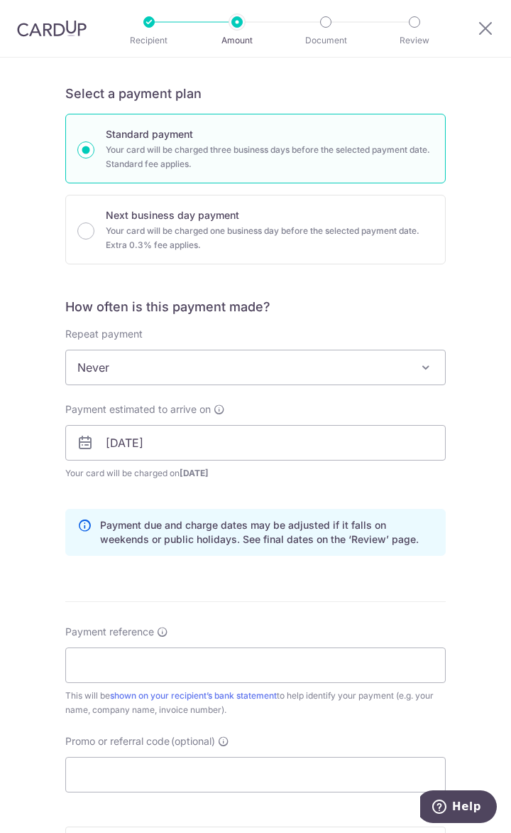
click at [120, 372] on span "Never" at bounding box center [255, 367] width 379 height 34
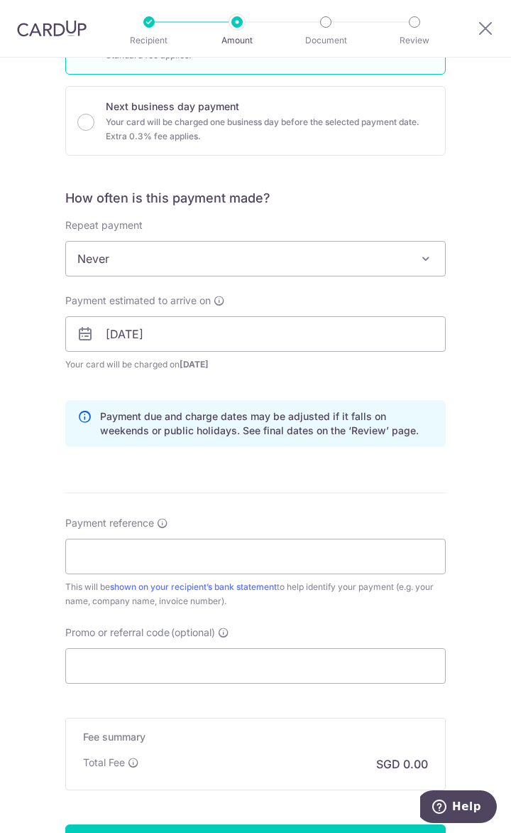
scroll to position [398, 0]
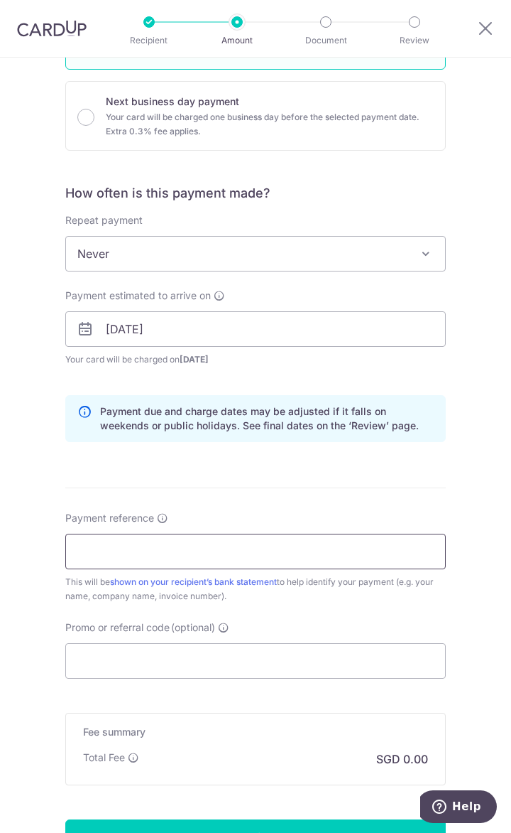
click at [156, 553] on input "Payment reference" at bounding box center [255, 552] width 381 height 36
type input "MT 250240 - Joy Hoo, Chai Wen Min"
click at [148, 668] on input "Promo or referral code (optional)" at bounding box center [255, 661] width 381 height 36
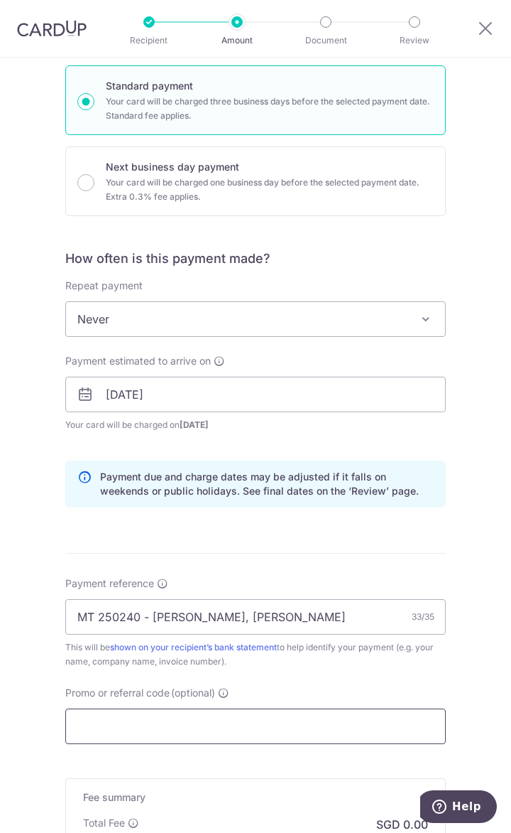
scroll to position [57, 0]
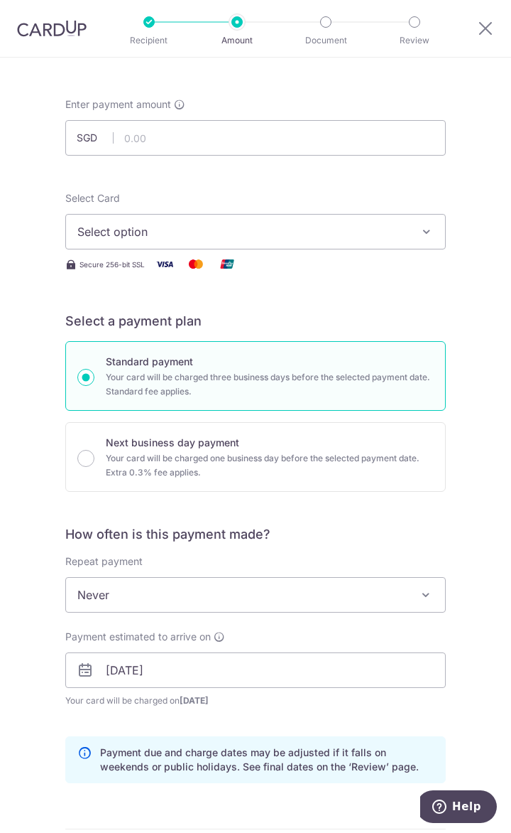
click at [145, 234] on span "Select option" at bounding box center [245, 231] width 337 height 17
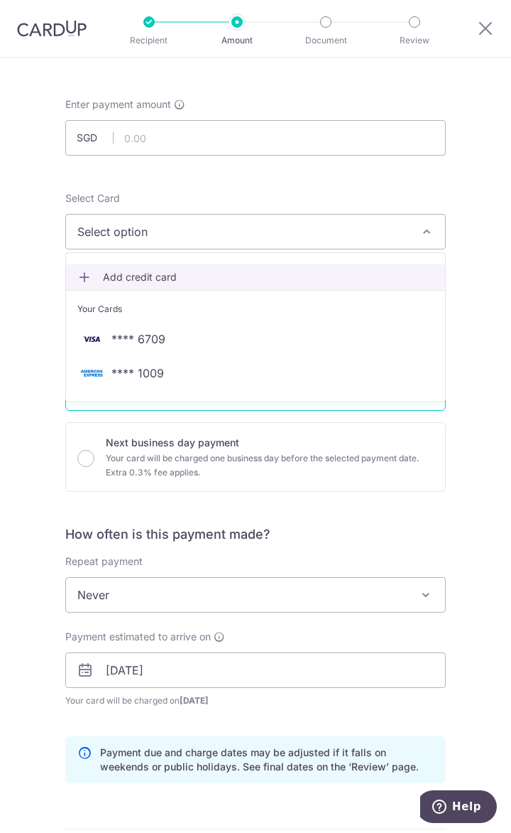
click at [117, 275] on span "Add credit card" at bounding box center [268, 277] width 331 height 14
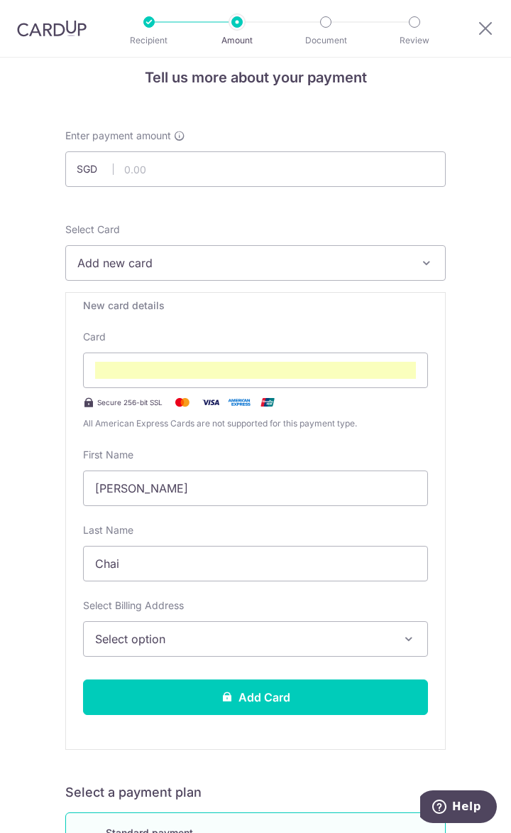
scroll to position [0, 0]
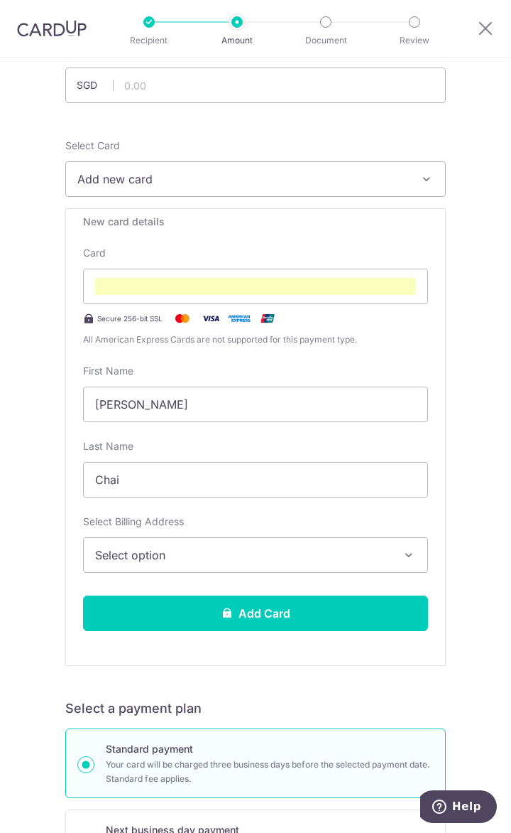
scroll to position [114, 0]
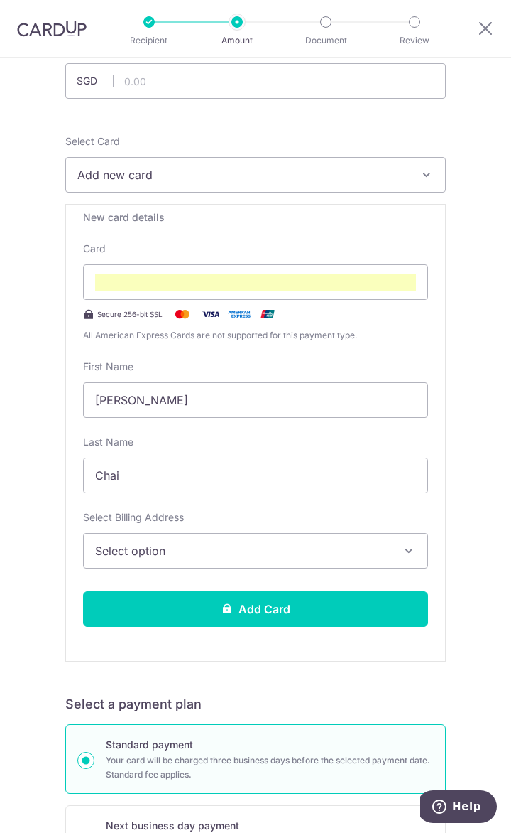
click at [213, 563] on button "Select option" at bounding box center [255, 551] width 345 height 36
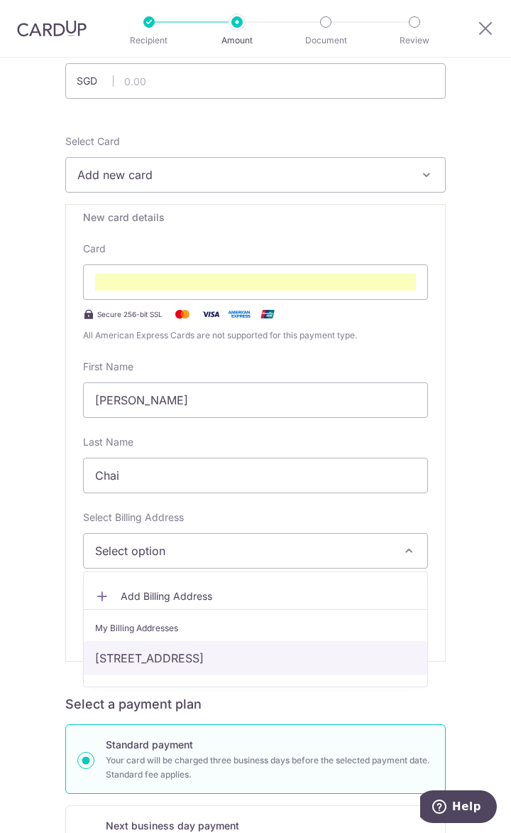
click at [221, 661] on link "Queens, Stirling Road, Block 10, #27-01, Singapore, Singapore, Singapore-148954" at bounding box center [256, 658] width 344 height 34
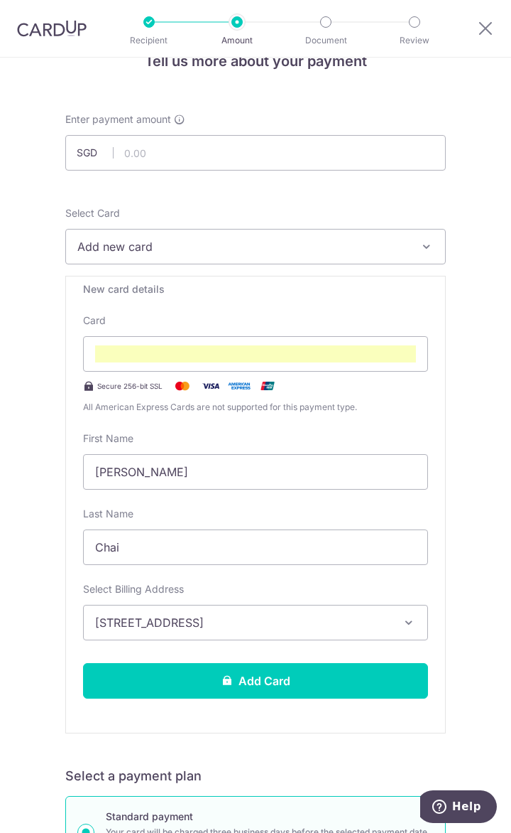
scroll to position [0, 0]
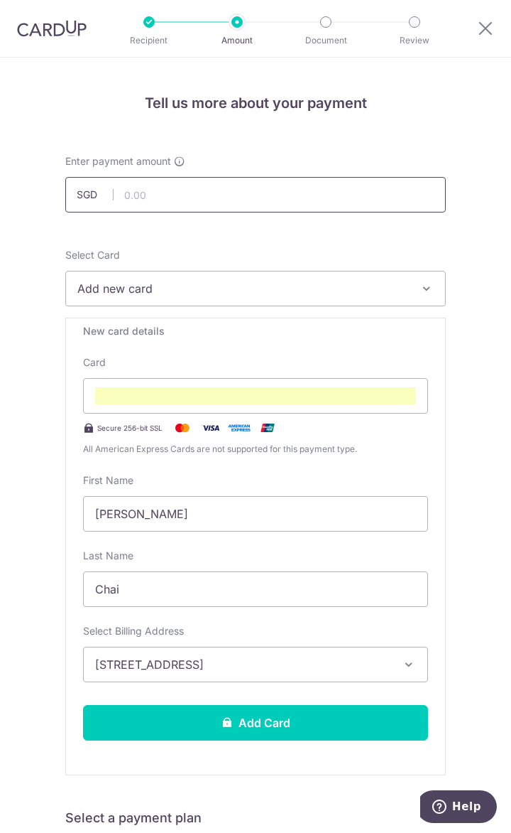
click at [140, 205] on input "text" at bounding box center [255, 195] width 381 height 36
type input "2,170.00"
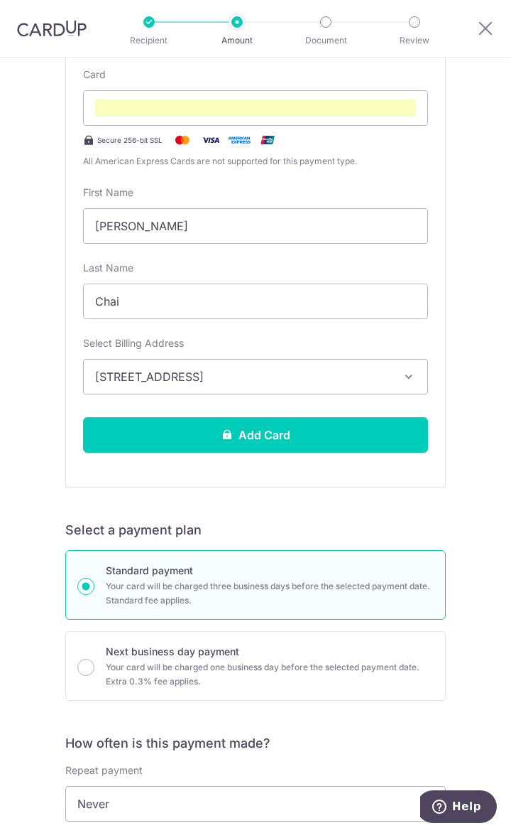
scroll to position [341, 0]
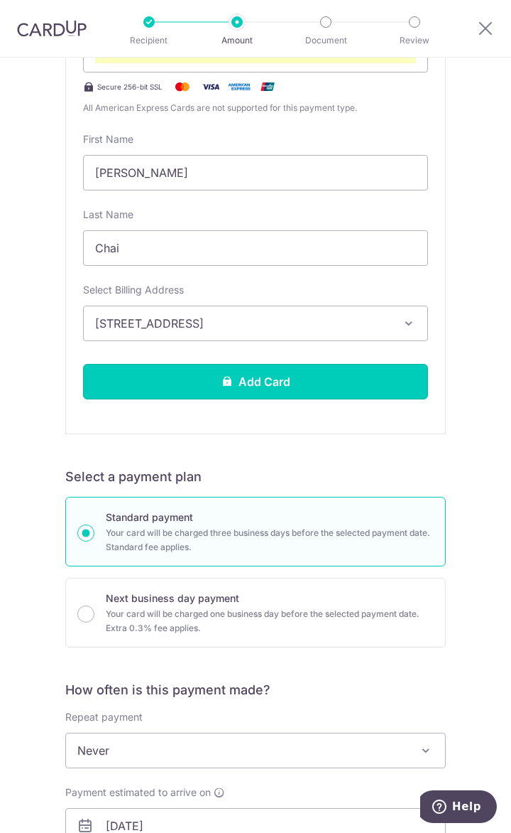
click at [244, 389] on button "Add Card" at bounding box center [255, 382] width 345 height 36
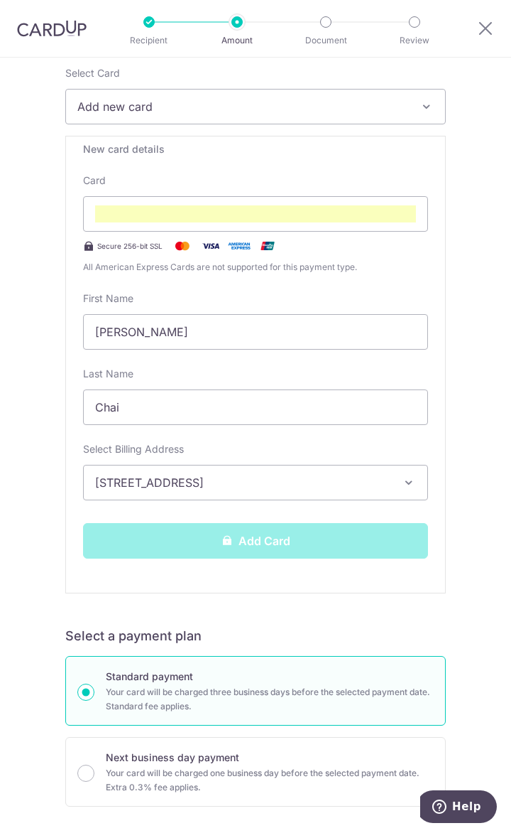
scroll to position [170, 0]
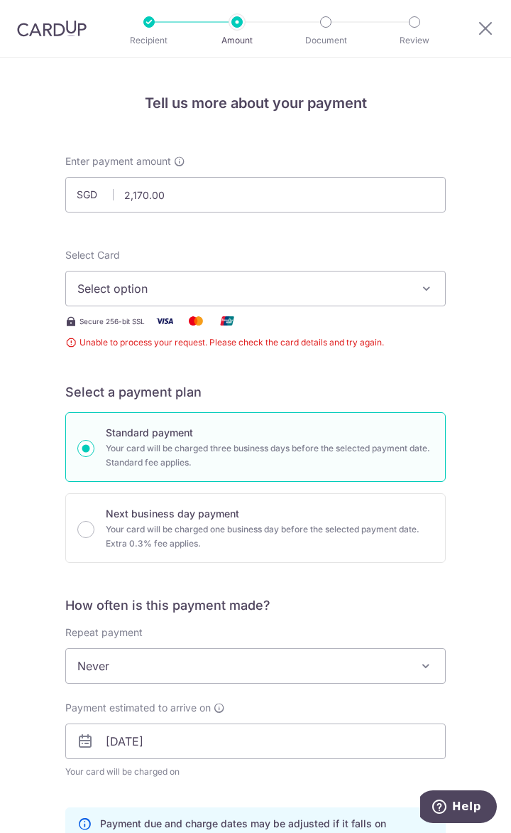
click at [230, 294] on span "Select option" at bounding box center [245, 288] width 337 height 17
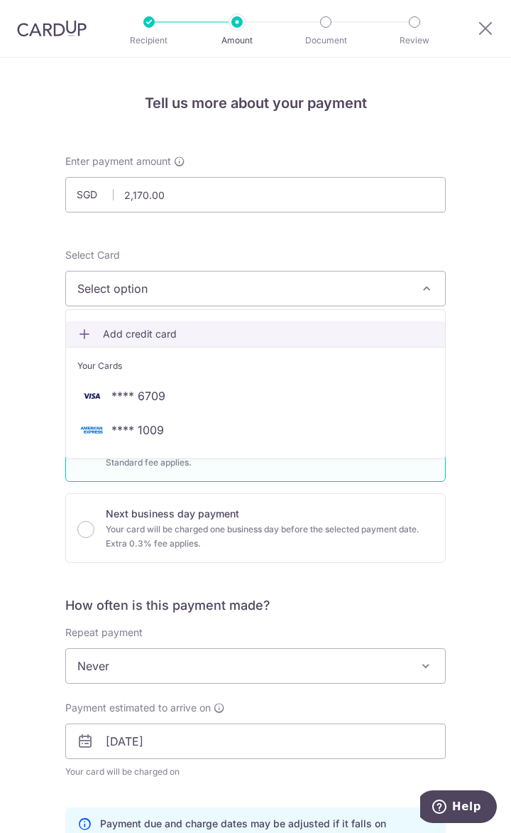
click at [138, 327] on span "Add credit card" at bounding box center [268, 334] width 331 height 14
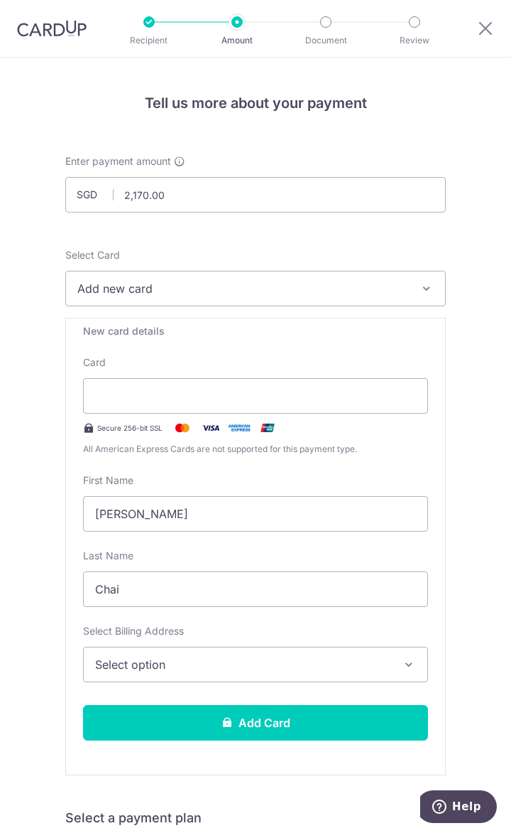
click at [150, 668] on span "Select option" at bounding box center [245, 664] width 301 height 17
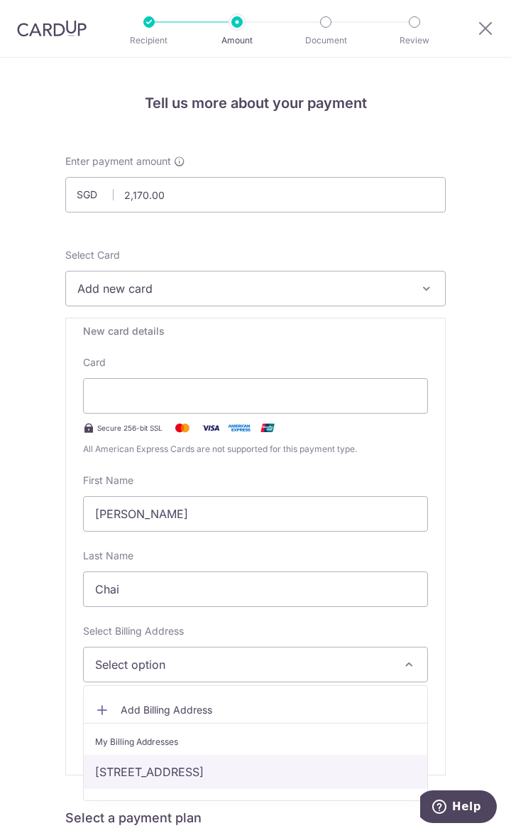
click at [169, 762] on link "[STREET_ADDRESS]" at bounding box center [256, 771] width 344 height 34
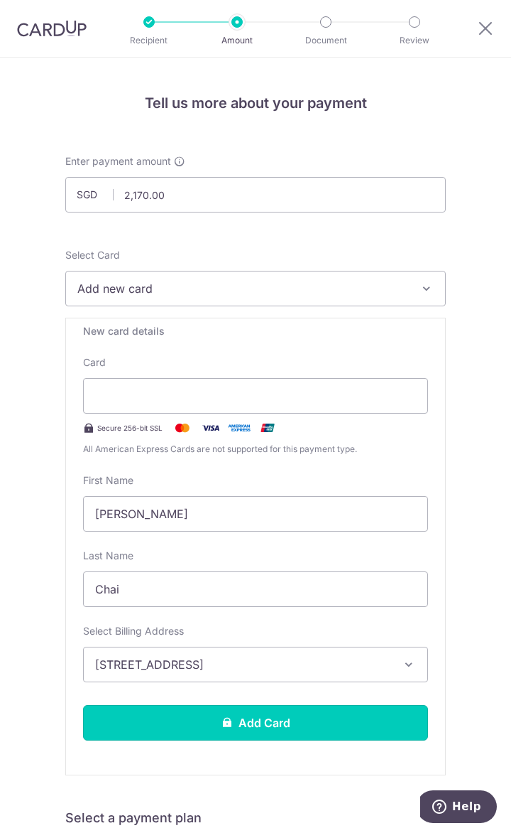
click at [179, 720] on button "Add Card" at bounding box center [255, 723] width 345 height 36
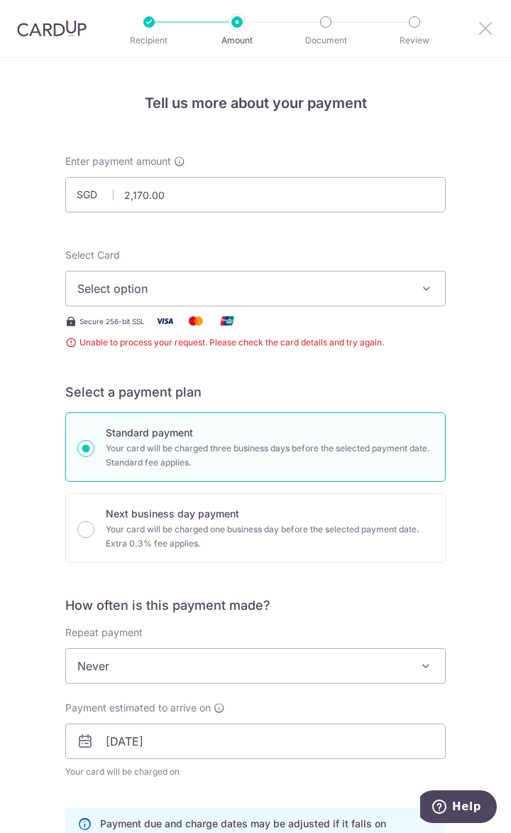
click at [481, 31] on icon at bounding box center [485, 28] width 17 height 18
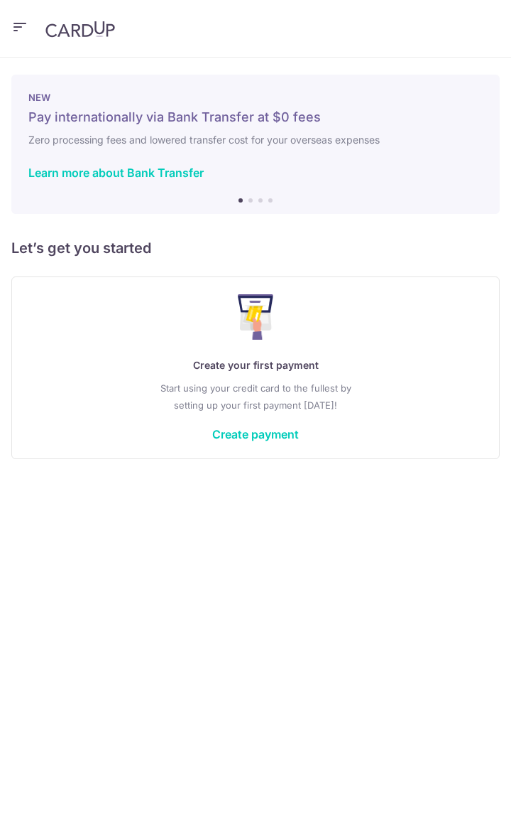
click at [27, 34] on icon "button" at bounding box center [19, 27] width 17 height 18
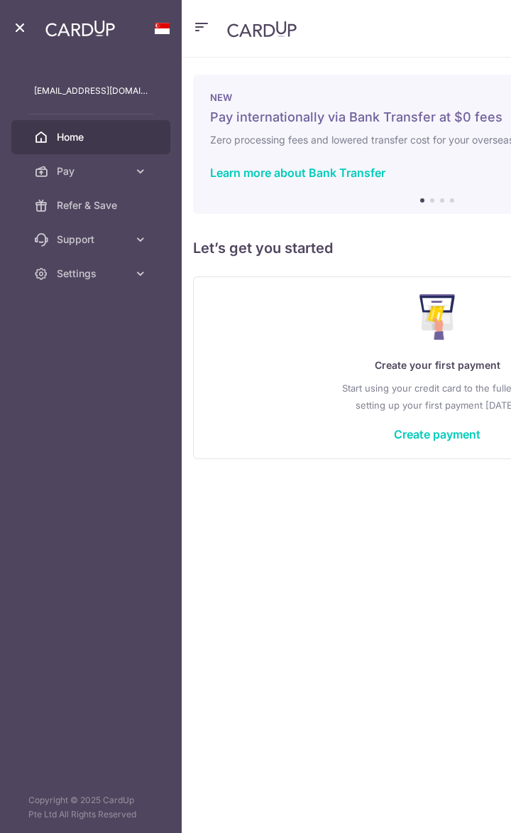
click at [55, 227] on link "Support" at bounding box center [90, 239] width 159 height 34
click at [91, 180] on link "Pay" at bounding box center [90, 171] width 159 height 34
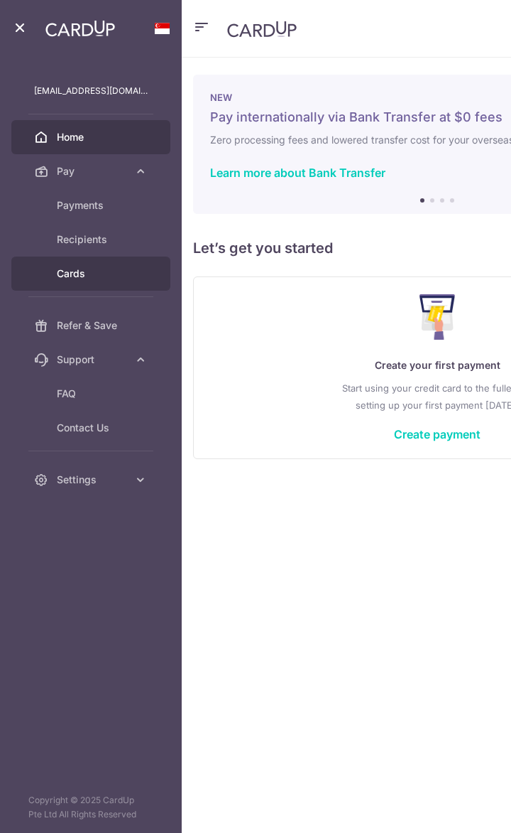
click at [79, 273] on span "Cards" at bounding box center [102, 273] width 91 height 14
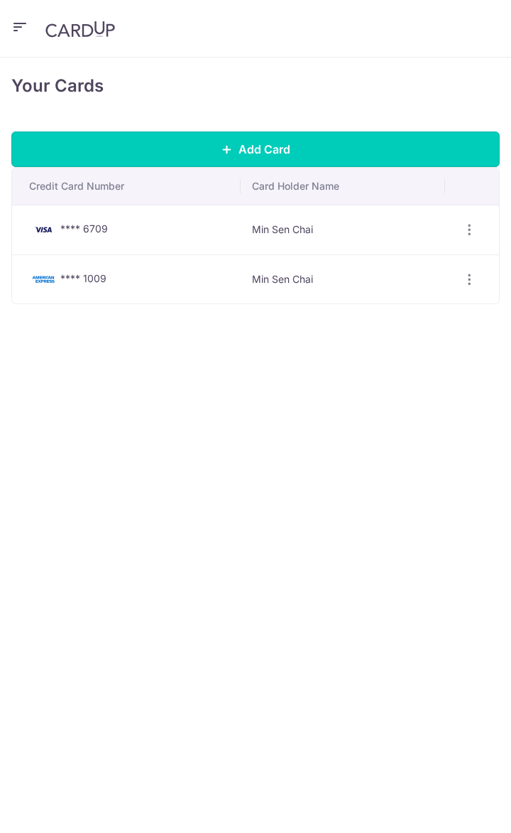
click at [256, 146] on span "Add Card" at bounding box center [265, 149] width 52 height 17
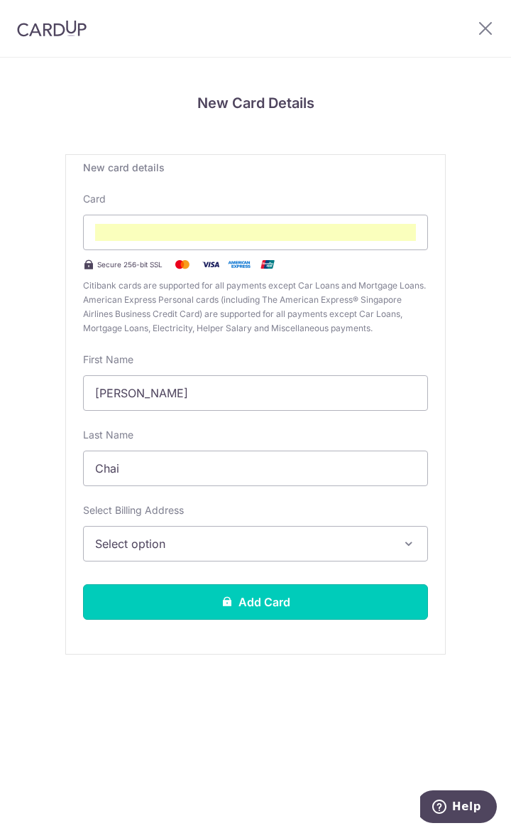
click at [264, 611] on button "Add Card" at bounding box center [255, 602] width 345 height 36
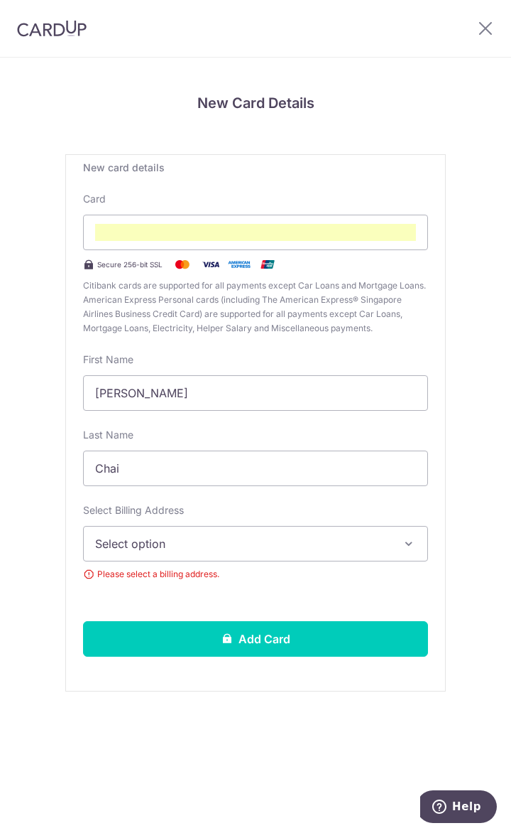
click at [205, 557] on button "Select option" at bounding box center [255, 544] width 345 height 36
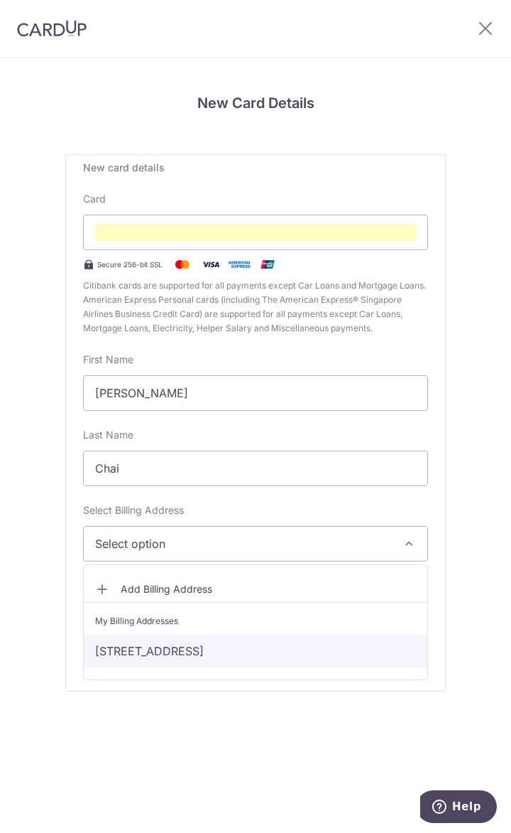
click at [193, 635] on link "[STREET_ADDRESS]" at bounding box center [256, 651] width 344 height 34
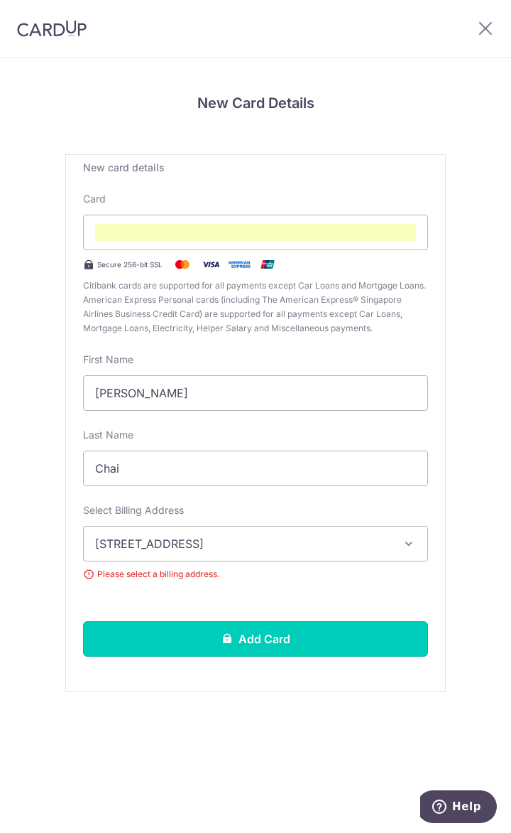
click at [205, 639] on button "Add Card" at bounding box center [255, 639] width 345 height 36
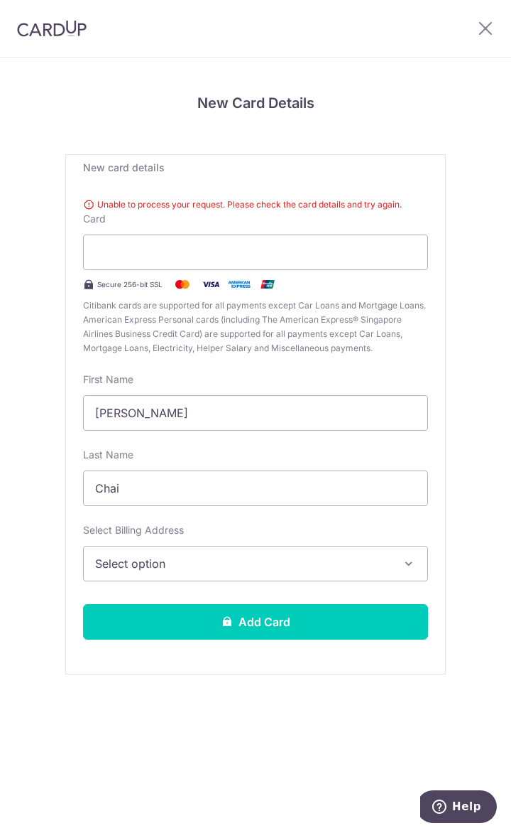
click at [176, 266] on div at bounding box center [255, 252] width 345 height 36
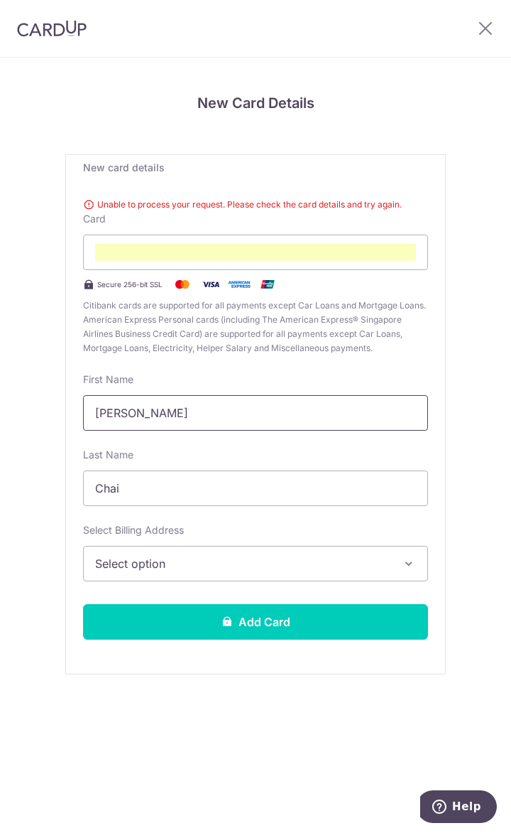
click at [153, 411] on input "[PERSON_NAME]" at bounding box center [255, 413] width 345 height 36
type input "Chai"
type input "[PERSON_NAME]"
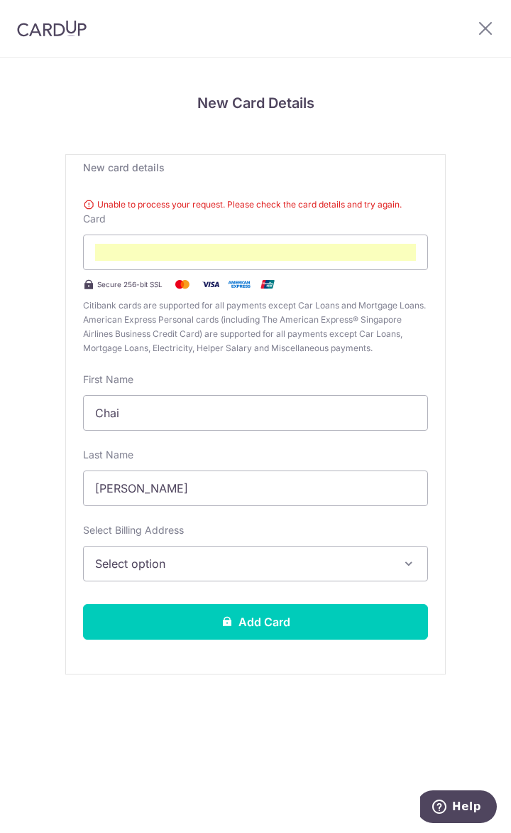
click at [188, 550] on button "Select option" at bounding box center [255, 564] width 345 height 36
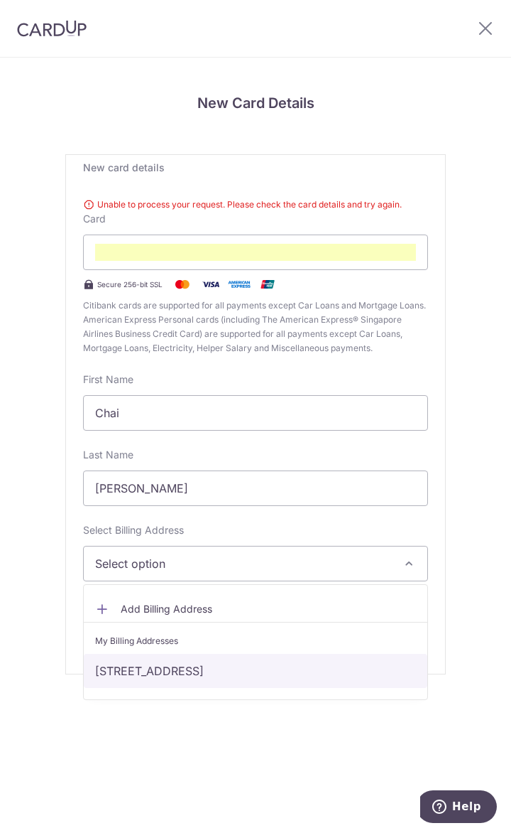
click at [181, 656] on link "[STREET_ADDRESS]" at bounding box center [256, 671] width 344 height 34
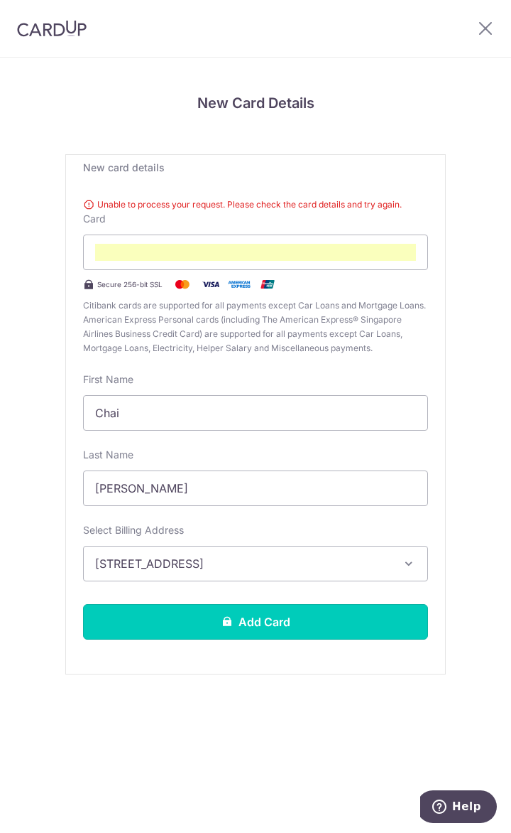
click at [212, 619] on button "Add Card" at bounding box center [255, 622] width 345 height 36
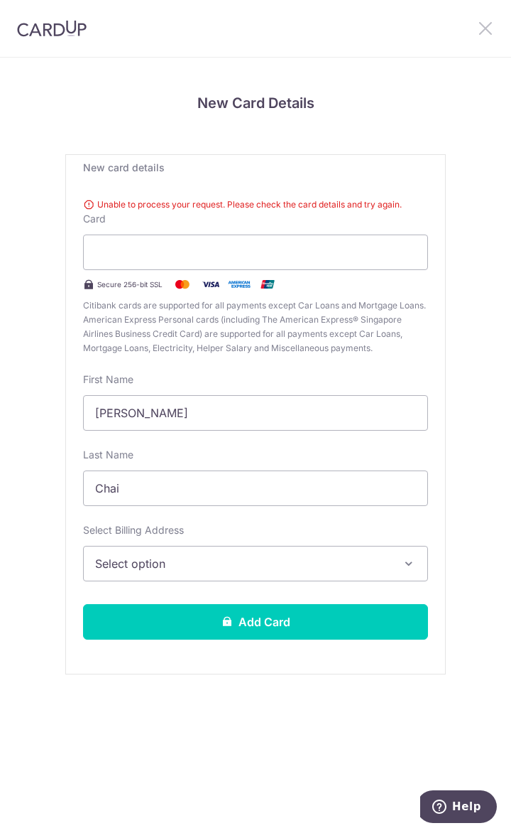
click at [485, 30] on icon at bounding box center [485, 28] width 17 height 18
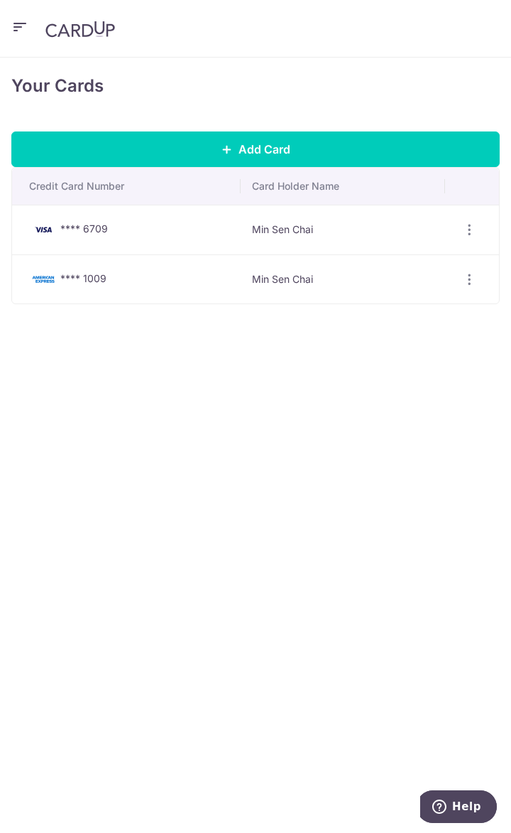
click at [222, 386] on div "Your Cards Add Card Credit Card Number Card Holder Name **** 6709 Min Sen Chai …" at bounding box center [255, 445] width 511 height 775
drag, startPoint x: 316, startPoint y: 274, endPoint x: 261, endPoint y: 229, distance: 71.7
click at [261, 229] on tbody "**** 6709 Min Sen Chai View/Edit [GEOGRAPHIC_DATA] **** 1009 Min Sen Chai View/…" at bounding box center [255, 254] width 487 height 99
click at [269, 332] on div "Your Cards Add Card Credit Card Number Card Holder Name **** 6709 Min Sen Chai …" at bounding box center [255, 445] width 511 height 775
click at [23, 31] on icon "button" at bounding box center [19, 27] width 17 height 18
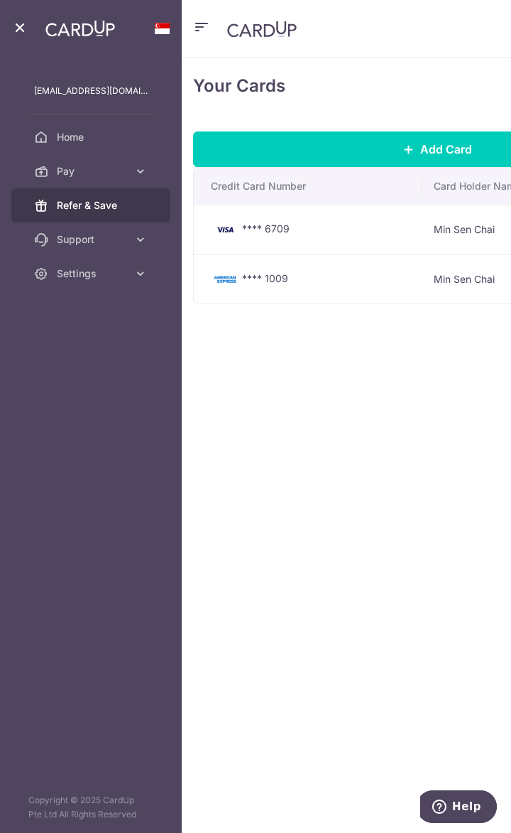
click at [96, 210] on span "Refer & Save" at bounding box center [102, 205] width 91 height 14
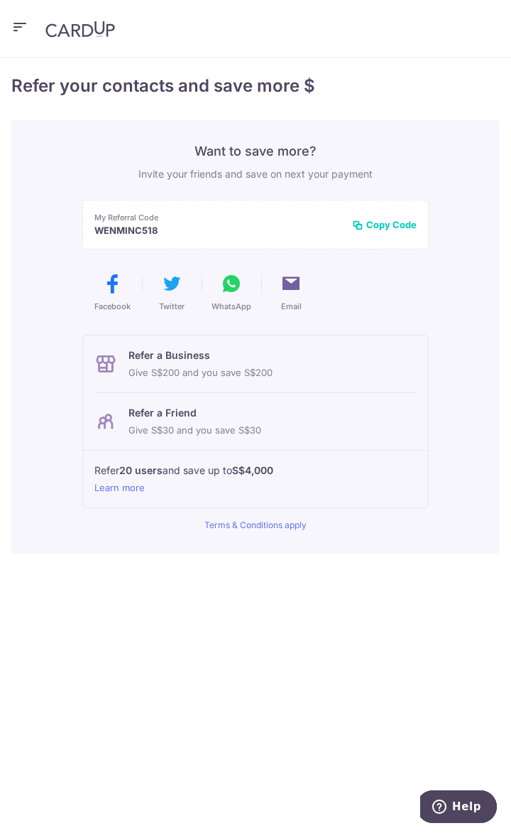
click at [24, 36] on button "button" at bounding box center [19, 28] width 17 height 23
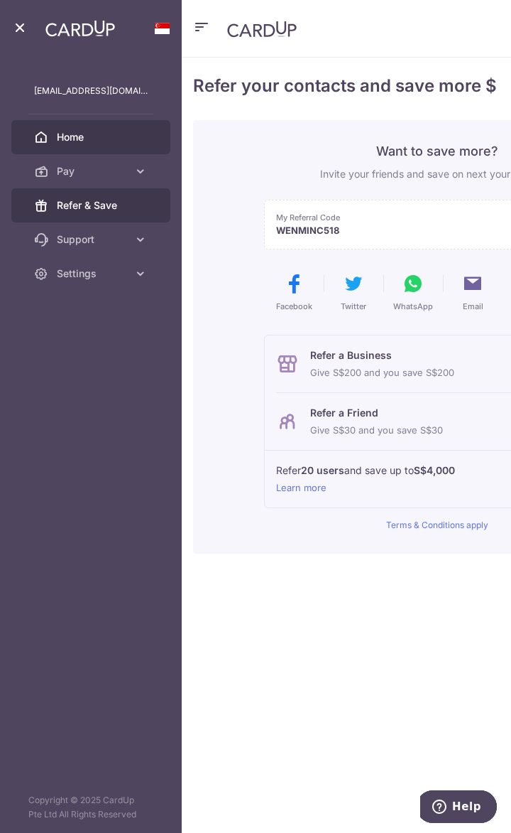
click at [52, 144] on link "Home" at bounding box center [90, 137] width 159 height 34
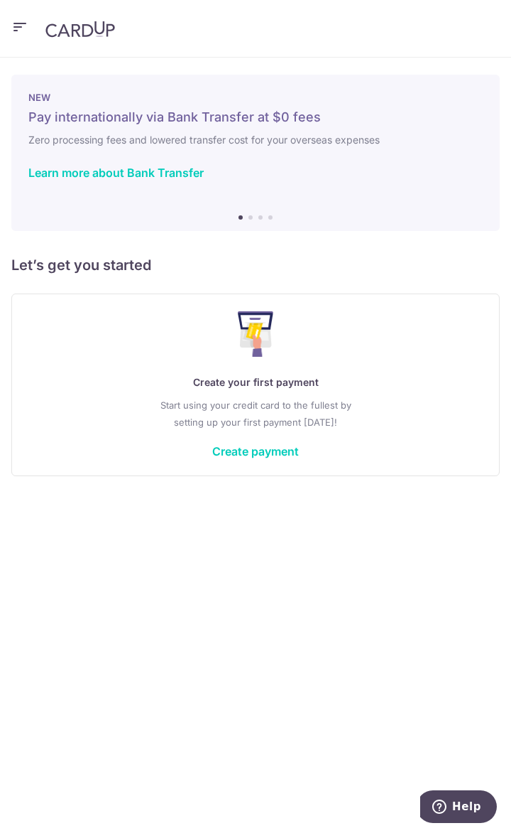
click at [244, 454] on link "Create payment" at bounding box center [255, 451] width 87 height 14
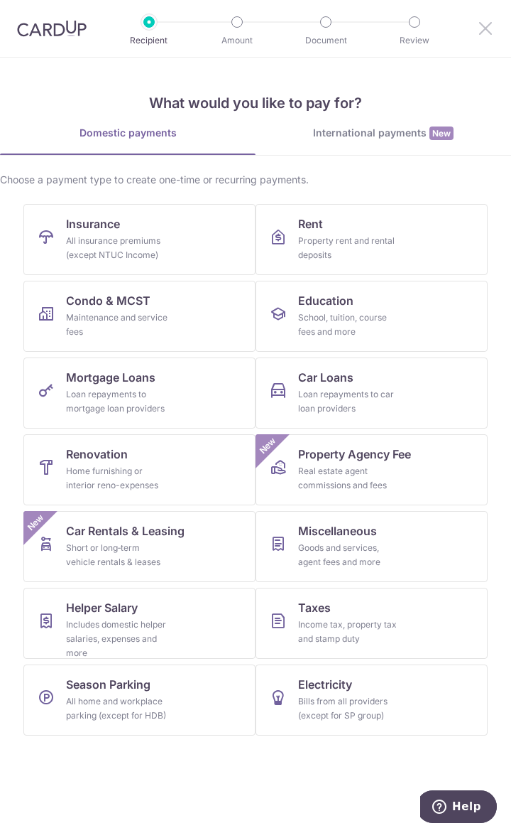
click at [480, 31] on icon at bounding box center [485, 28] width 17 height 18
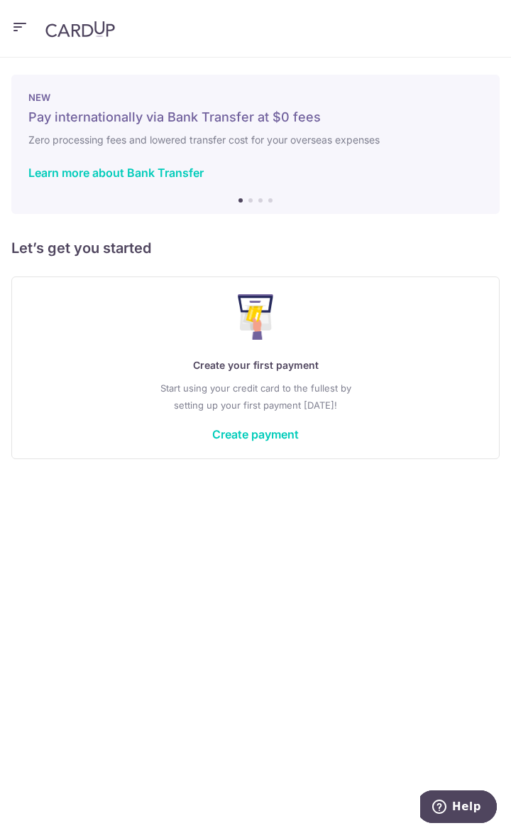
click at [31, 26] on header at bounding box center [255, 29] width 511 height 58
click at [24, 26] on icon "button" at bounding box center [19, 27] width 17 height 18
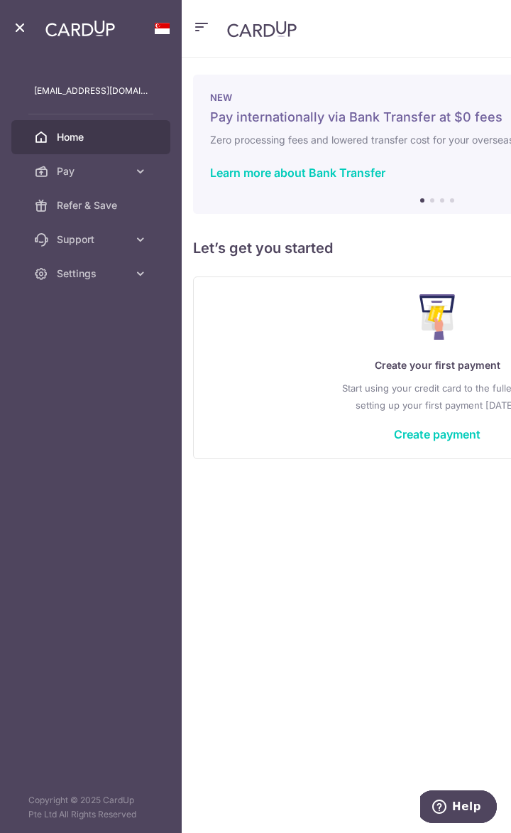
click at [82, 246] on link "Support" at bounding box center [90, 239] width 159 height 34
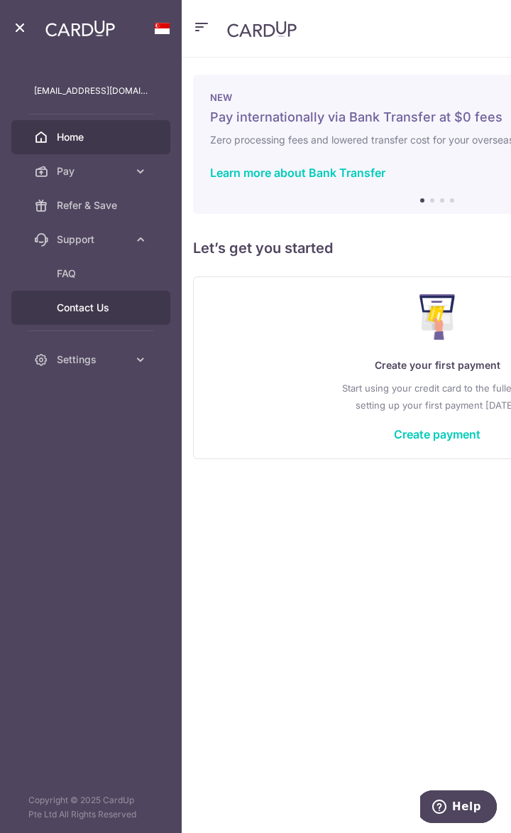
click at [68, 299] on link "Contact Us" at bounding box center [90, 308] width 159 height 34
click at [111, 173] on span "Pay" at bounding box center [92, 171] width 71 height 14
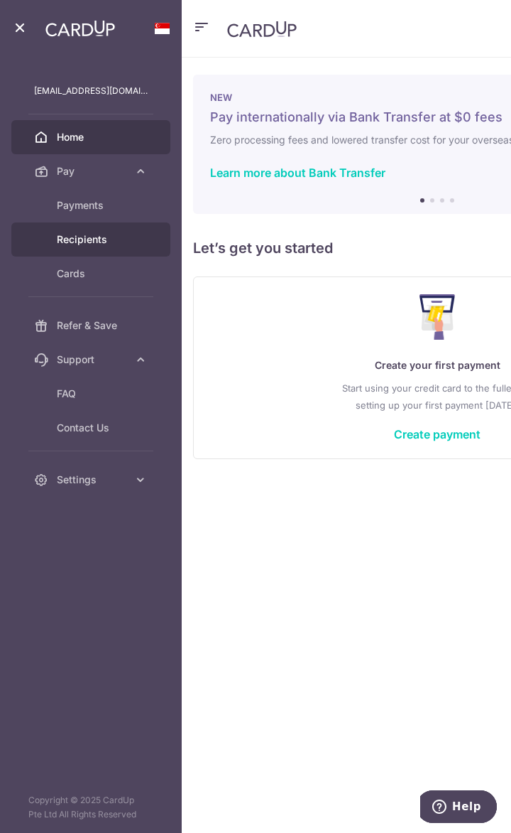
click at [77, 247] on link "Recipients" at bounding box center [90, 239] width 159 height 34
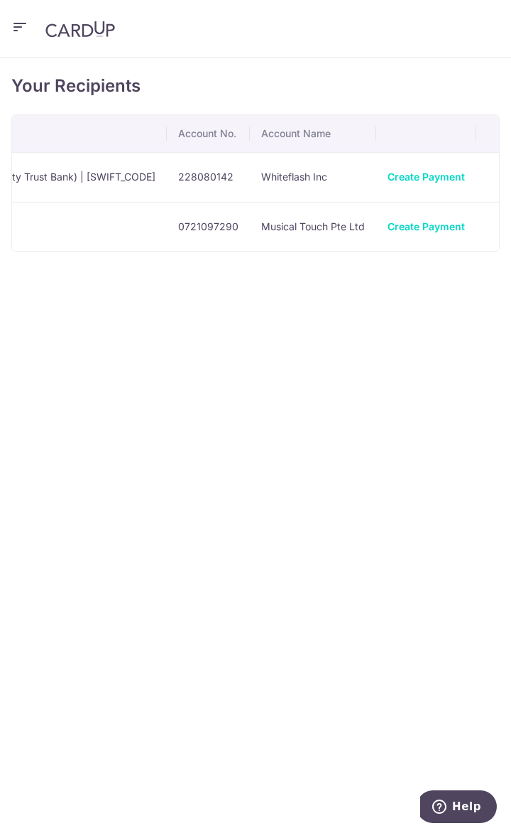
scroll to position [0, 397]
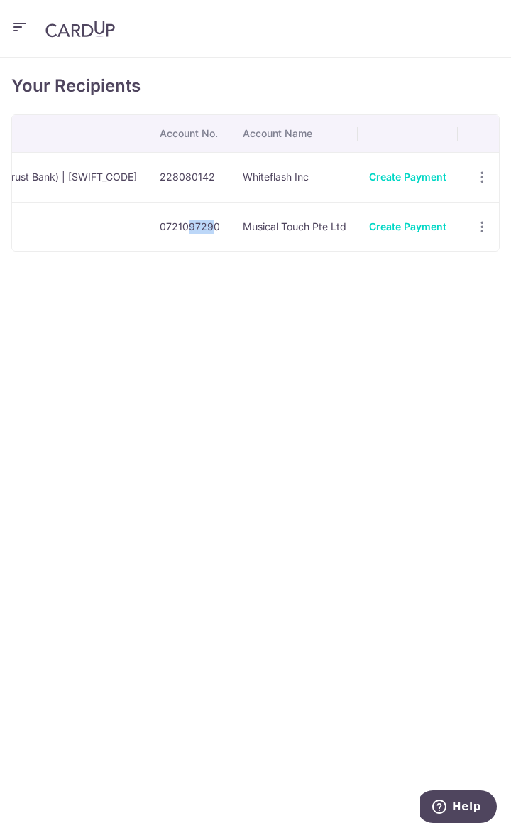
drag, startPoint x: 178, startPoint y: 227, endPoint x: 202, endPoint y: 227, distance: 23.4
click at [202, 227] on td "0721097290" at bounding box center [189, 227] width 83 height 50
drag, startPoint x: 228, startPoint y: 301, endPoint x: 250, endPoint y: 272, distance: 36.5
click at [228, 301] on div "Your Recipients Name Payment Type Bank Name & SWIFT/BIC Account No. Account Nam…" at bounding box center [255, 445] width 511 height 775
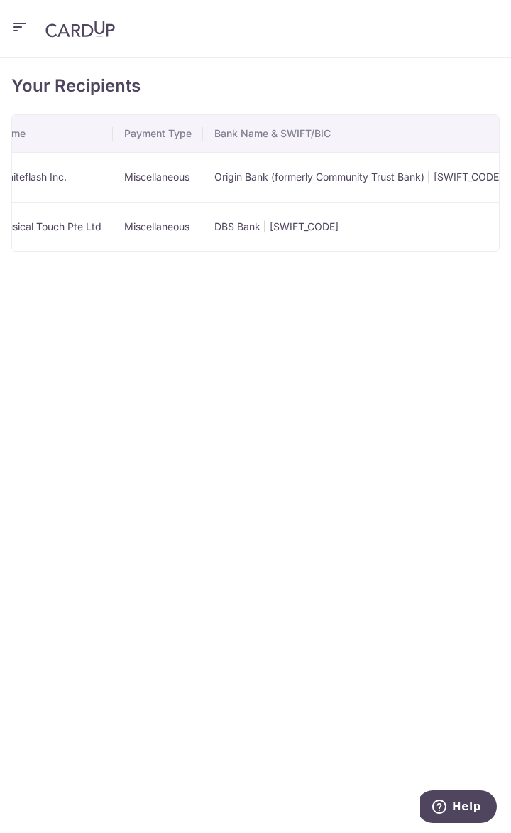
scroll to position [0, 0]
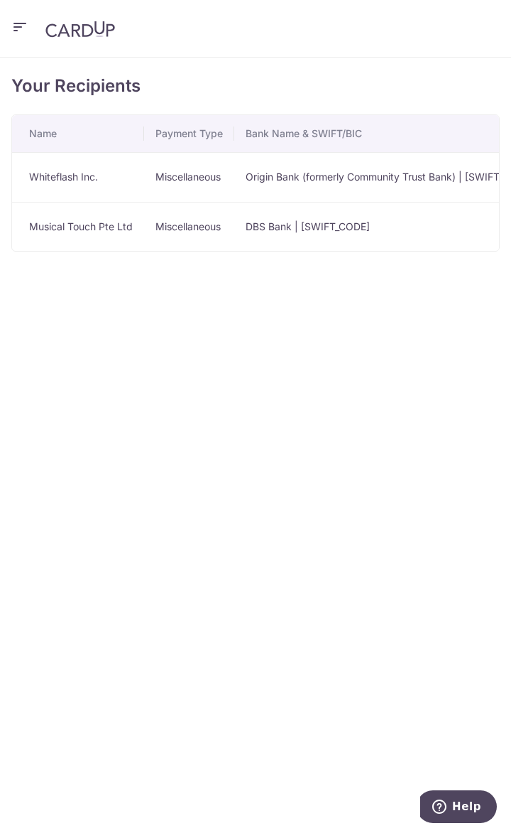
click at [26, 29] on icon "button" at bounding box center [19, 27] width 17 height 18
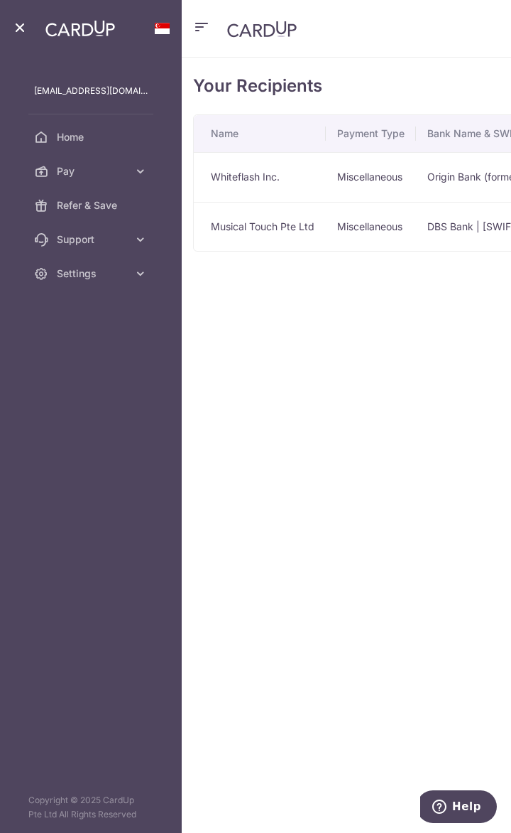
click at [236, 367] on div "Your Recipients Name Payment Type Bank Name & SWIFT/BIC Account No. Account Nam…" at bounding box center [437, 445] width 511 height 775
click at [108, 270] on span "Settings" at bounding box center [92, 273] width 71 height 14
click at [369, 315] on div "Your Recipients Name Payment Type Bank Name & SWIFT/BIC Account No. Account Nam…" at bounding box center [437, 445] width 511 height 775
